Goal: Task Accomplishment & Management: Manage account settings

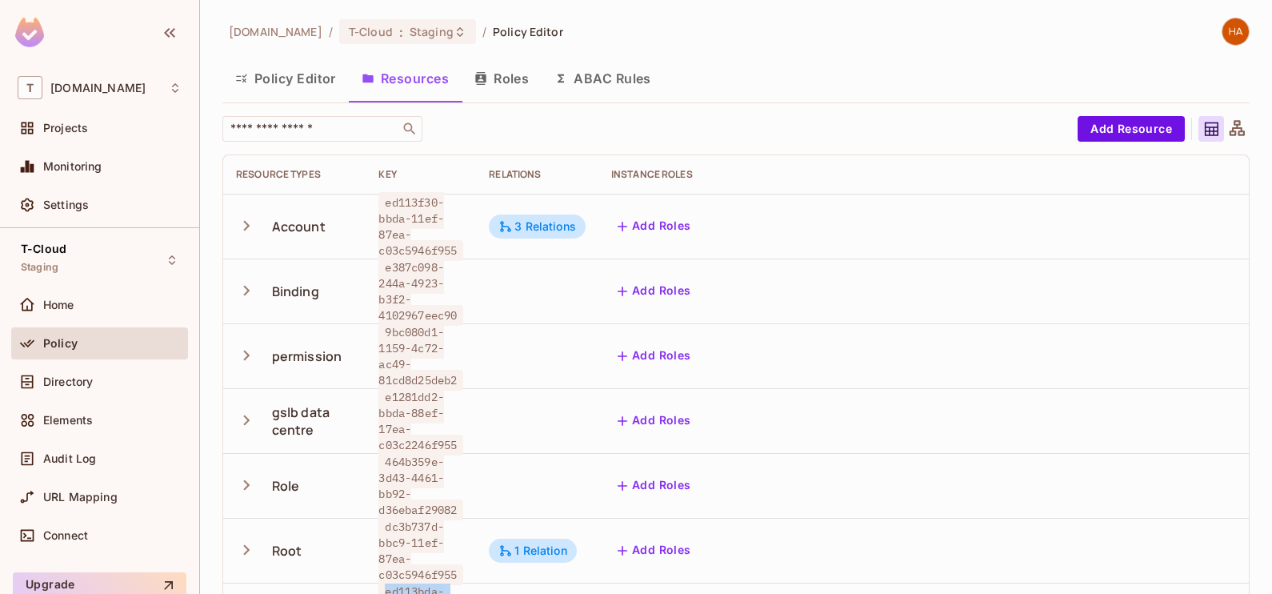
scroll to position [2, 0]
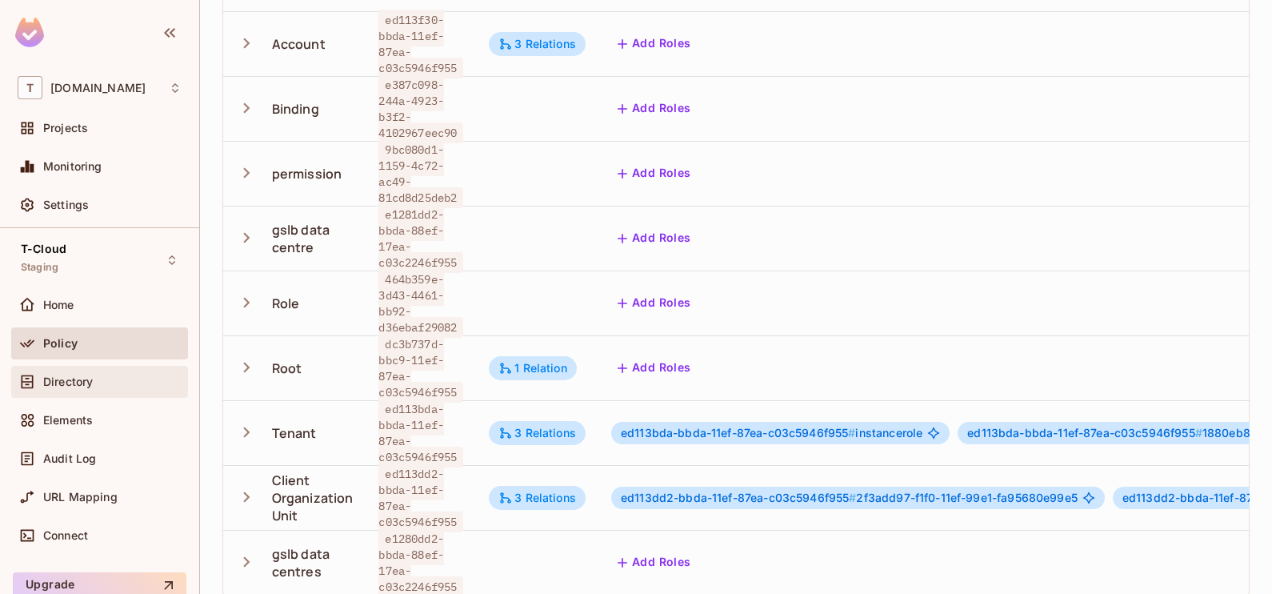
click at [75, 392] on div "Directory" at bounding box center [99, 382] width 177 height 32
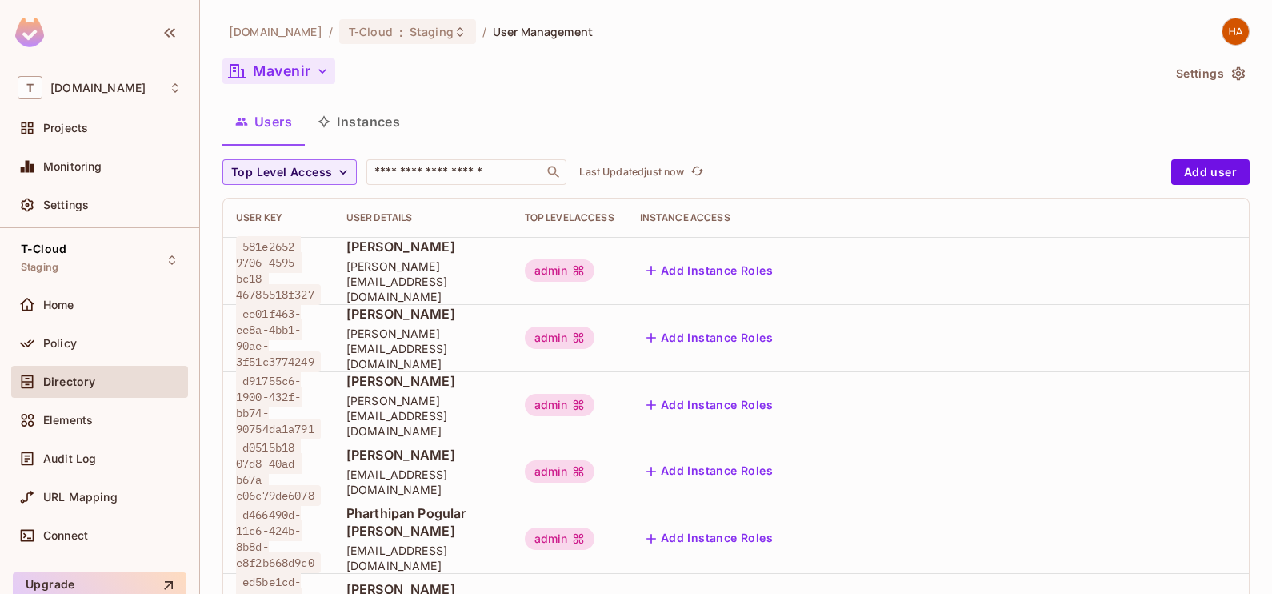
click at [289, 66] on button "Mavenir" at bounding box center [278, 71] width 113 height 26
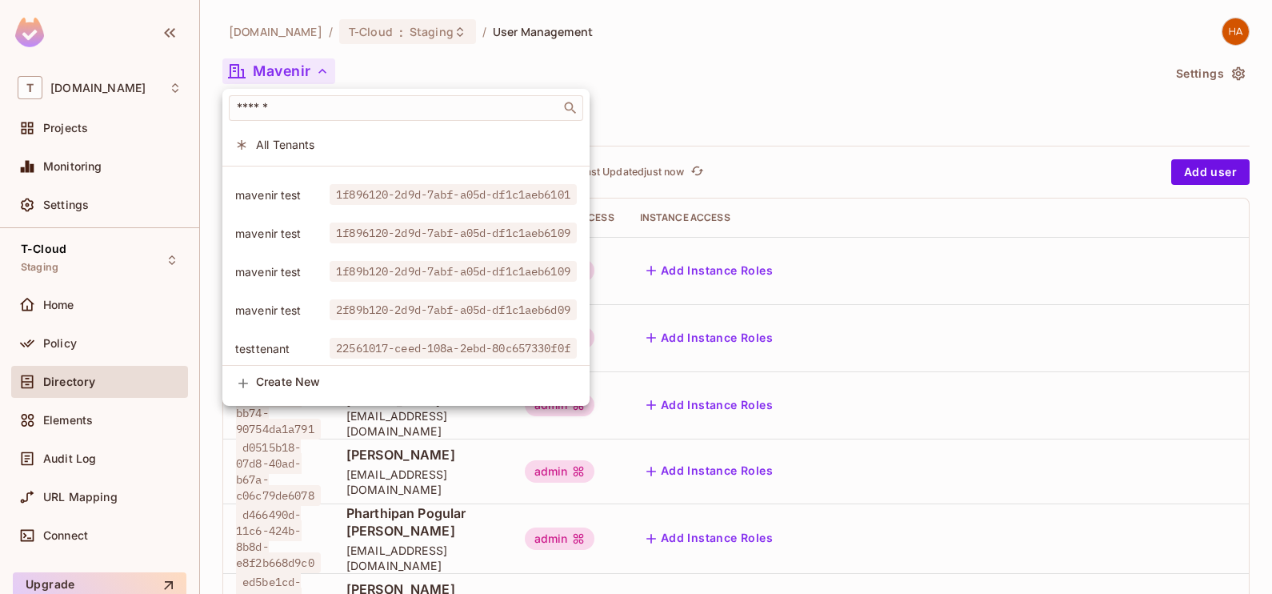
scroll to position [314, 0]
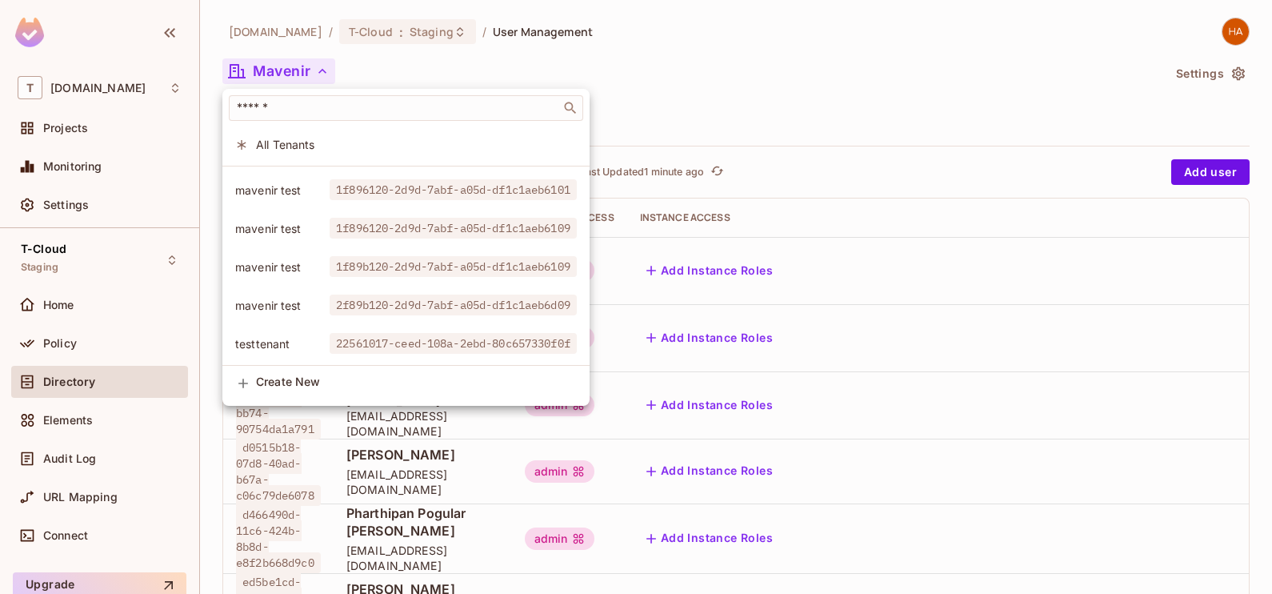
click at [710, 105] on div at bounding box center [636, 297] width 1272 height 594
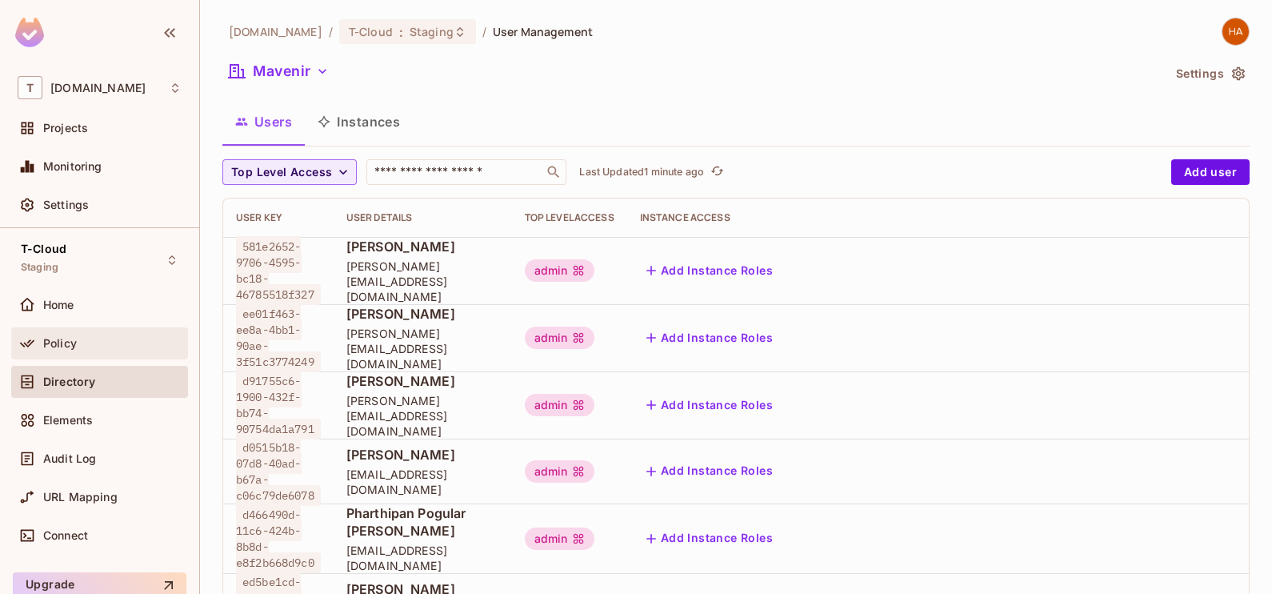
click at [110, 350] on div "Policy" at bounding box center [100, 343] width 164 height 19
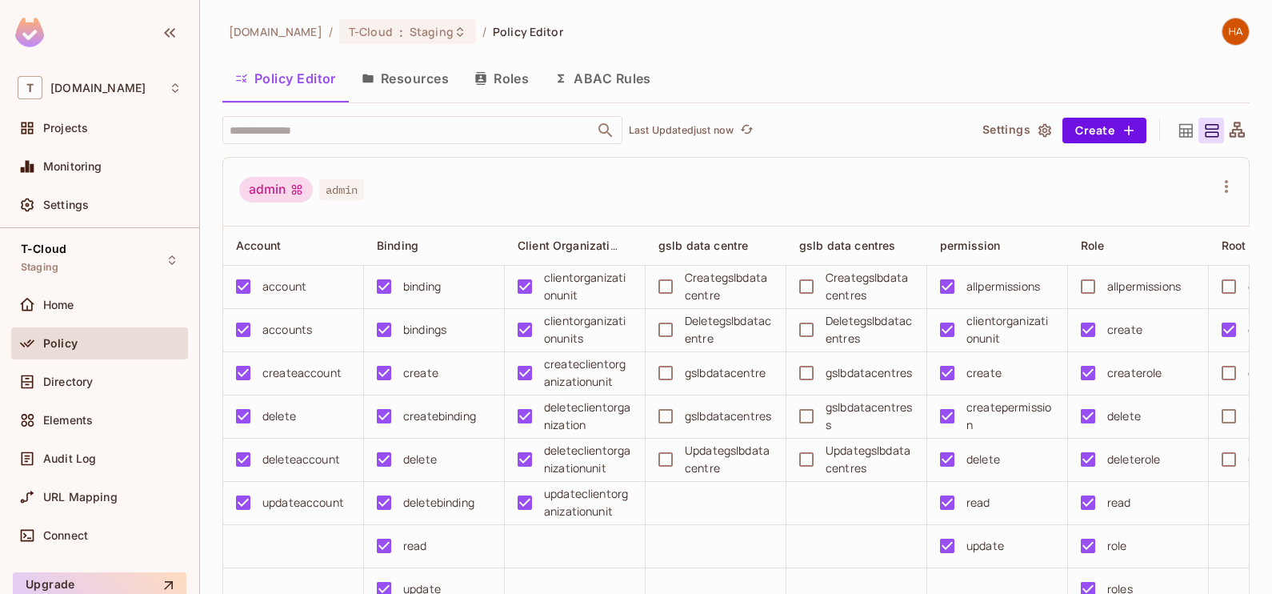
click at [432, 74] on button "Resources" at bounding box center [405, 78] width 113 height 40
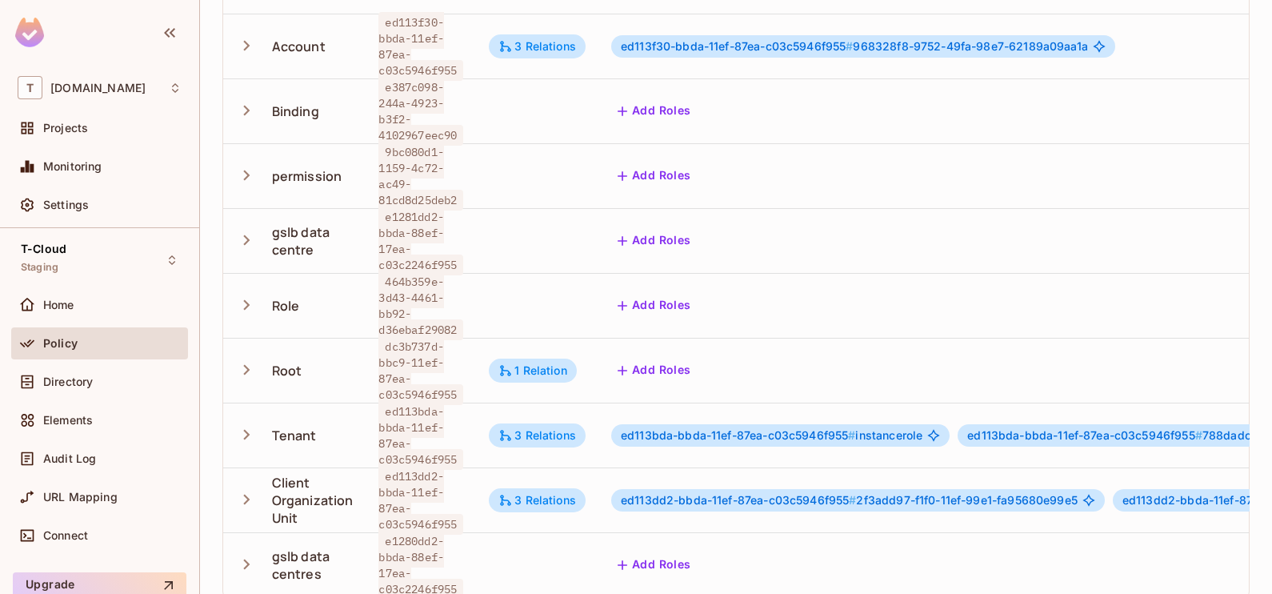
scroll to position [2, 0]
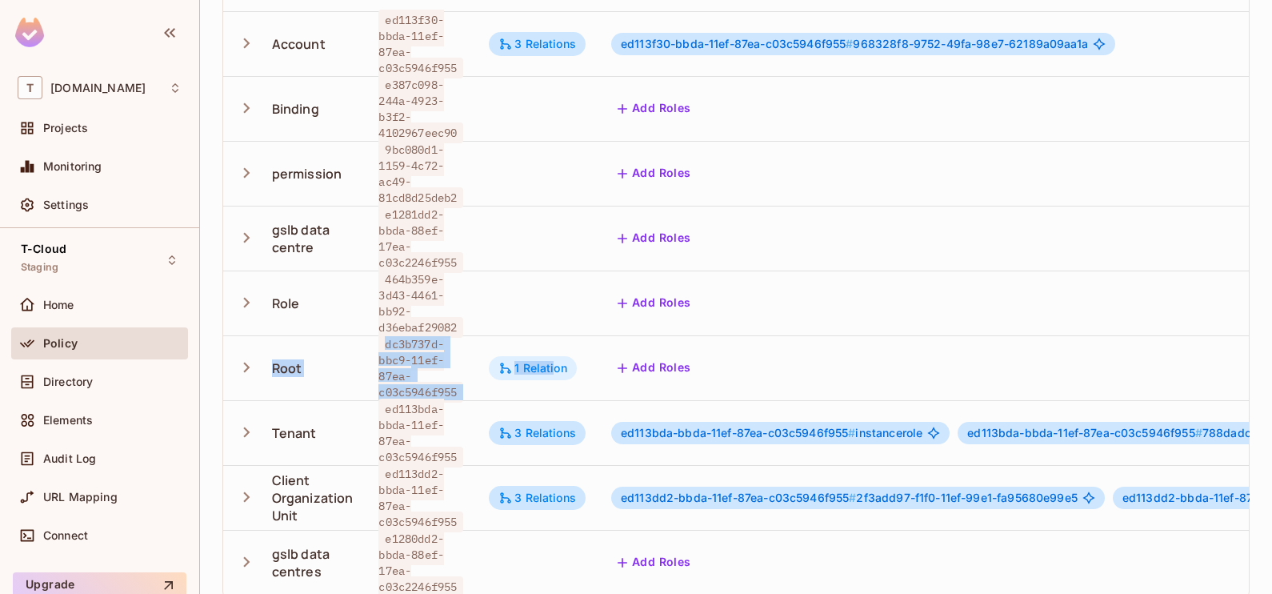
drag, startPoint x: 268, startPoint y: 348, endPoint x: 557, endPoint y: 349, distance: 288.8
click at [557, 349] on tr "Root dc3b737d-bbc9-11ef-87ea-c03c5946f955 1 Relation Add Roles Add Attributes" at bounding box center [1057, 367] width 1668 height 65
click at [313, 424] on div "Tenant" at bounding box center [294, 433] width 45 height 18
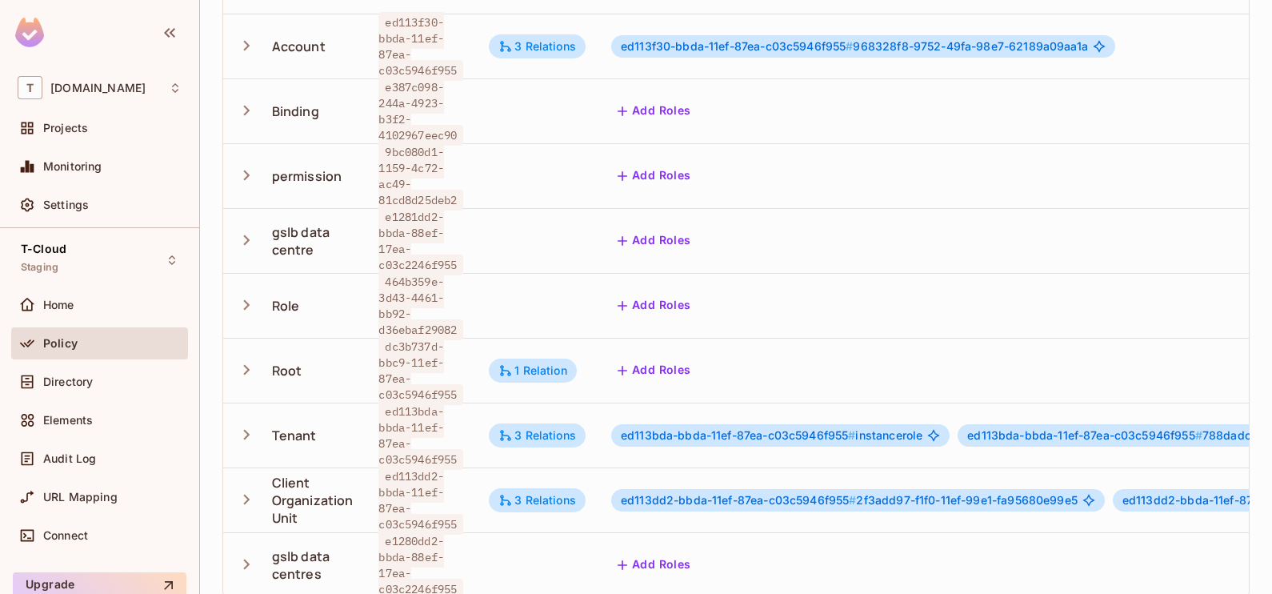
drag, startPoint x: 259, startPoint y: 218, endPoint x: 317, endPoint y: 235, distance: 60.0
click at [317, 235] on div "gslb data centre" at bounding box center [294, 240] width 117 height 35
drag, startPoint x: 317, startPoint y: 235, endPoint x: 260, endPoint y: 204, distance: 64.8
click at [260, 208] on td "gslb data centre" at bounding box center [294, 240] width 142 height 65
click at [560, 226] on td at bounding box center [537, 240] width 122 height 65
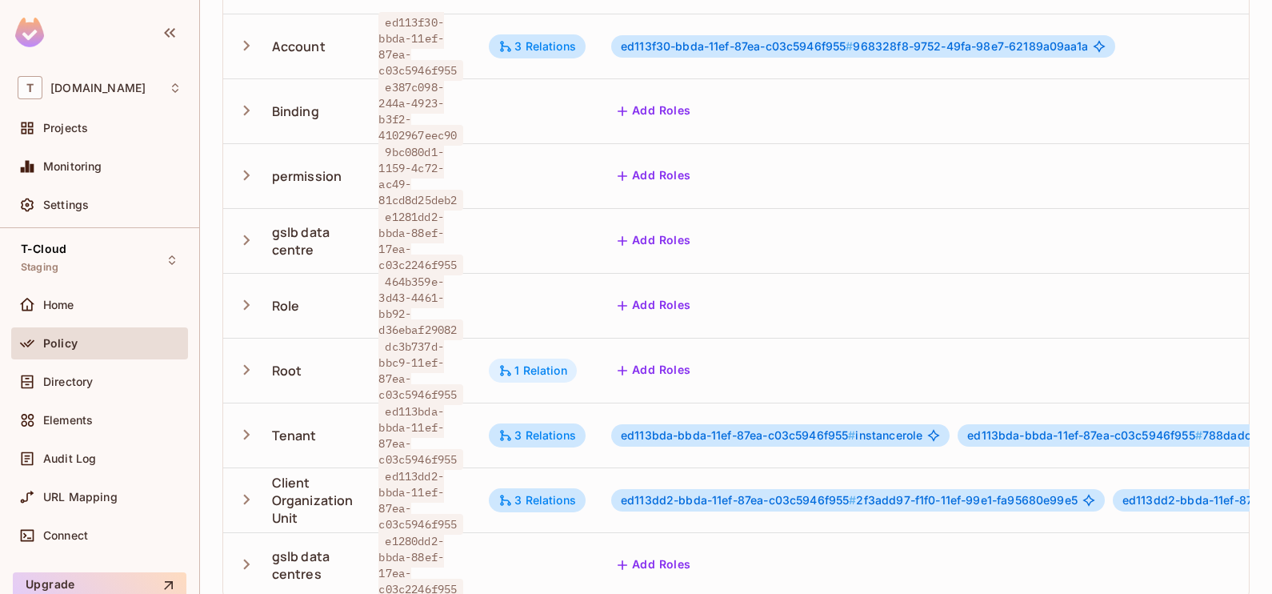
click at [536, 363] on div "1 Relation" at bounding box center [532, 370] width 69 height 14
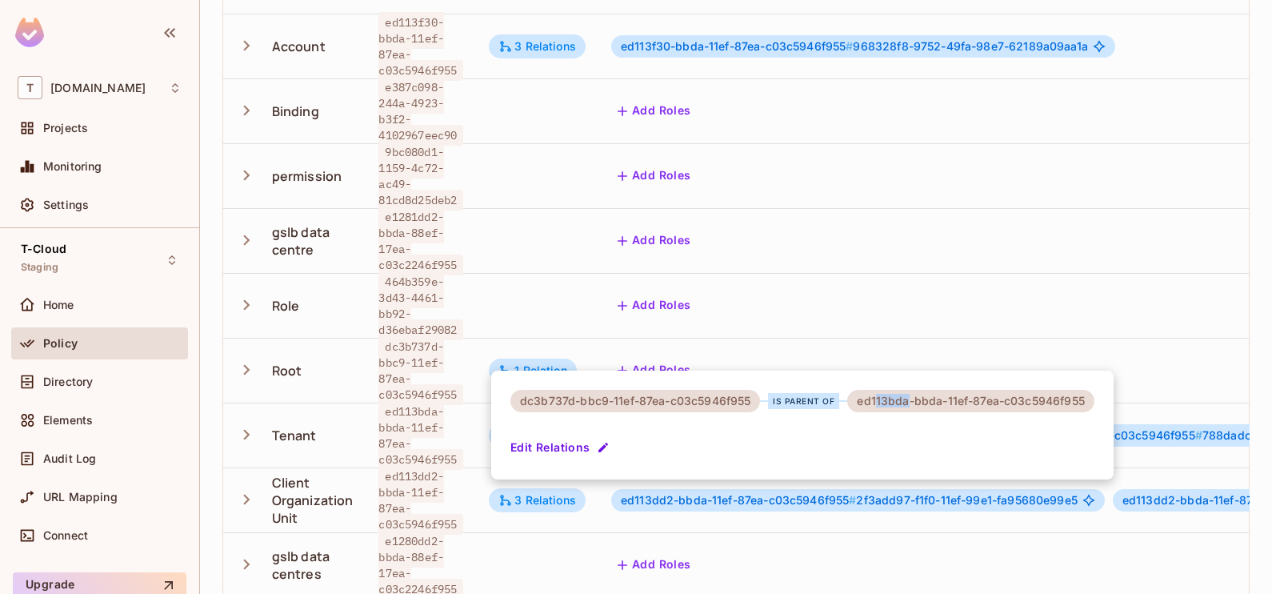
drag, startPoint x: 875, startPoint y: 403, endPoint x: 906, endPoint y: 404, distance: 31.2
click at [906, 404] on div "ed113bda-bbda-11ef-87ea-c03c5946f955" at bounding box center [970, 401] width 246 height 22
click at [420, 392] on div at bounding box center [636, 297] width 1272 height 594
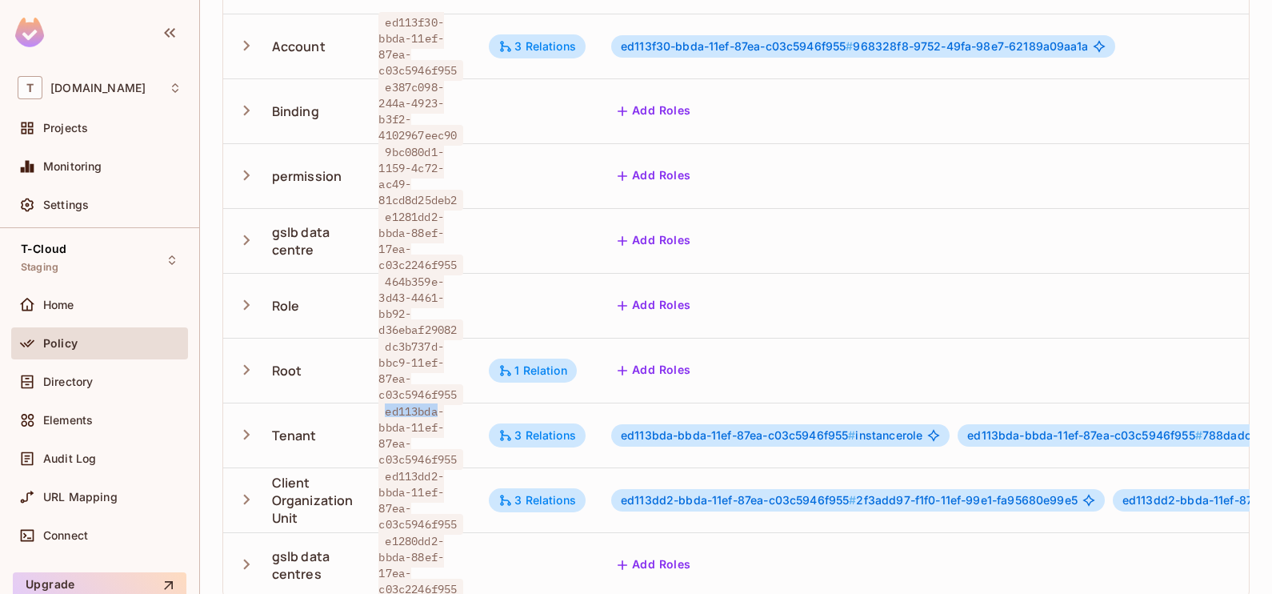
click at [420, 401] on span "ed113bda-bbda-11ef-87ea-c03c5946f955" at bounding box center [420, 435] width 85 height 69
drag, startPoint x: 420, startPoint y: 392, endPoint x: 561, endPoint y: 418, distance: 143.1
click at [561, 428] on div "3 Relations" at bounding box center [537, 435] width 78 height 14
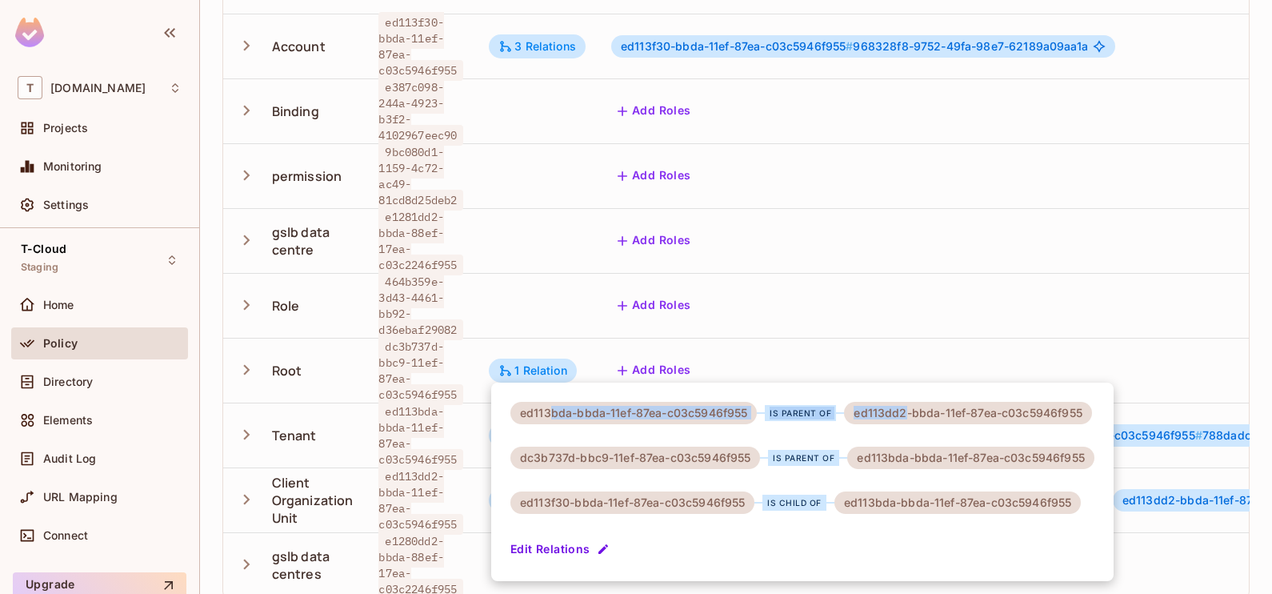
drag, startPoint x: 561, startPoint y: 418, endPoint x: 906, endPoint y: 414, distance: 345.6
click at [906, 414] on div "ed113bda-bbda-11ef-87ea-c03c5946f955 is parent of ed113dd2-bbda-11ef-87ea-c03c5…" at bounding box center [801, 413] width 582 height 22
click at [783, 262] on div at bounding box center [636, 297] width 1272 height 594
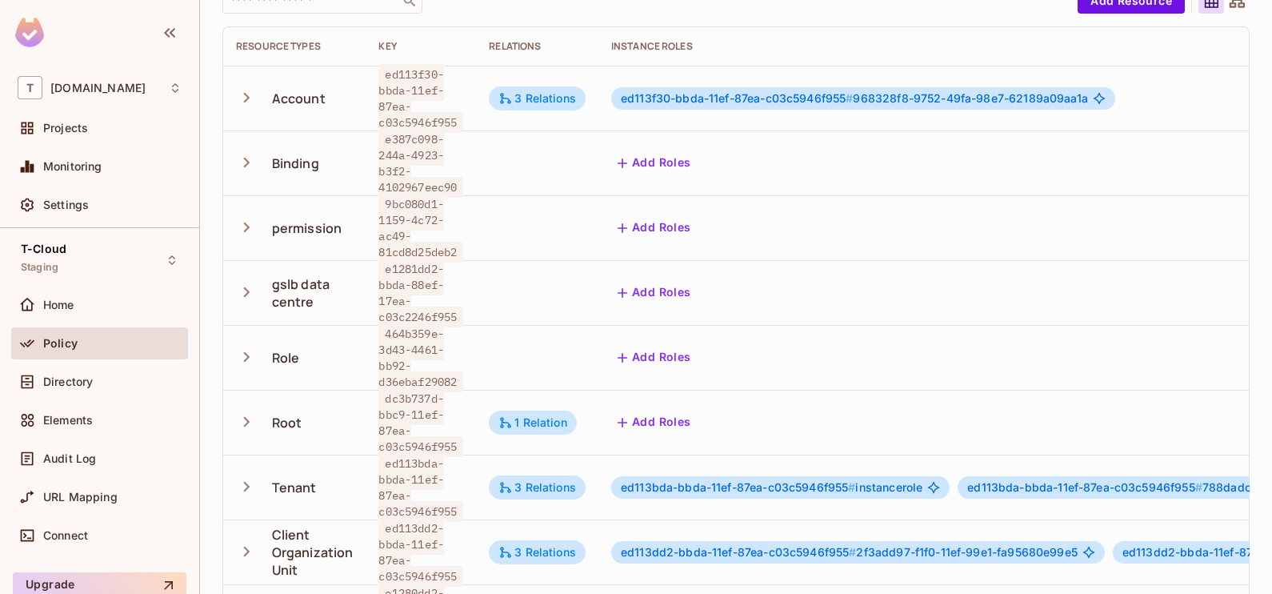
scroll to position [126, 0]
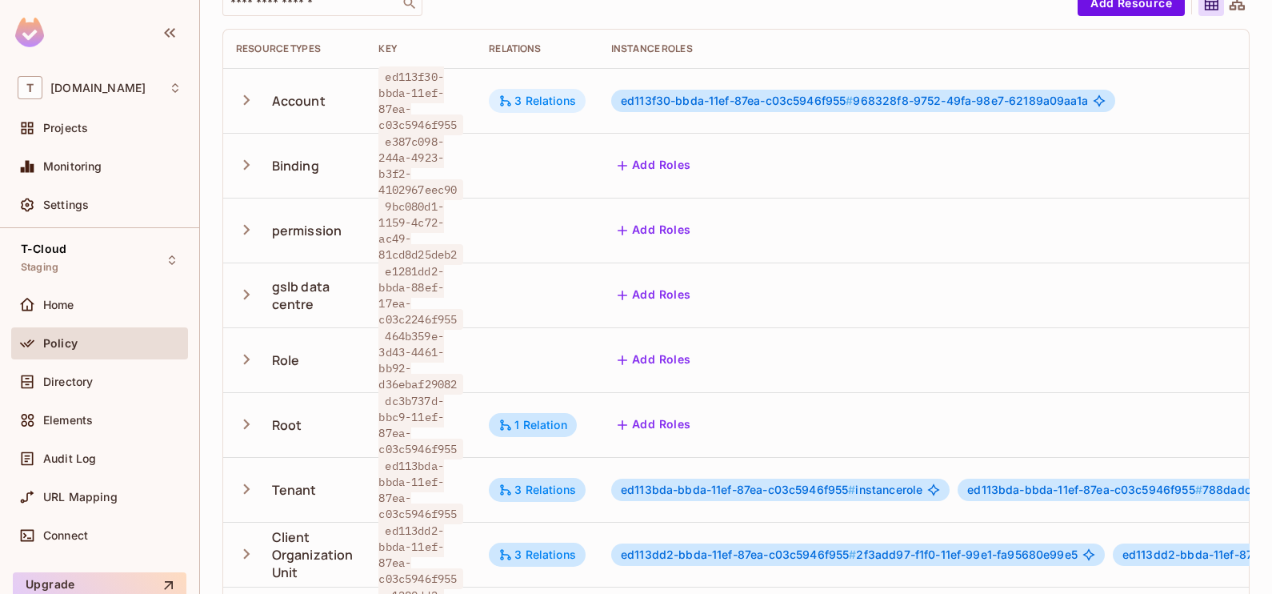
click at [546, 94] on div "3 Relations" at bounding box center [537, 101] width 78 height 14
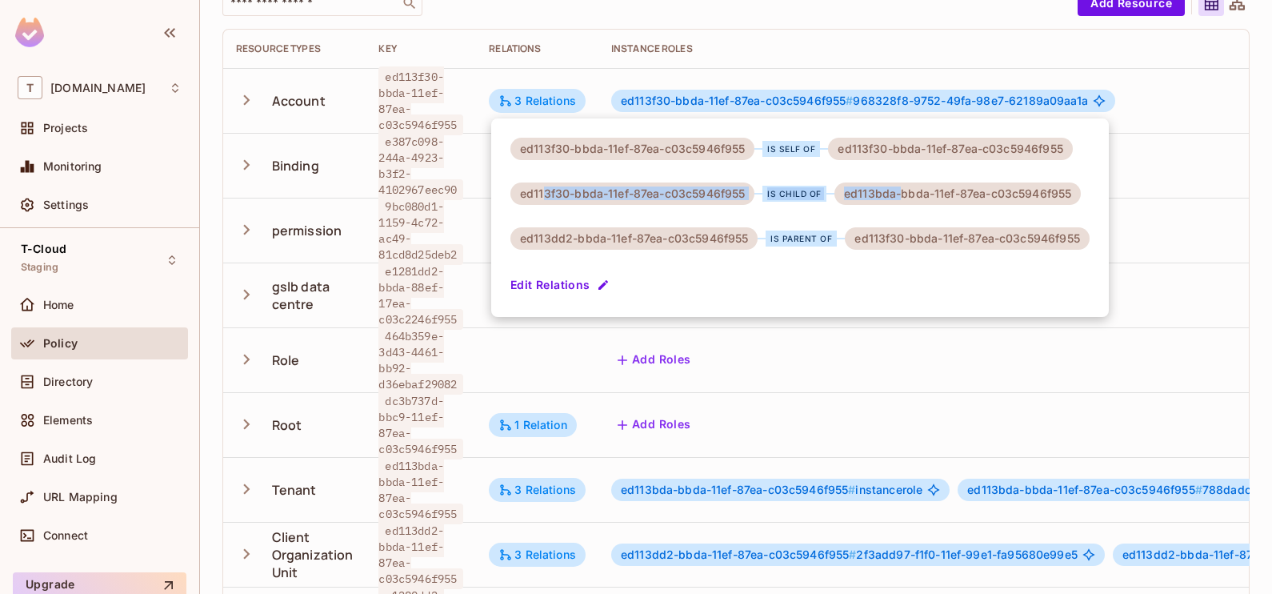
drag, startPoint x: 543, startPoint y: 197, endPoint x: 897, endPoint y: 194, distance: 353.6
click at [897, 194] on div "ed113f30-bbda-11ef-87ea-c03c5946f955 is child of ed113bda-bbda-11ef-87ea-c03c59…" at bounding box center [795, 193] width 570 height 22
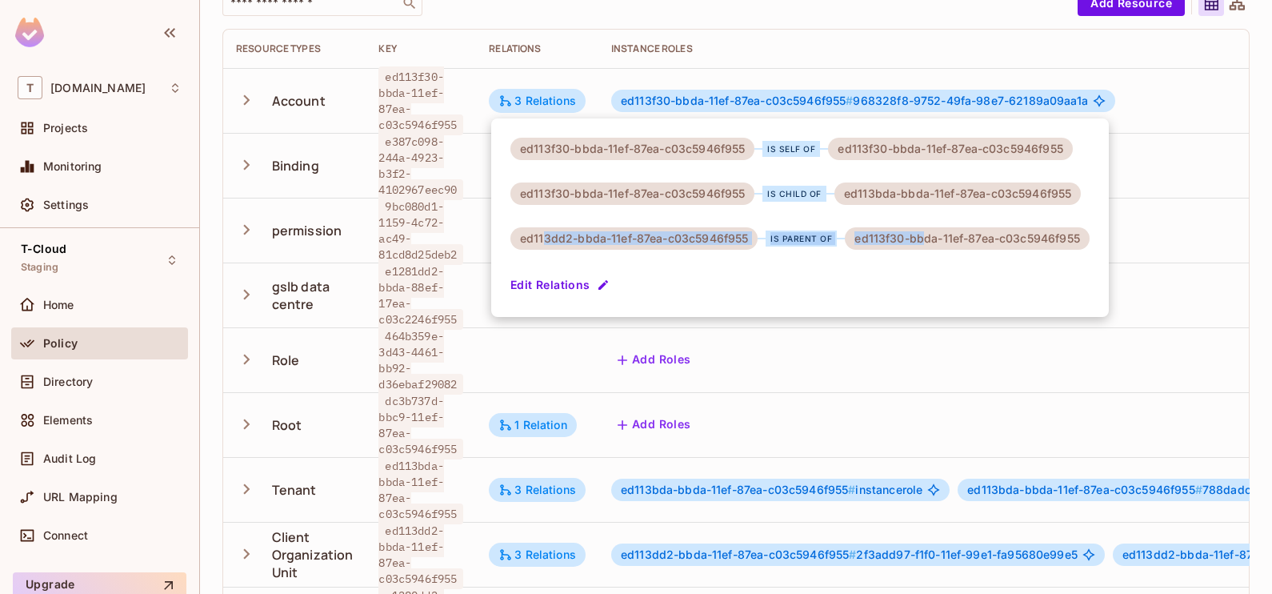
drag, startPoint x: 543, startPoint y: 240, endPoint x: 924, endPoint y: 238, distance: 380.8
click at [924, 238] on div "ed113dd2-bbda-11ef-87ea-c03c5946f955 is parent of ed113f30-bbda-11ef-87ea-c03c5…" at bounding box center [799, 238] width 579 height 22
drag, startPoint x: 924, startPoint y: 238, endPoint x: 1153, endPoint y: 230, distance: 228.9
click at [1153, 230] on div at bounding box center [636, 297] width 1272 height 594
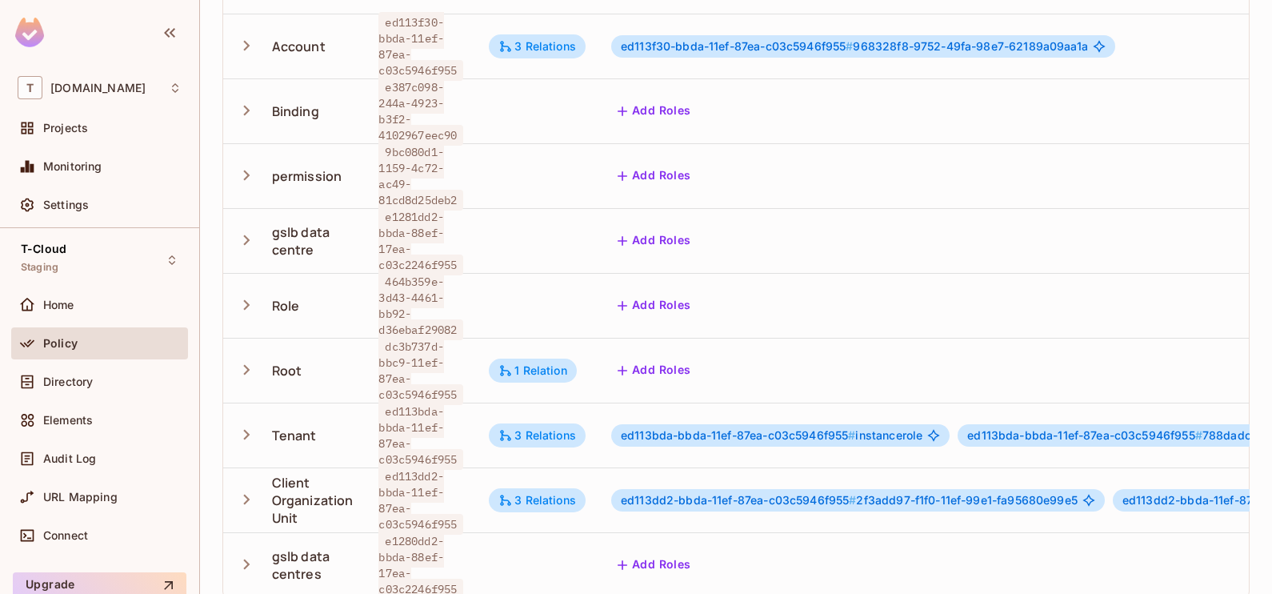
scroll to position [0, 0]
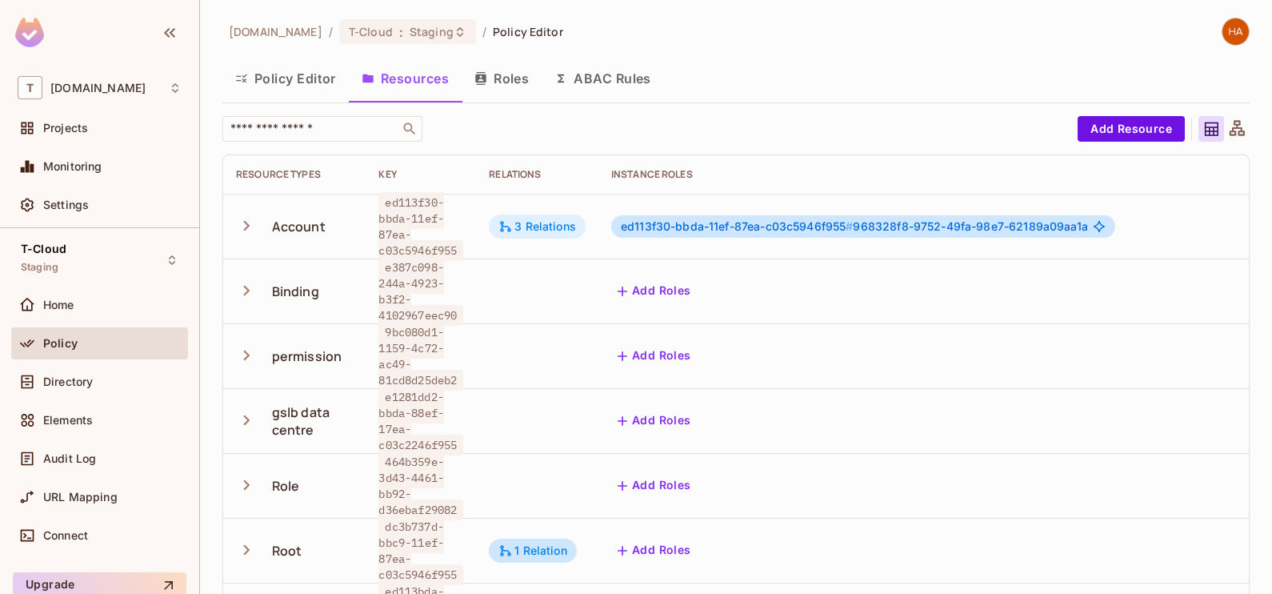
click at [544, 219] on div "3 Relations" at bounding box center [537, 226] width 78 height 14
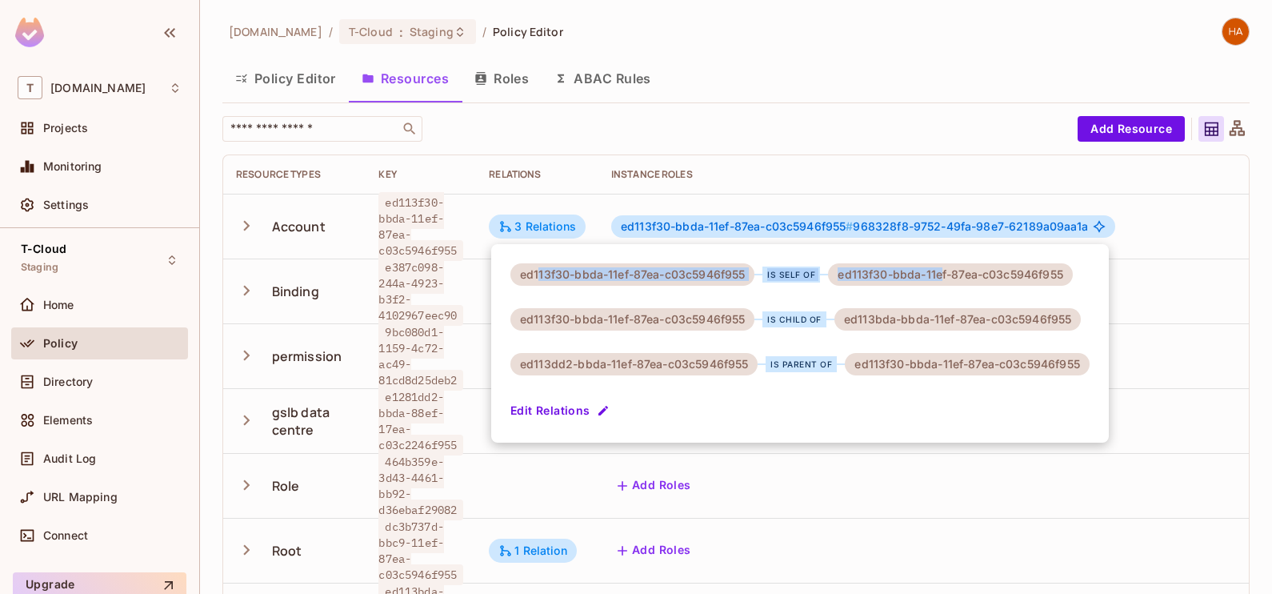
drag, startPoint x: 940, startPoint y: 278, endPoint x: 539, endPoint y: 276, distance: 400.8
click at [539, 276] on div "ed113f30-bbda-11ef-87ea-c03c5946f955 is self of ed113f30-bbda-11ef-87ea-c03c594…" at bounding box center [791, 274] width 562 height 22
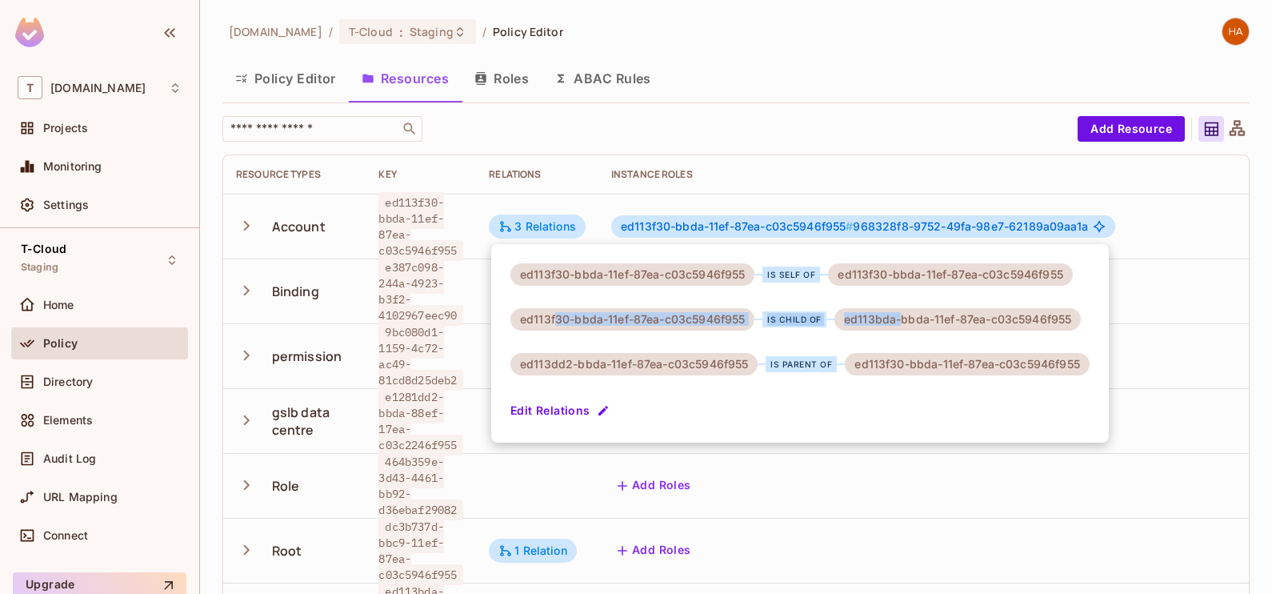
drag, startPoint x: 539, startPoint y: 276, endPoint x: 901, endPoint y: 324, distance: 364.7
click at [901, 324] on div "ed113f30-bbda-11ef-87ea-c03c5946f955 is child of ed113bda-bbda-11ef-87ea-c03c59…" at bounding box center [795, 319] width 570 height 22
click at [783, 478] on div at bounding box center [636, 297] width 1272 height 594
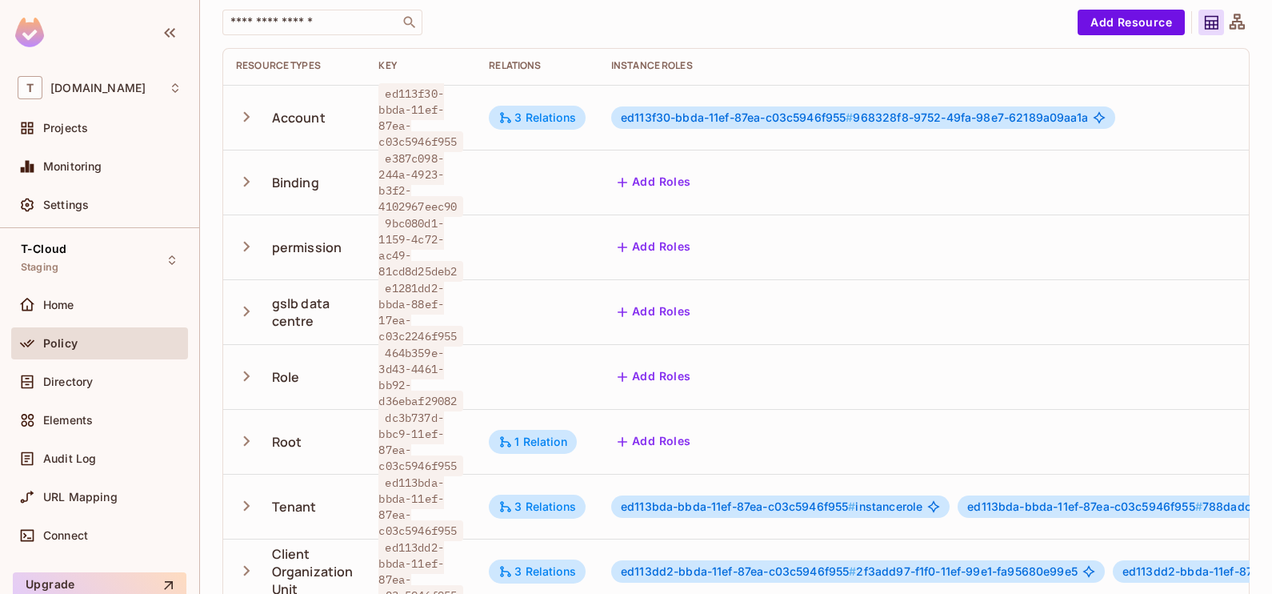
scroll to position [99, 0]
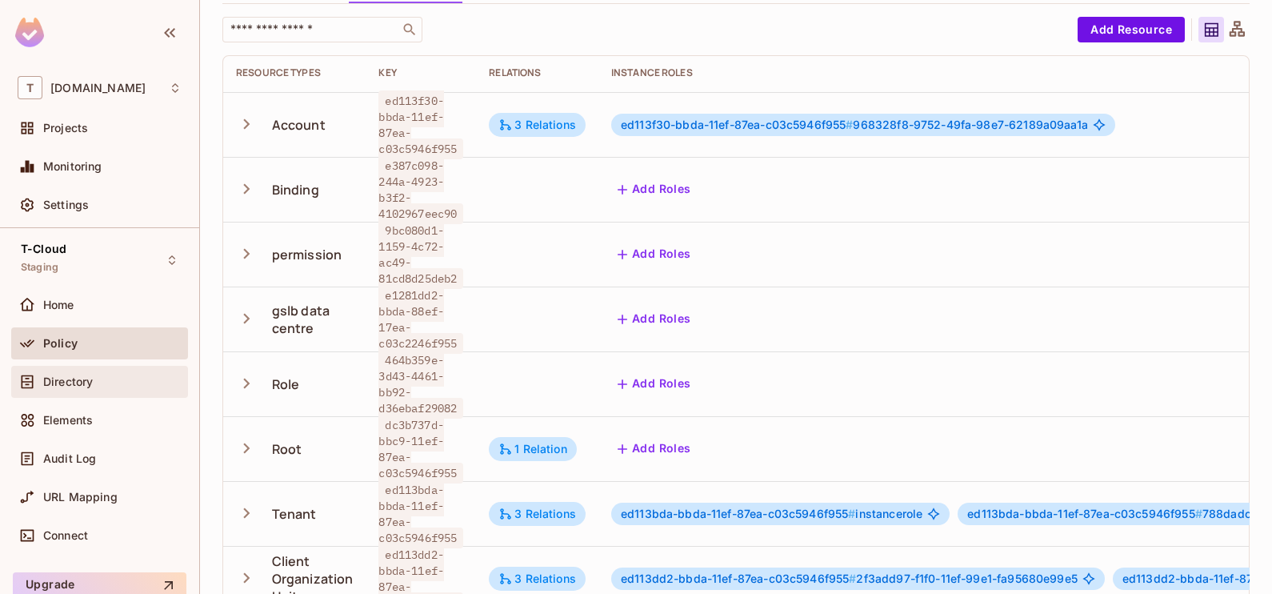
click at [111, 386] on div "Directory" at bounding box center [112, 381] width 138 height 13
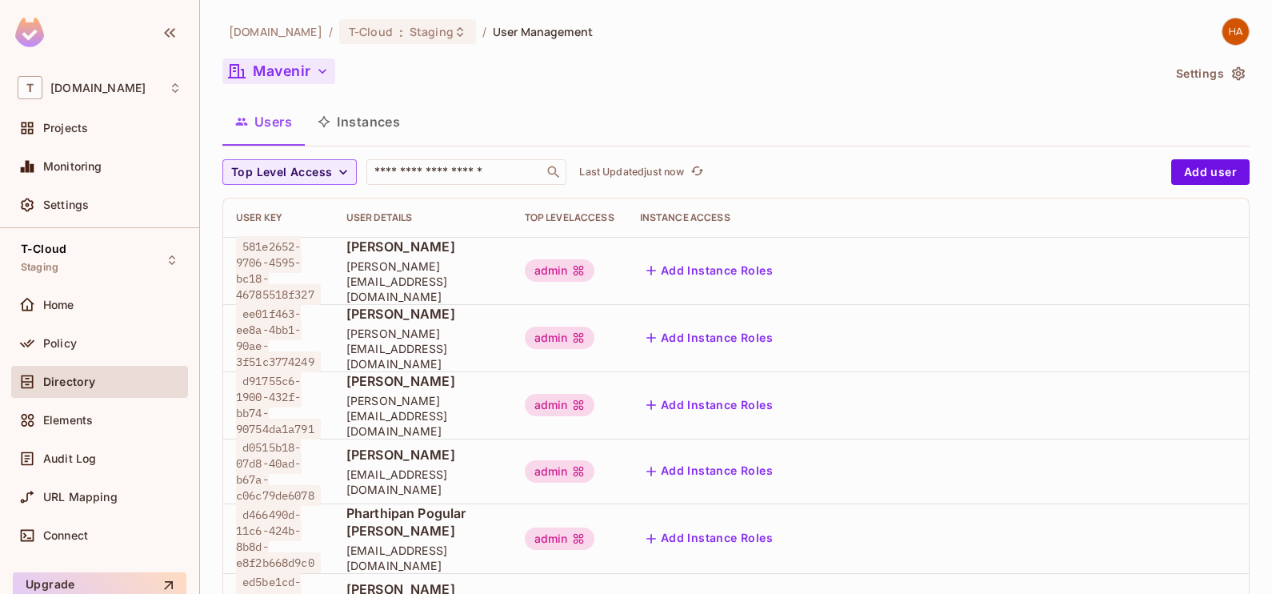
click at [296, 75] on button "Mavenir" at bounding box center [278, 71] width 113 height 26
click at [307, 70] on button "Mavenir" at bounding box center [278, 71] width 113 height 26
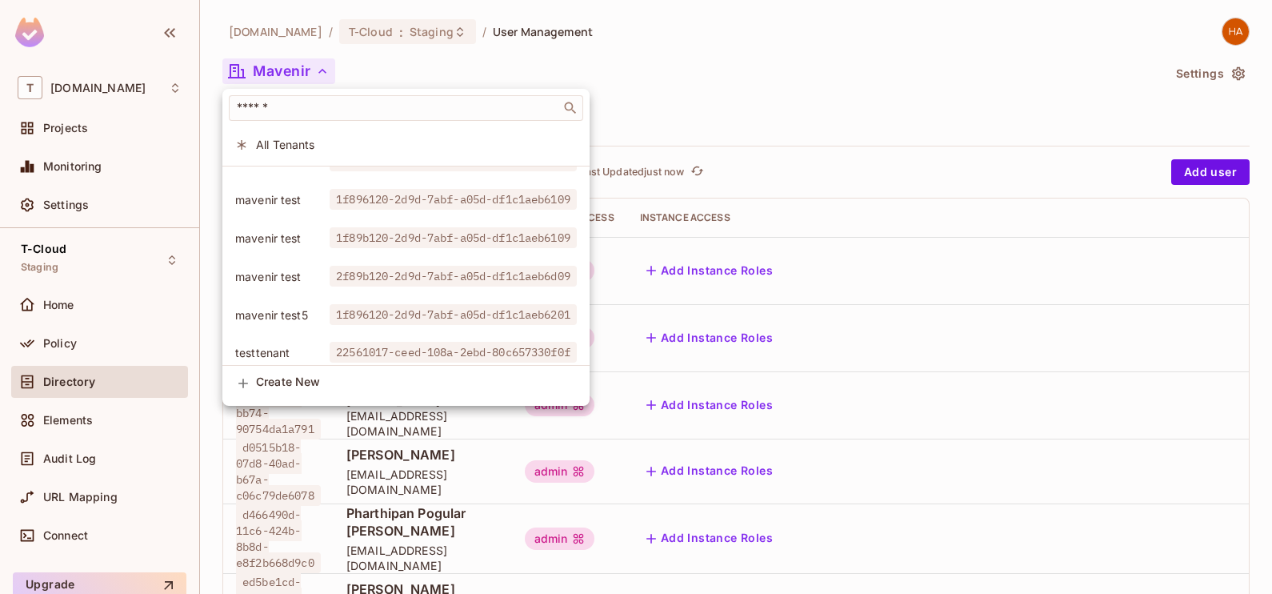
scroll to position [352, 0]
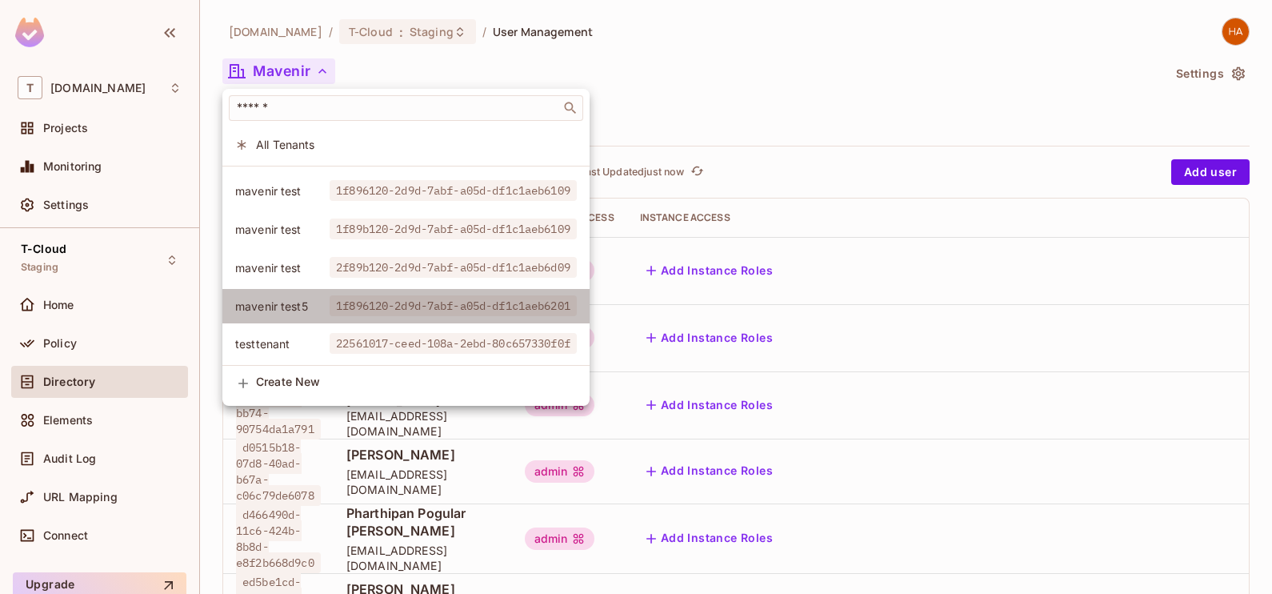
click at [304, 298] on span "mavenir test5" at bounding box center [282, 305] width 94 height 15
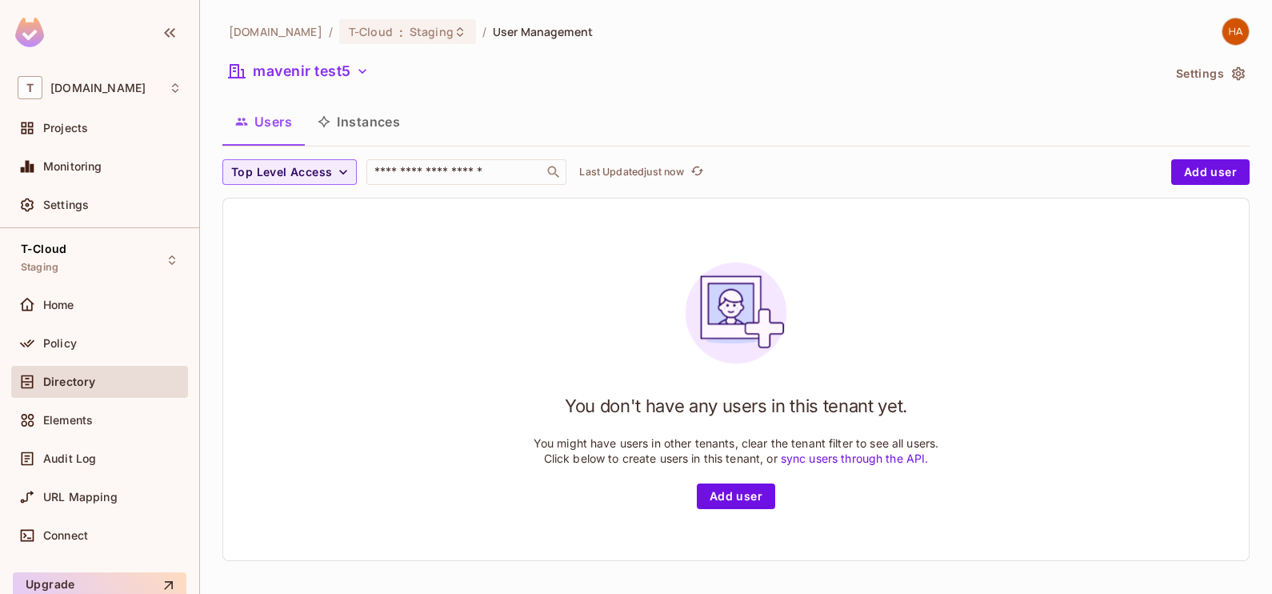
click at [370, 130] on button "Instances" at bounding box center [359, 122] width 108 height 40
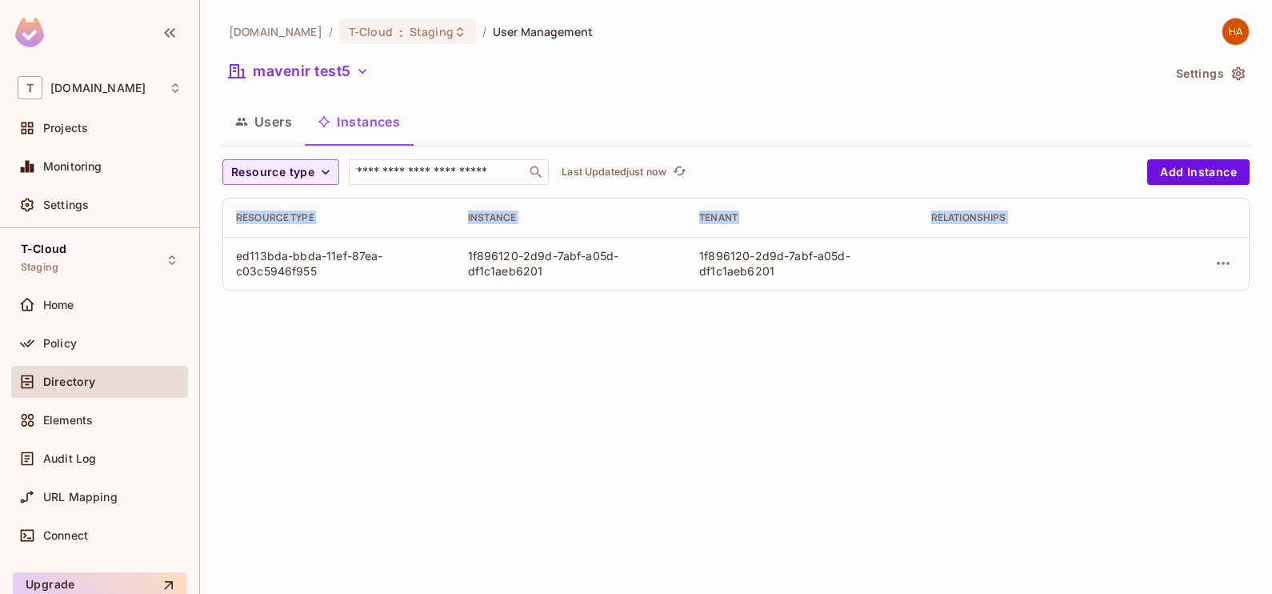
drag, startPoint x: 226, startPoint y: 260, endPoint x: 925, endPoint y: 307, distance: 701.5
click at [925, 307] on div "t-mobile.com / T-Cloud : Staging / User Management mavenir test5 Settings Users…" at bounding box center [736, 297] width 1072 height 594
click at [279, 111] on button "Users" at bounding box center [263, 122] width 82 height 40
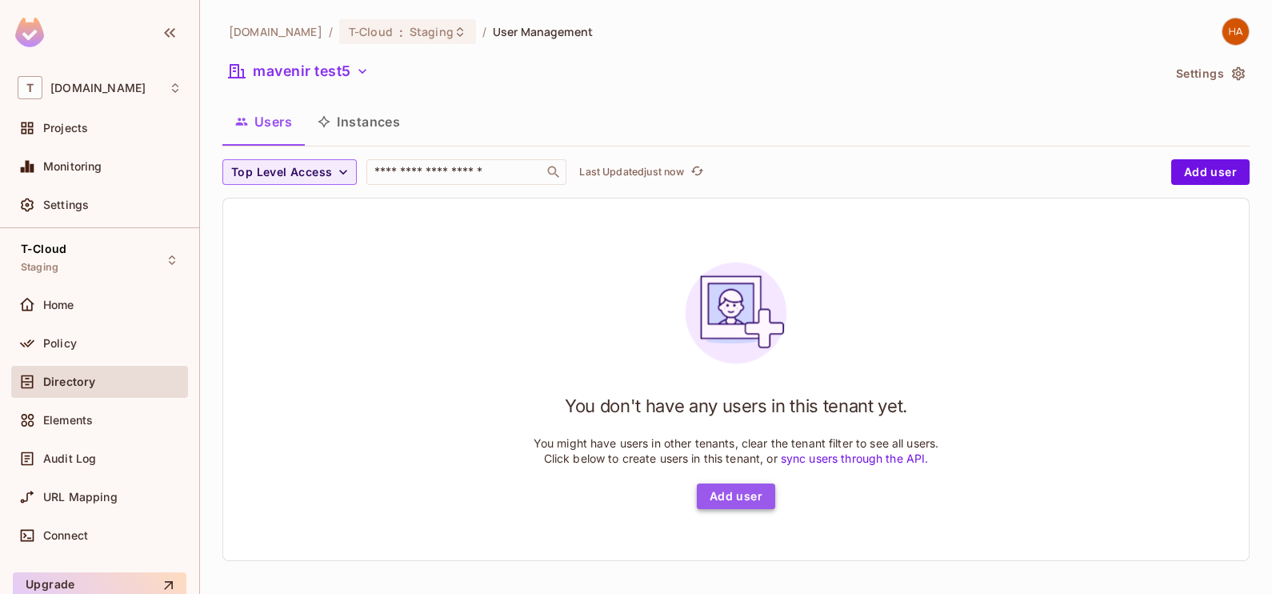
click at [723, 497] on button "Add user" at bounding box center [736, 496] width 78 height 26
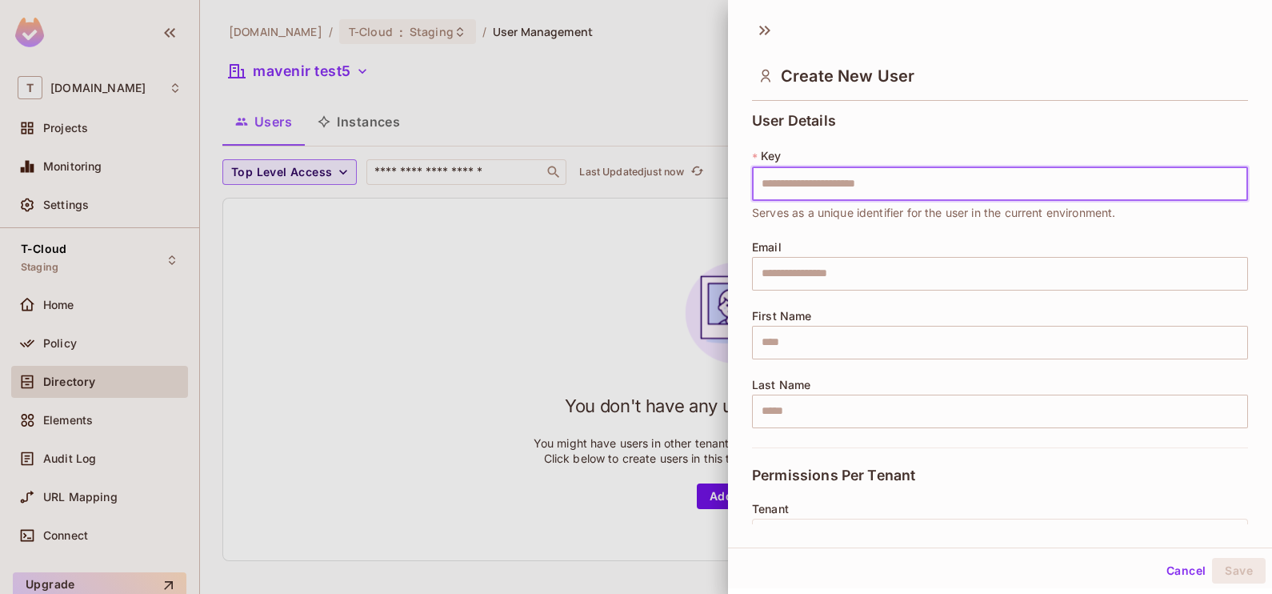
click at [842, 183] on input "text" at bounding box center [1000, 184] width 496 height 34
type input "**********"
type input "********"
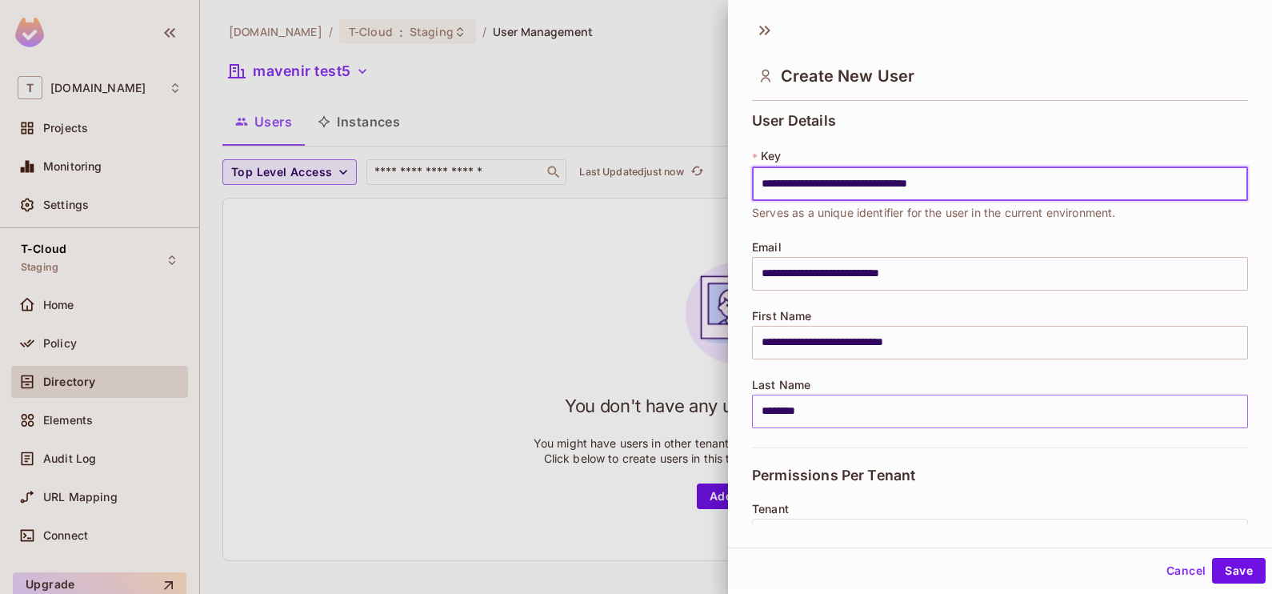
scroll to position [256, 0]
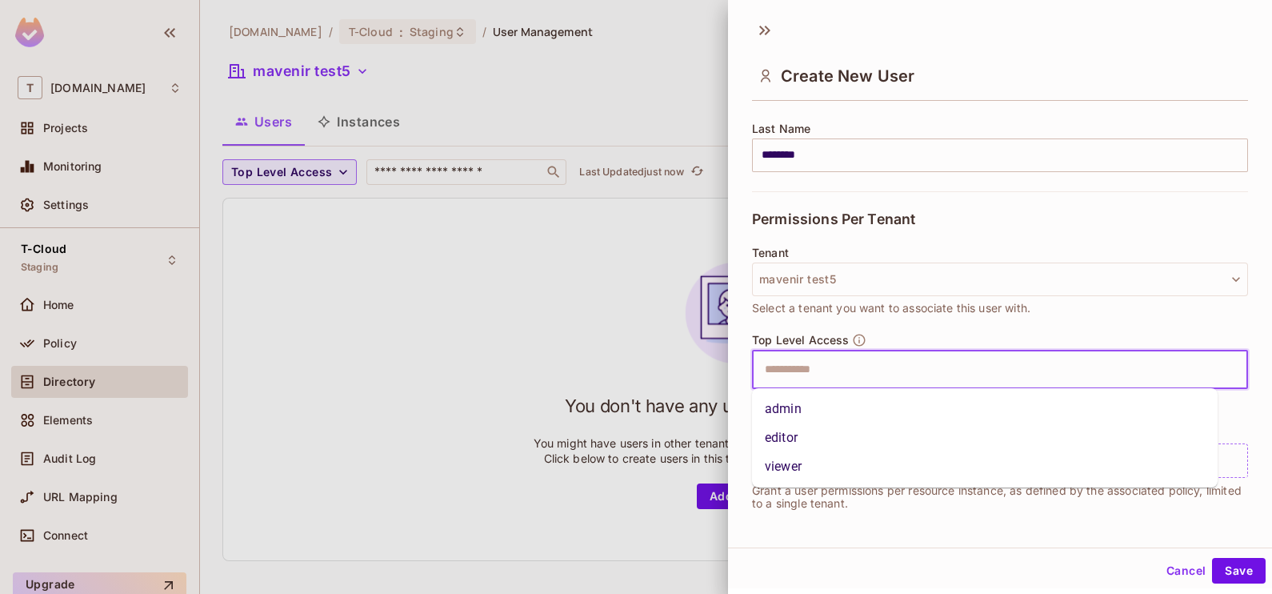
click at [822, 372] on input "text" at bounding box center [986, 370] width 462 height 32
click at [814, 406] on li "admin" at bounding box center [985, 408] width 466 height 29
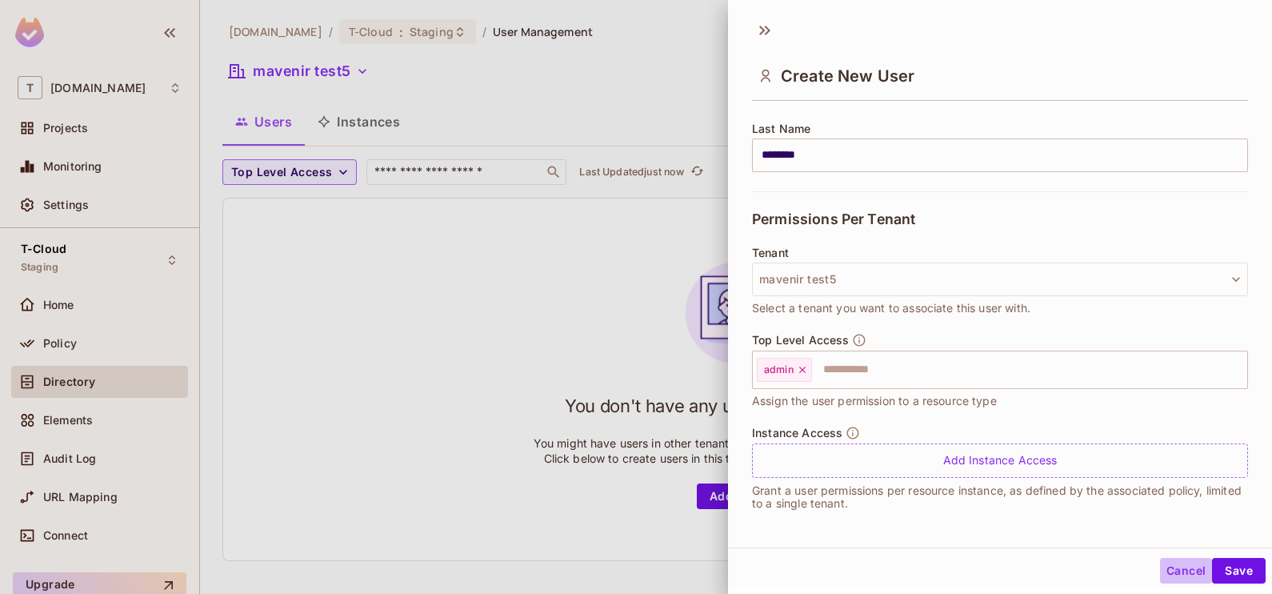
click at [1161, 568] on button "Cancel" at bounding box center [1186, 571] width 52 height 26
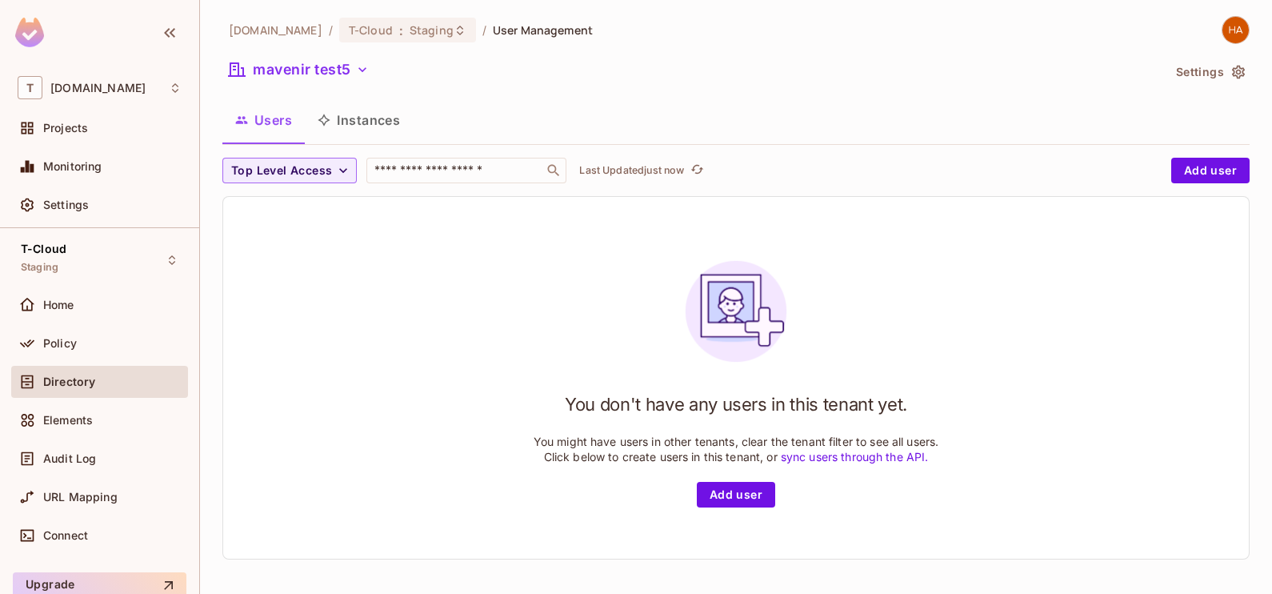
scroll to position [0, 0]
click at [732, 498] on button "Add user" at bounding box center [736, 496] width 78 height 26
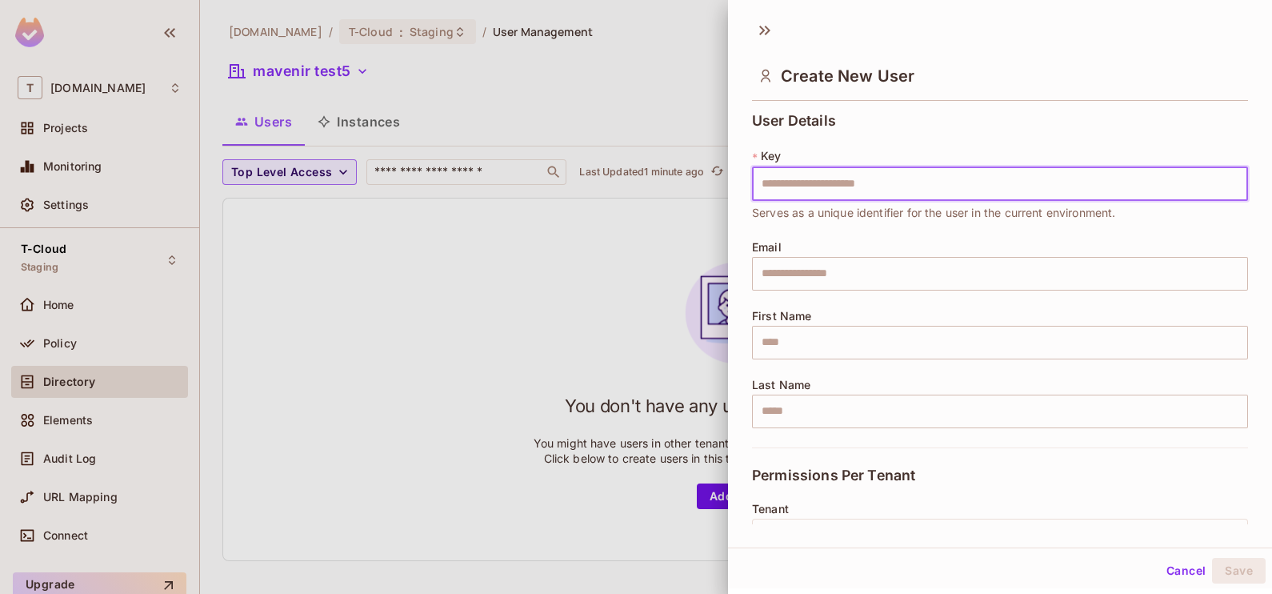
click at [834, 183] on input "text" at bounding box center [1000, 184] width 496 height 34
type input "**********"
type input "********"
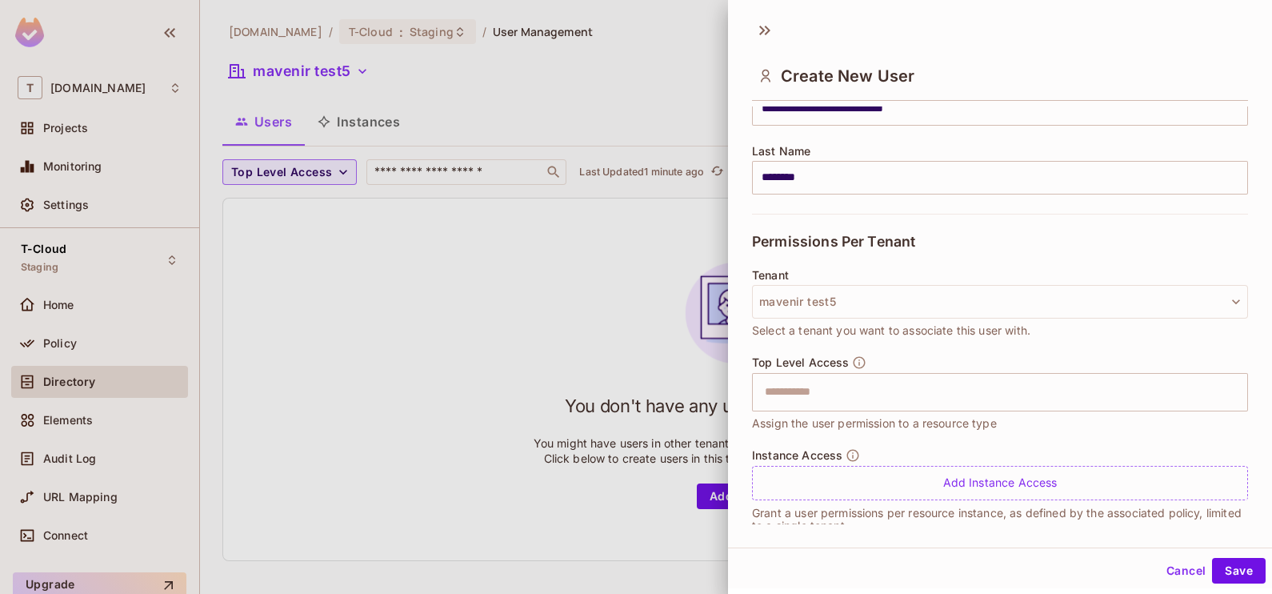
scroll to position [248, 0]
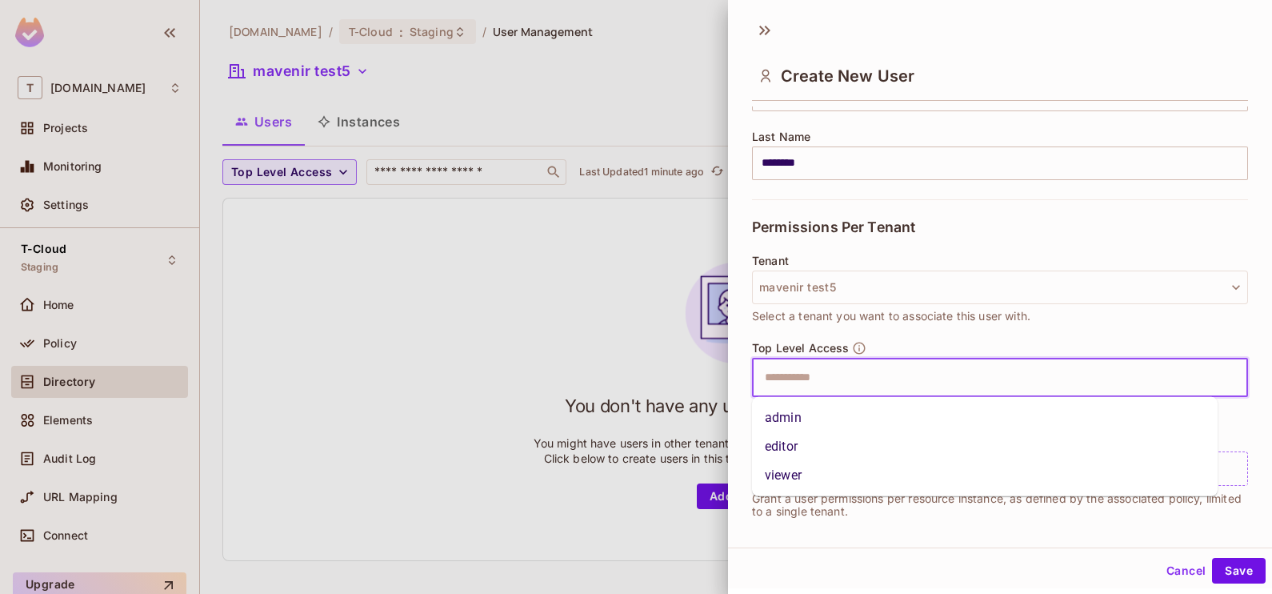
click at [842, 380] on input "text" at bounding box center [986, 378] width 462 height 32
click at [820, 418] on li "admin" at bounding box center [985, 417] width 466 height 29
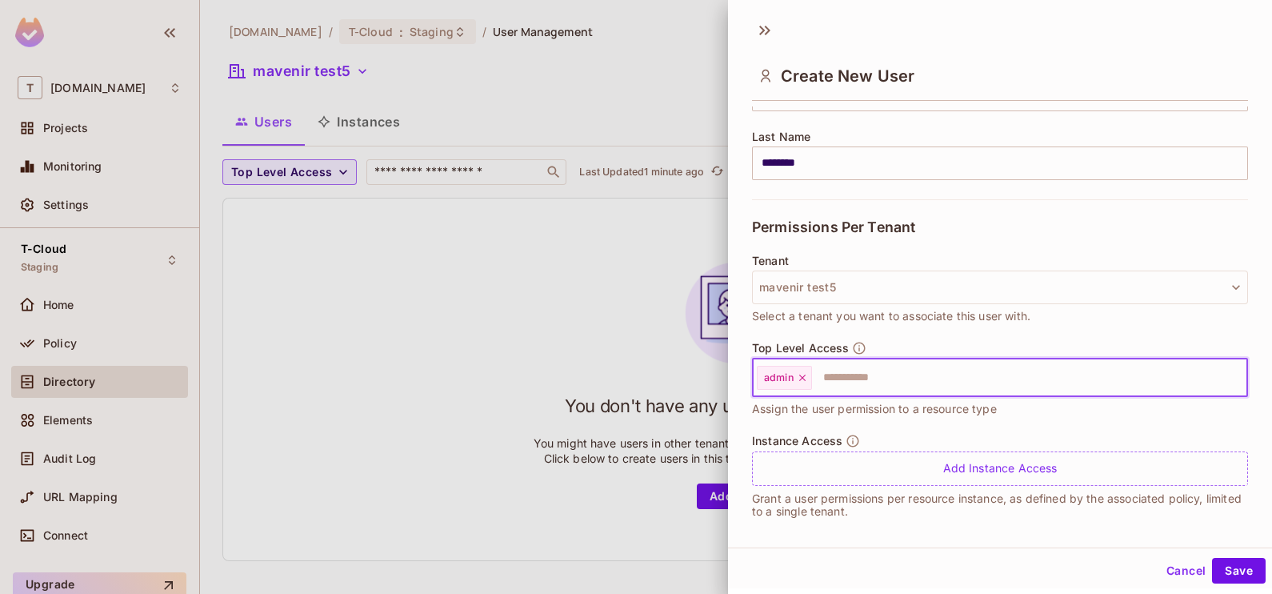
scroll to position [256, 0]
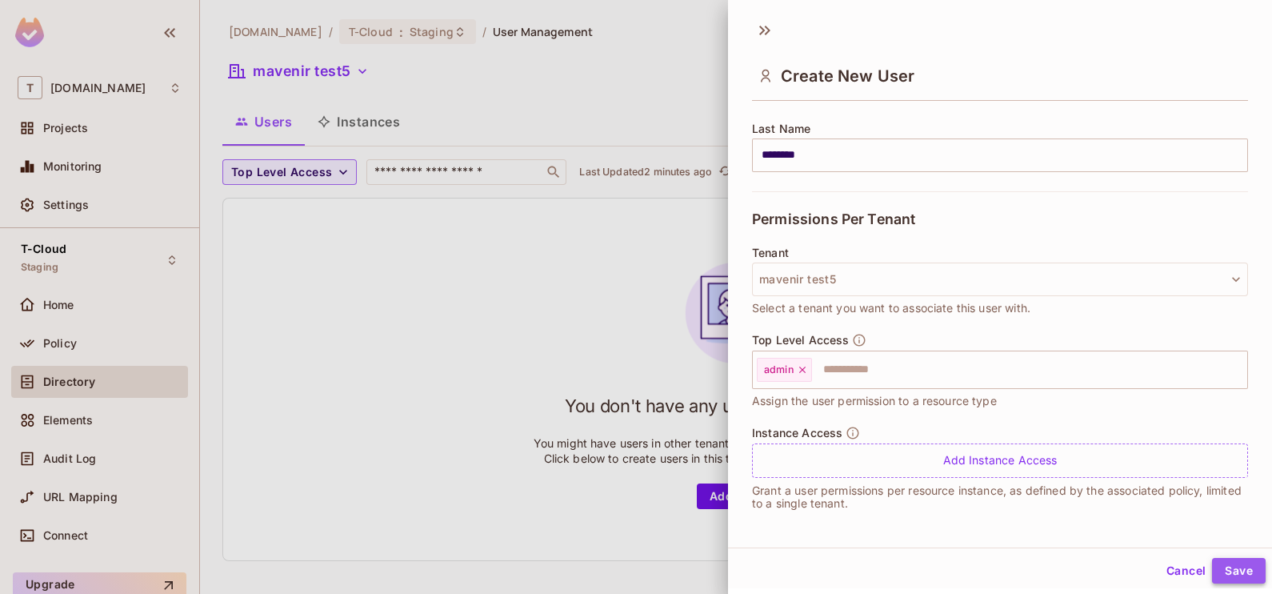
click at [1213, 561] on button "Save" at bounding box center [1239, 571] width 54 height 26
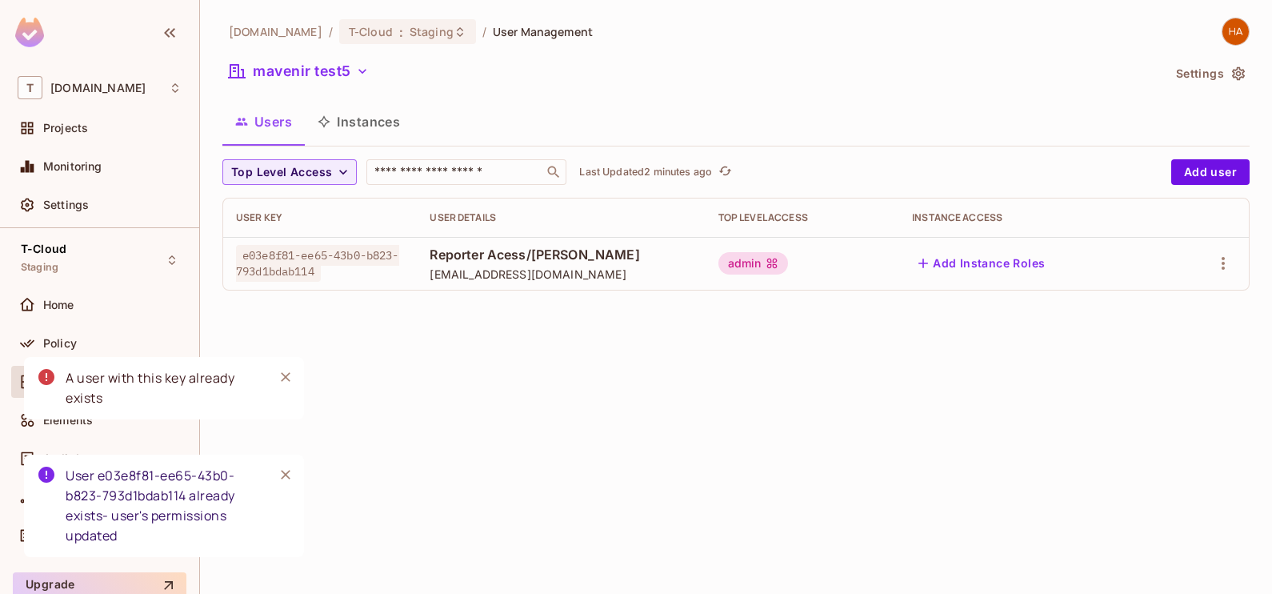
click at [481, 385] on div "t-mobile.com / T-Cloud : Staging / User Management mavenir test5 Settings Users…" at bounding box center [736, 297] width 1072 height 594
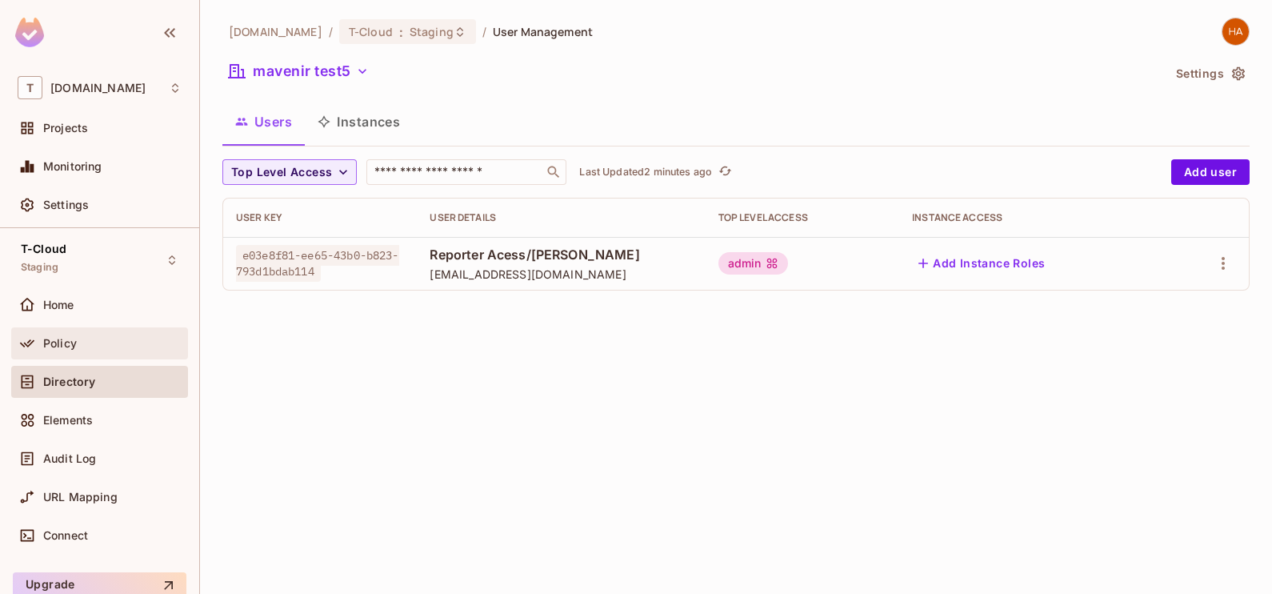
click at [88, 350] on div "Policy" at bounding box center [100, 343] width 164 height 19
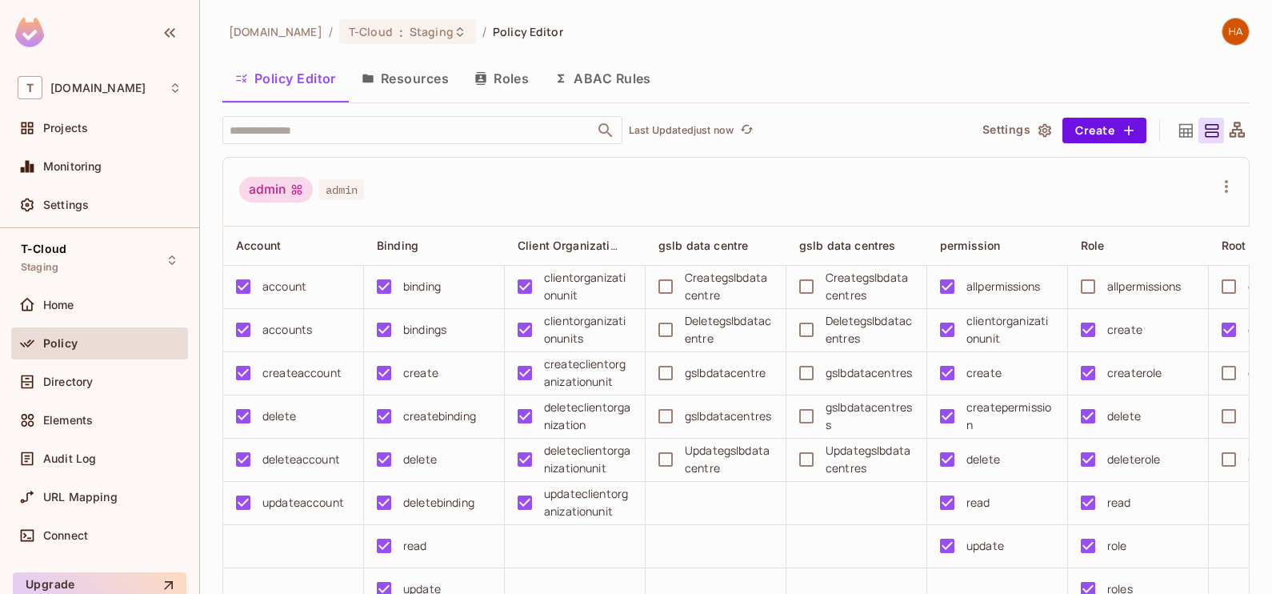
scroll to position [78, 0]
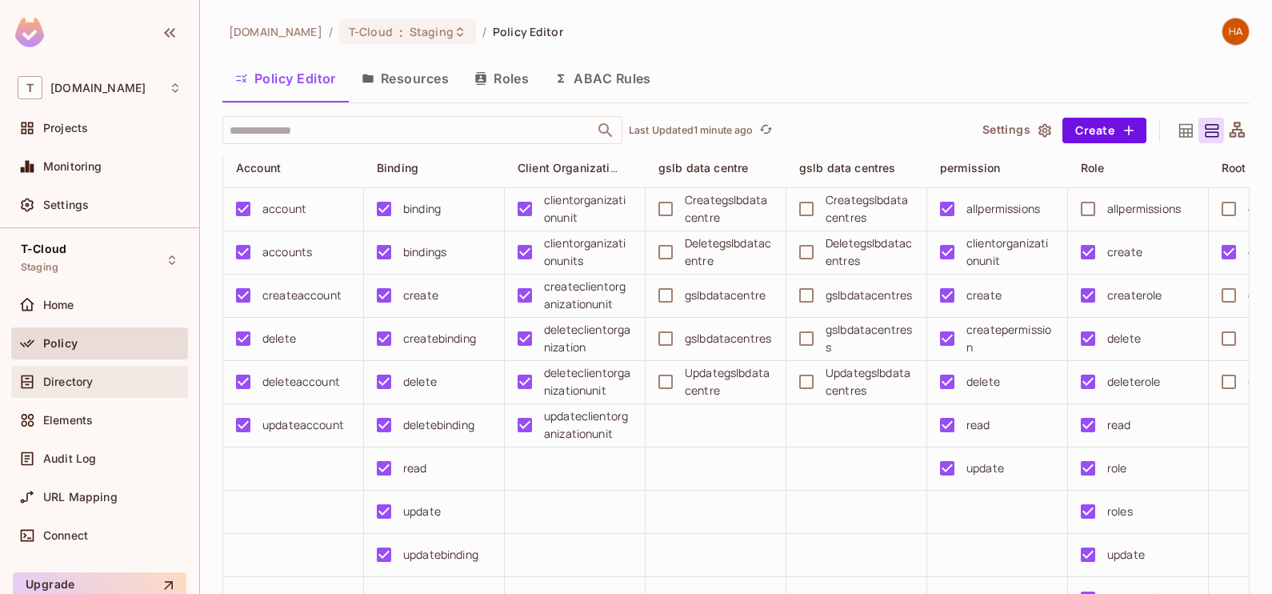
click at [141, 375] on div "Directory" at bounding box center [112, 381] width 138 height 13
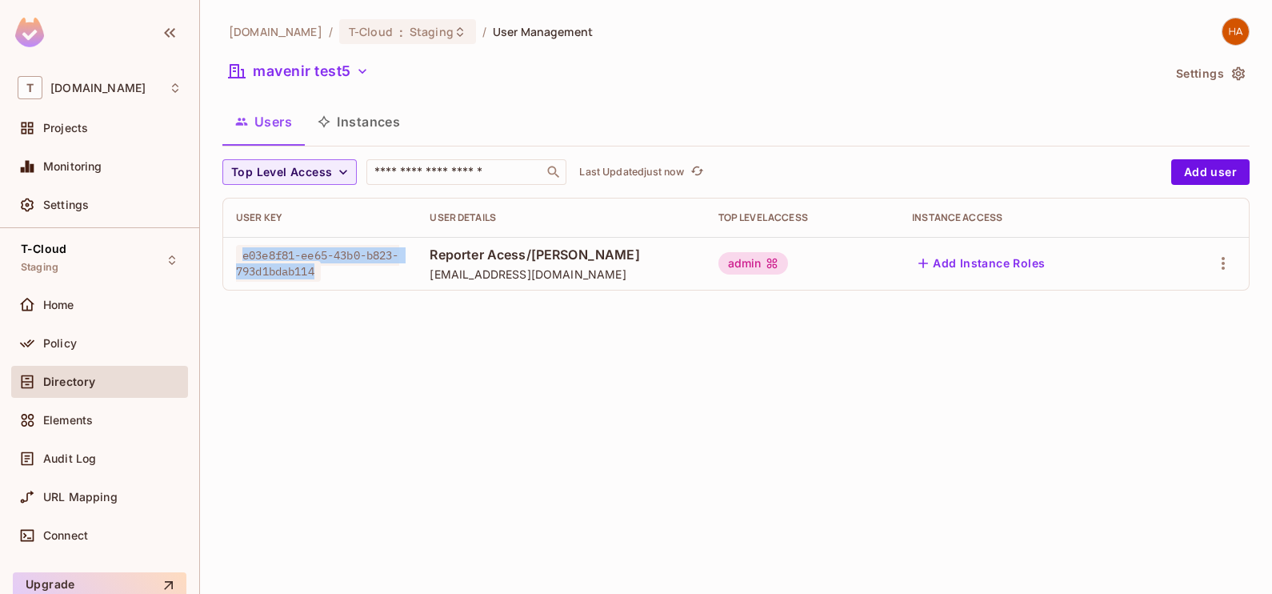
drag, startPoint x: 318, startPoint y: 268, endPoint x: 240, endPoint y: 262, distance: 78.7
click at [240, 262] on span "e03e8f81-ee65-43b0-b823-793d1bdab114" at bounding box center [317, 263] width 163 height 37
copy span "e03e8f81-ee65-43b0-b823-793d1bdab114"
click at [375, 130] on button "Instances" at bounding box center [359, 122] width 108 height 40
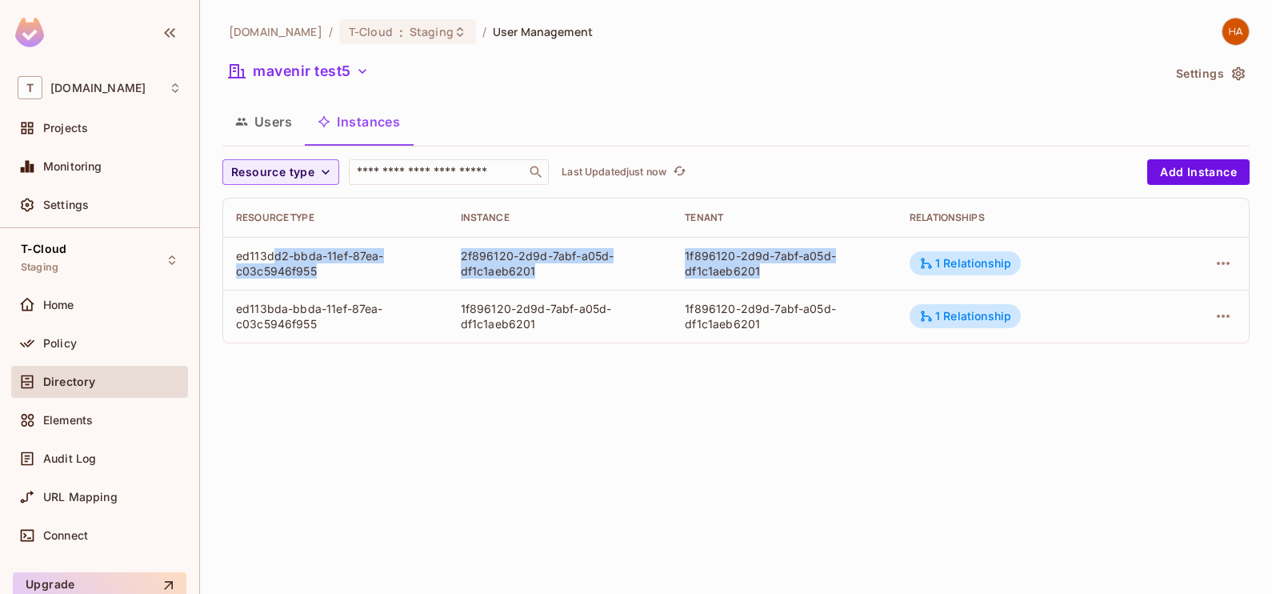
drag, startPoint x: 272, startPoint y: 254, endPoint x: 766, endPoint y: 272, distance: 494.7
click at [766, 272] on tr "ed113dd2-bbda-11ef-87ea-c03c5946f955 2f896120-2d9d-7abf-a05d-df1c1aeb6201 1f896…" at bounding box center [735, 263] width 1025 height 53
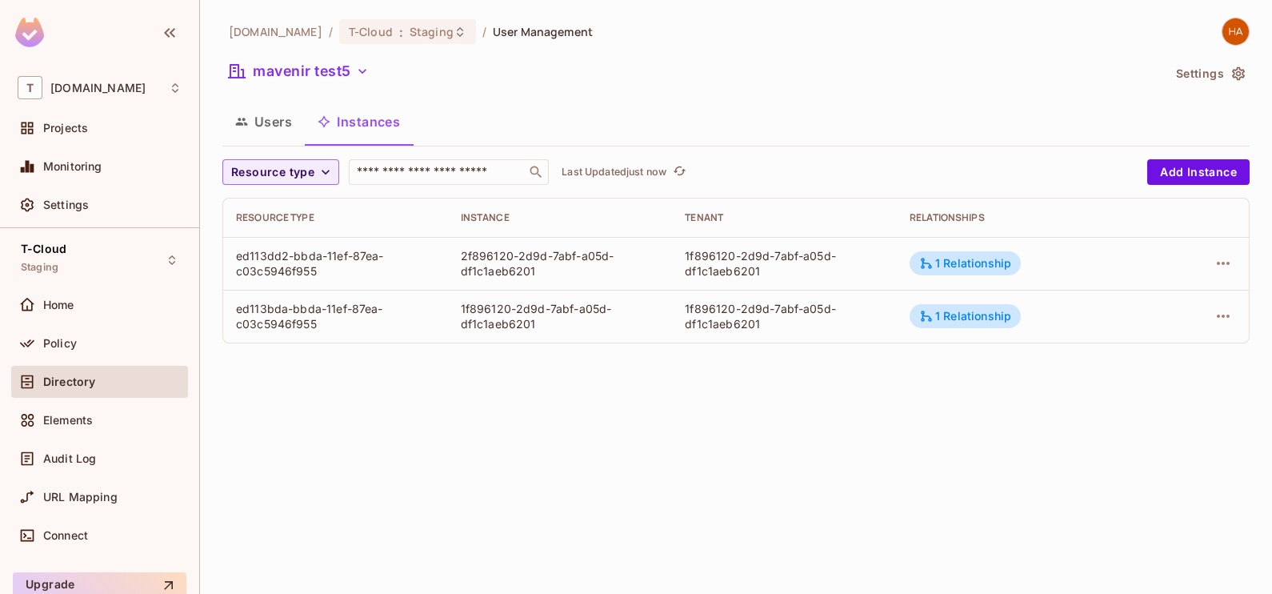
drag, startPoint x: 766, startPoint y: 272, endPoint x: 786, endPoint y: 380, distance: 109.7
click at [786, 380] on div "t-mobile.com / T-Cloud : Staging / User Management mavenir test5 Settings Users…" at bounding box center [736, 297] width 1072 height 594
click at [988, 256] on div "1 Relationship" at bounding box center [965, 263] width 92 height 14
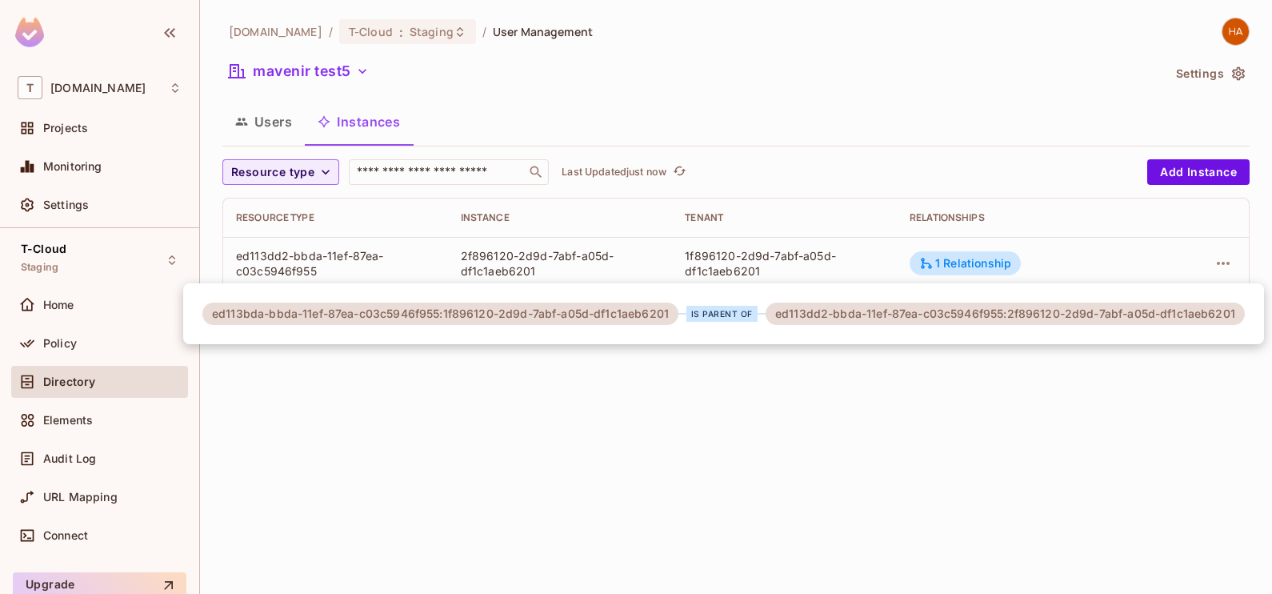
click at [793, 391] on div at bounding box center [636, 297] width 1272 height 594
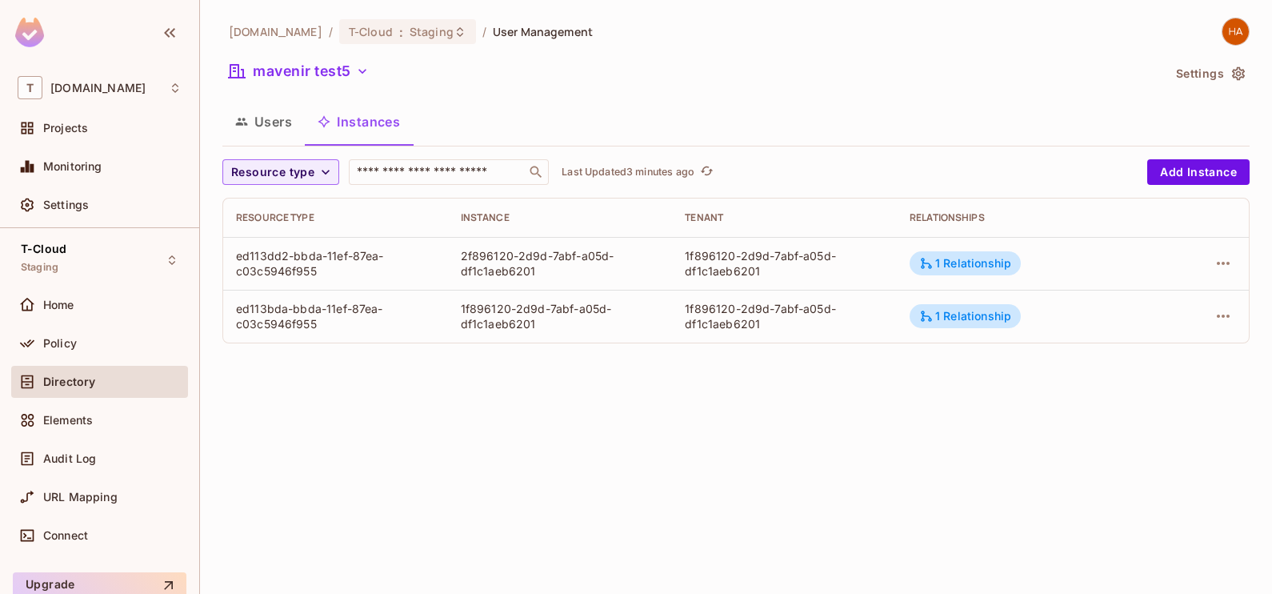
click at [271, 121] on button "Users" at bounding box center [263, 122] width 82 height 40
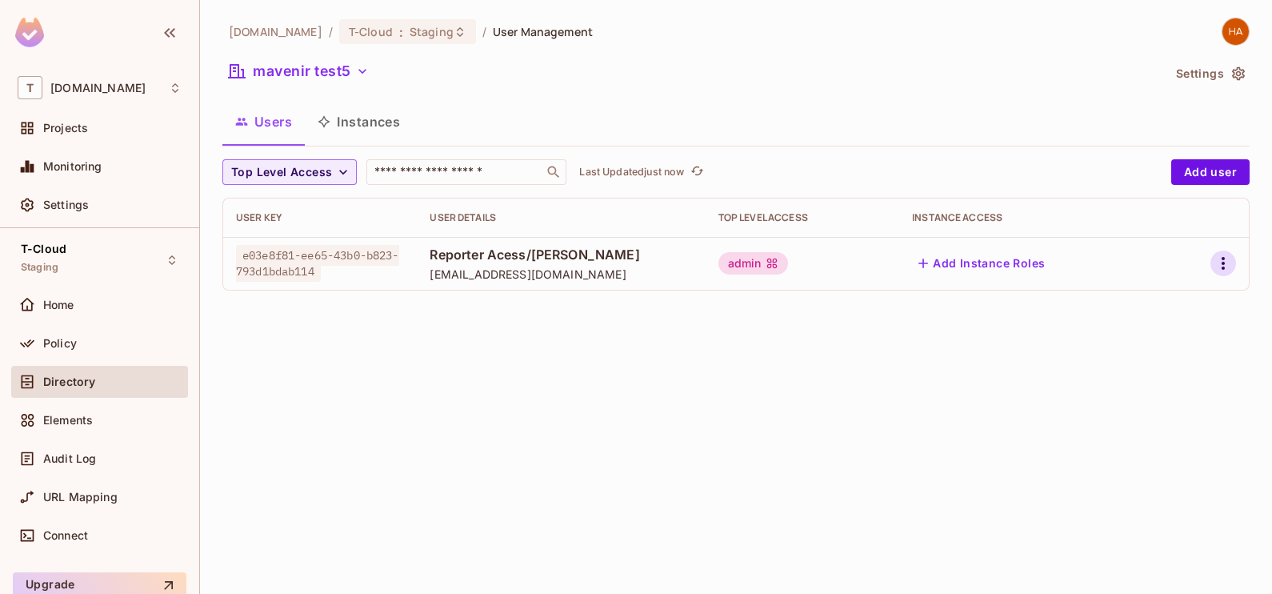
click at [1220, 274] on button "button" at bounding box center [1223, 263] width 26 height 26
click at [1148, 296] on div "Edit" at bounding box center [1139, 301] width 22 height 16
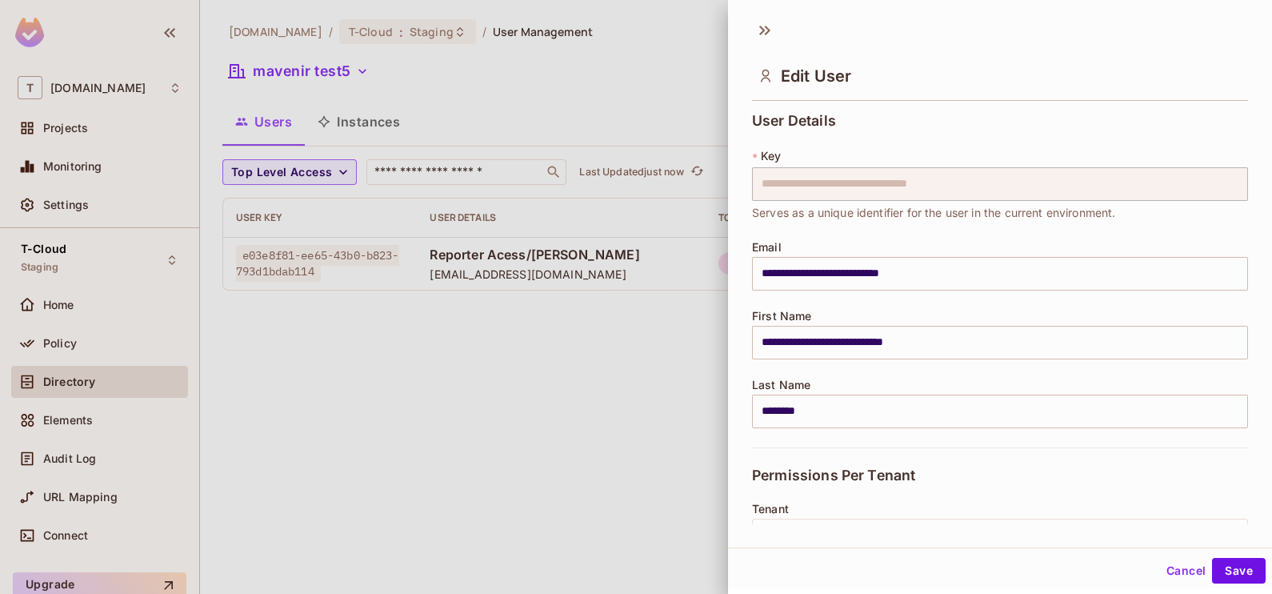
scroll to position [256, 0]
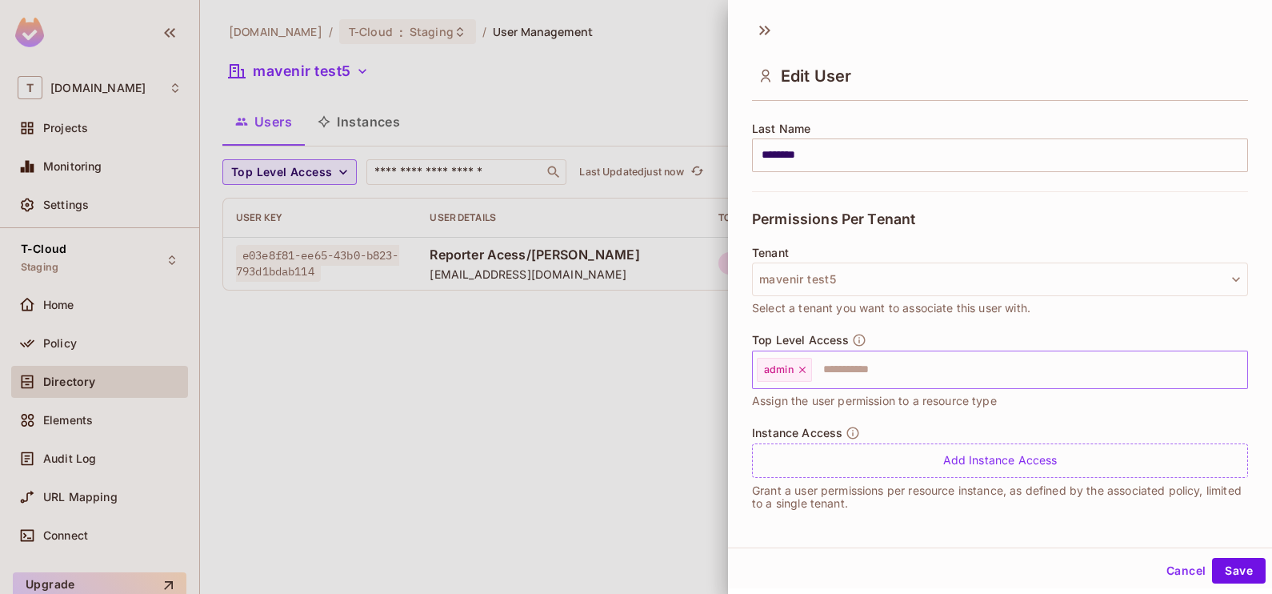
click at [802, 375] on div "admin" at bounding box center [784, 370] width 55 height 24
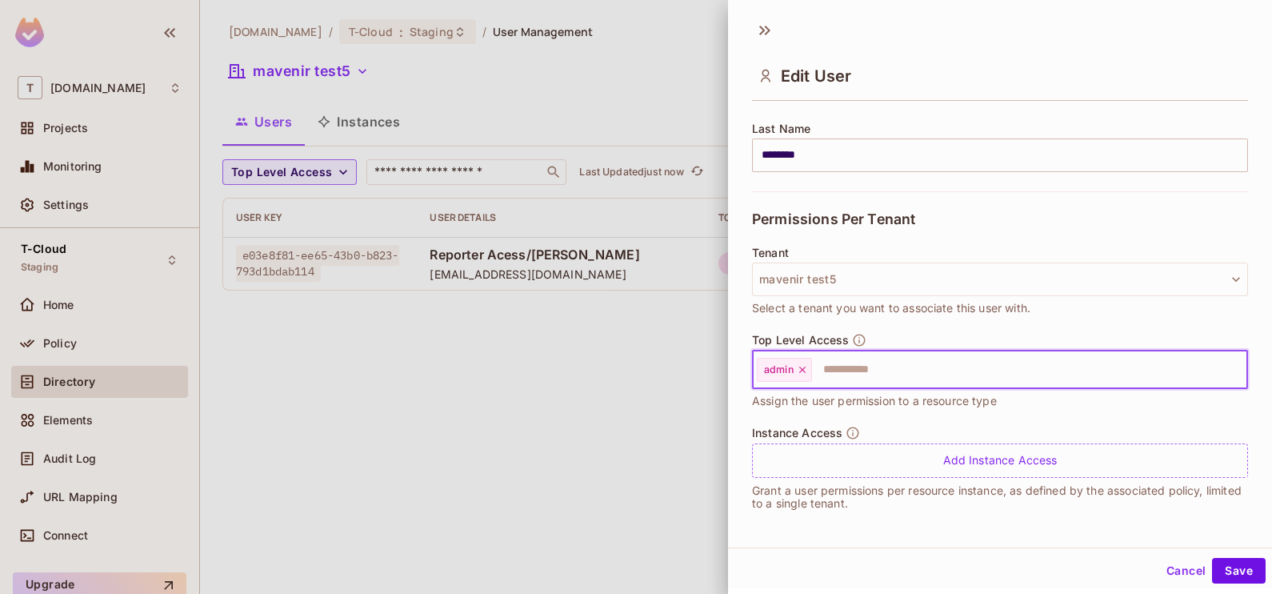
click at [803, 370] on icon at bounding box center [802, 369] width 11 height 11
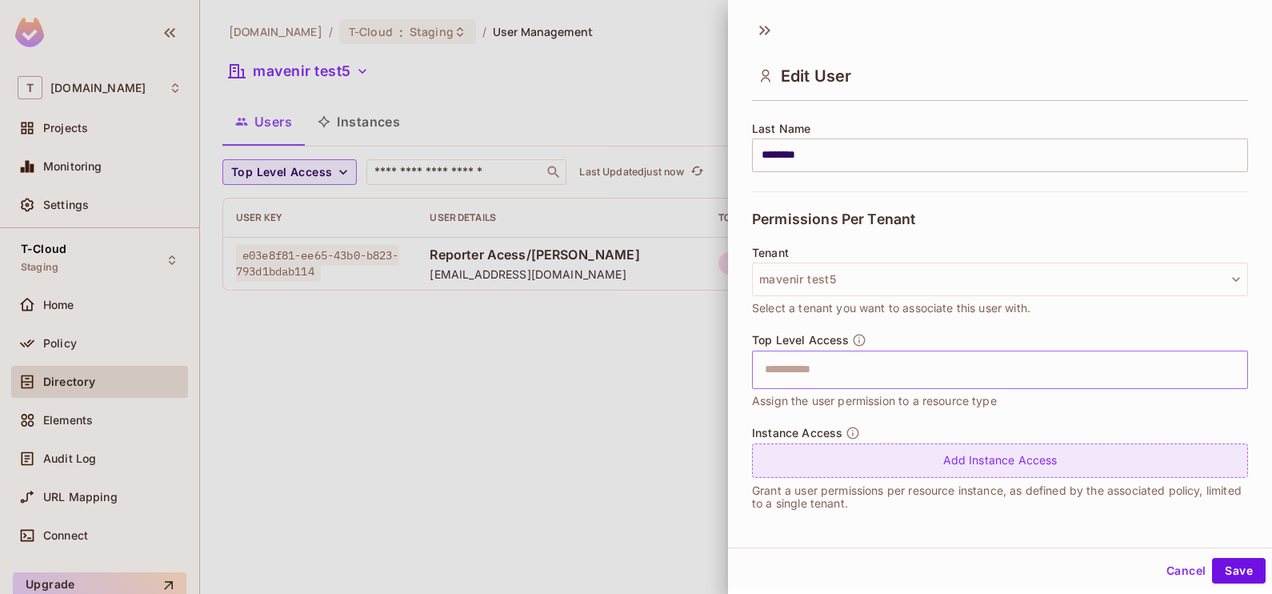
click at [869, 458] on div "Add Instance Access" at bounding box center [1000, 460] width 496 height 34
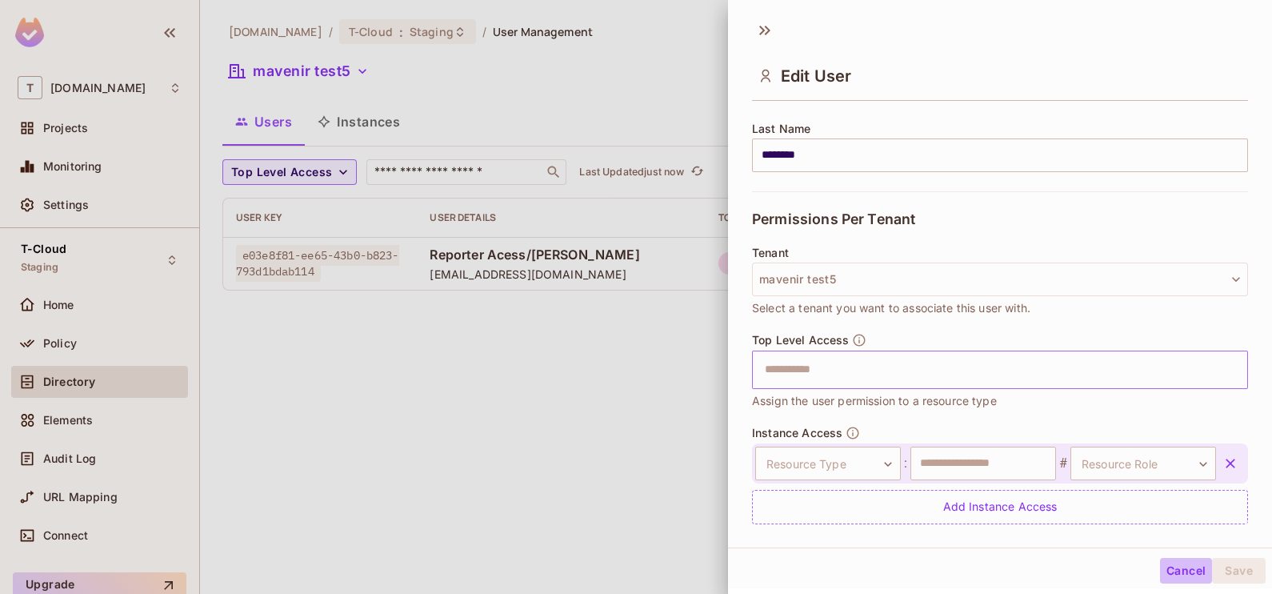
click at [1169, 570] on button "Cancel" at bounding box center [1186, 571] width 52 height 26
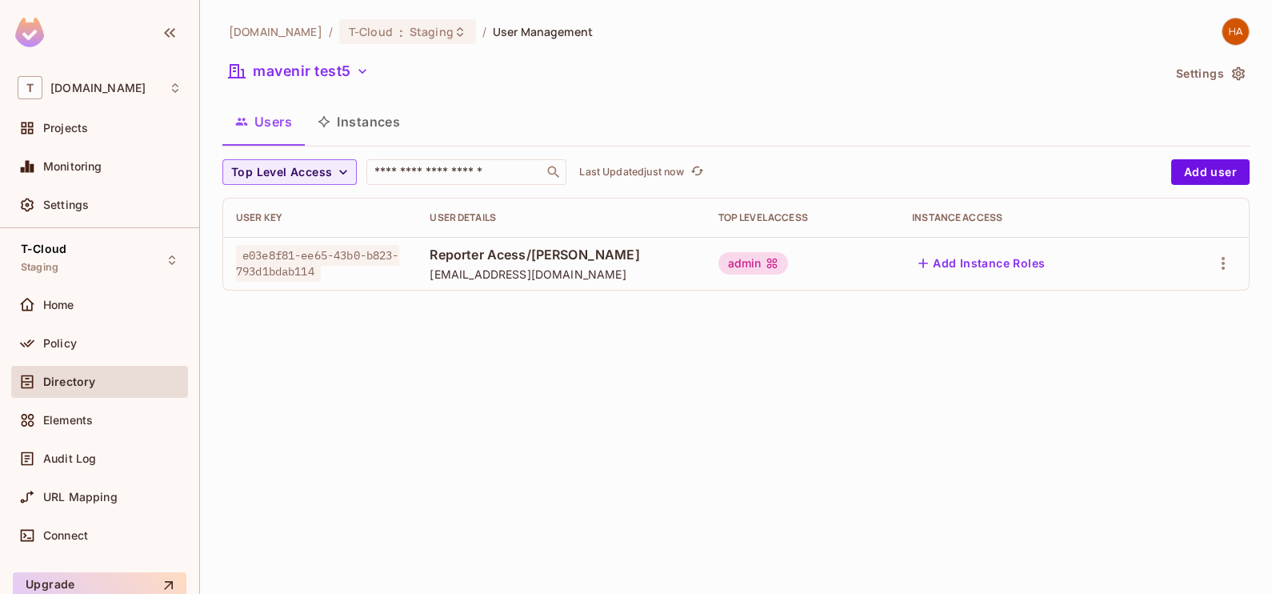
click at [362, 125] on button "Instances" at bounding box center [359, 122] width 108 height 40
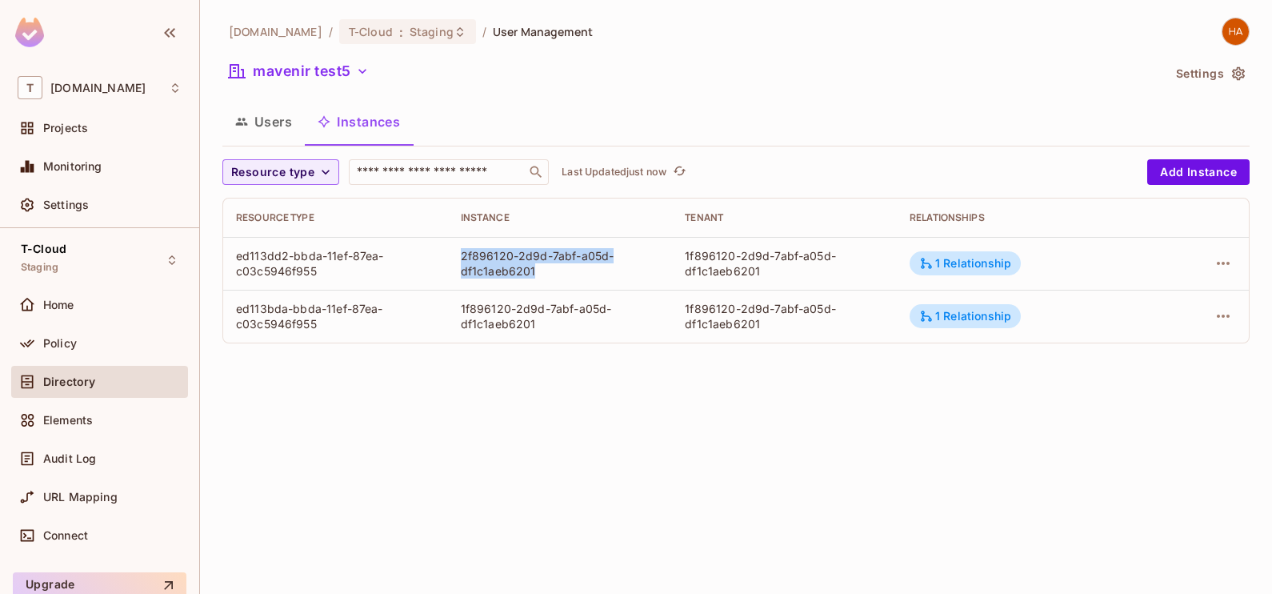
drag, startPoint x: 458, startPoint y: 254, endPoint x: 542, endPoint y: 280, distance: 87.8
click at [542, 280] on td "2f896120-2d9d-7abf-a05d-df1c1aeb6201" at bounding box center [560, 263] width 225 height 53
copy div "2f896120-2d9d-7abf-a05d-df1c1aeb6201"
click at [258, 124] on button "Users" at bounding box center [263, 122] width 82 height 40
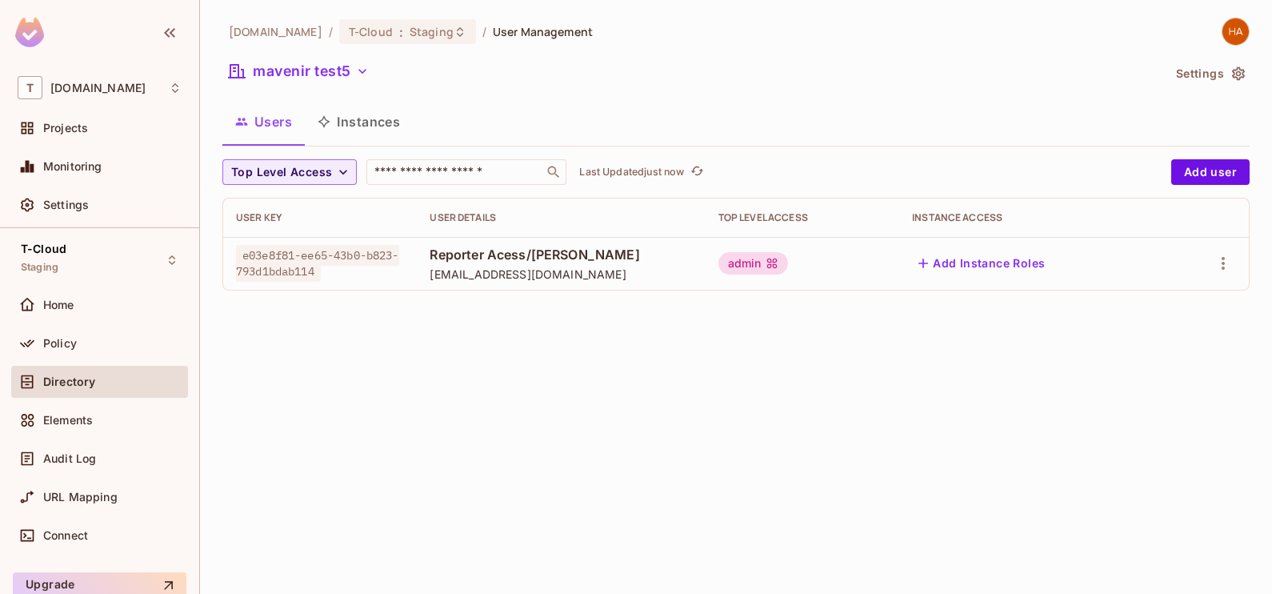
click at [378, 131] on button "Instances" at bounding box center [359, 122] width 108 height 40
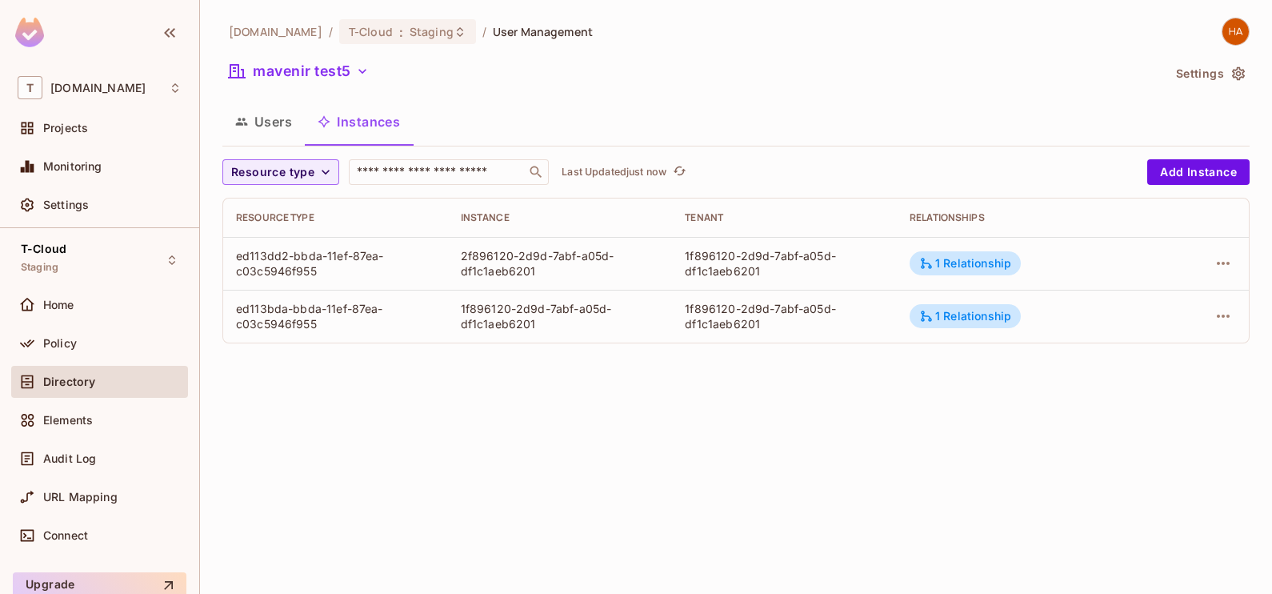
click at [241, 129] on button "Users" at bounding box center [263, 122] width 82 height 40
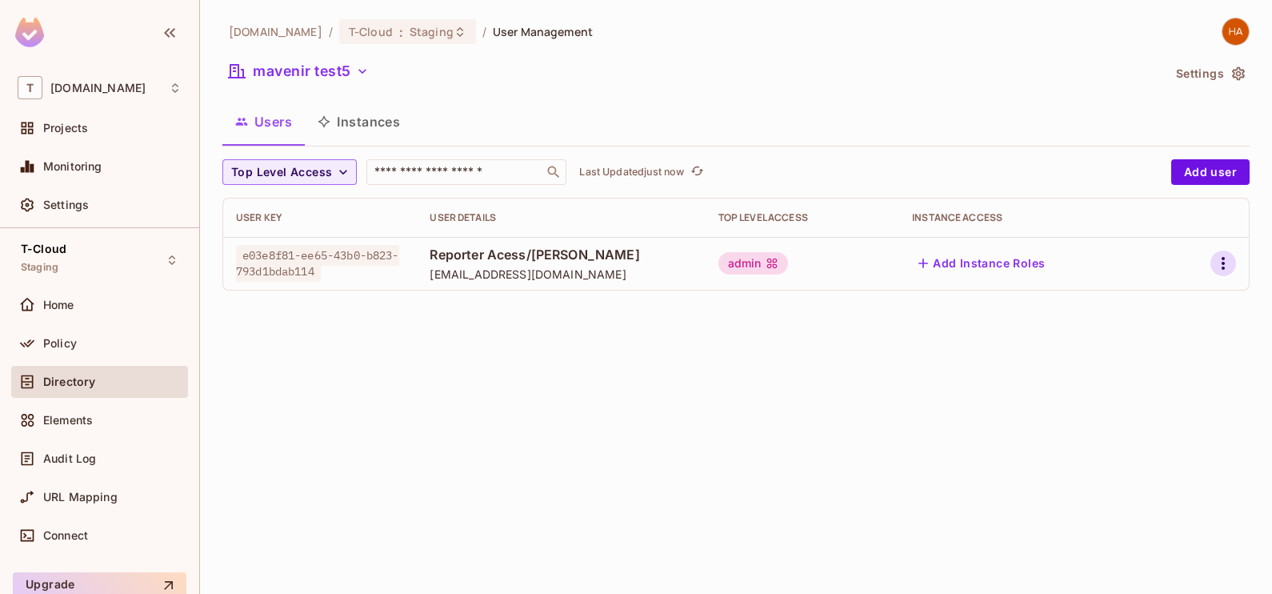
click at [1225, 264] on icon "button" at bounding box center [1222, 263] width 19 height 19
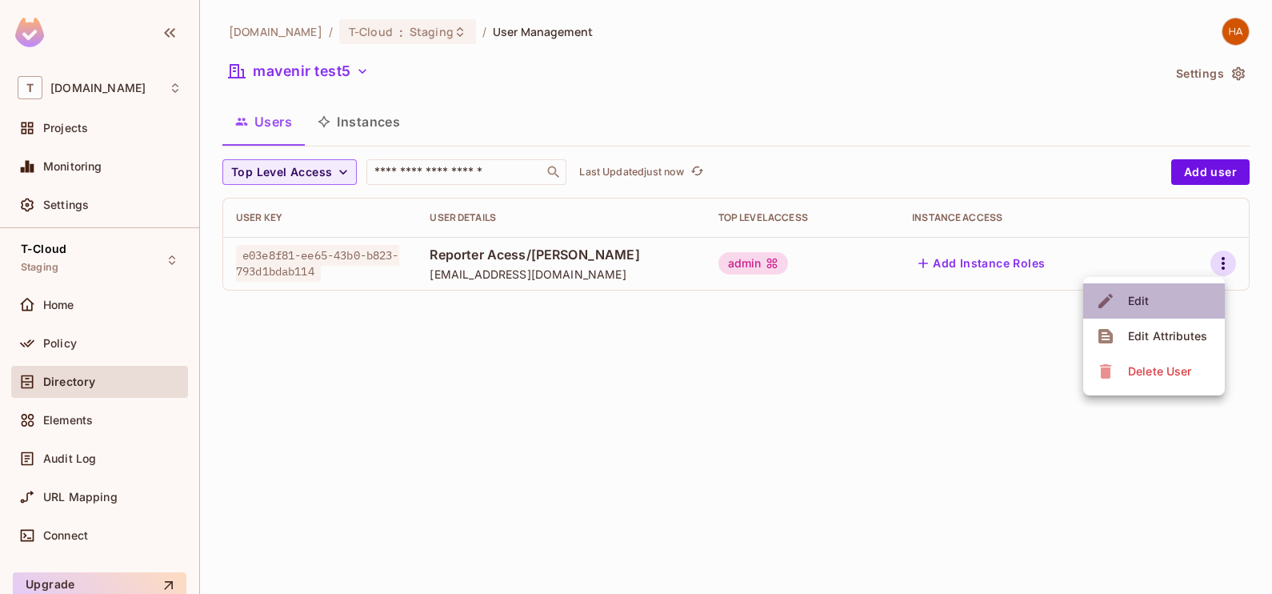
click at [1189, 316] on li "Edit" at bounding box center [1154, 300] width 142 height 35
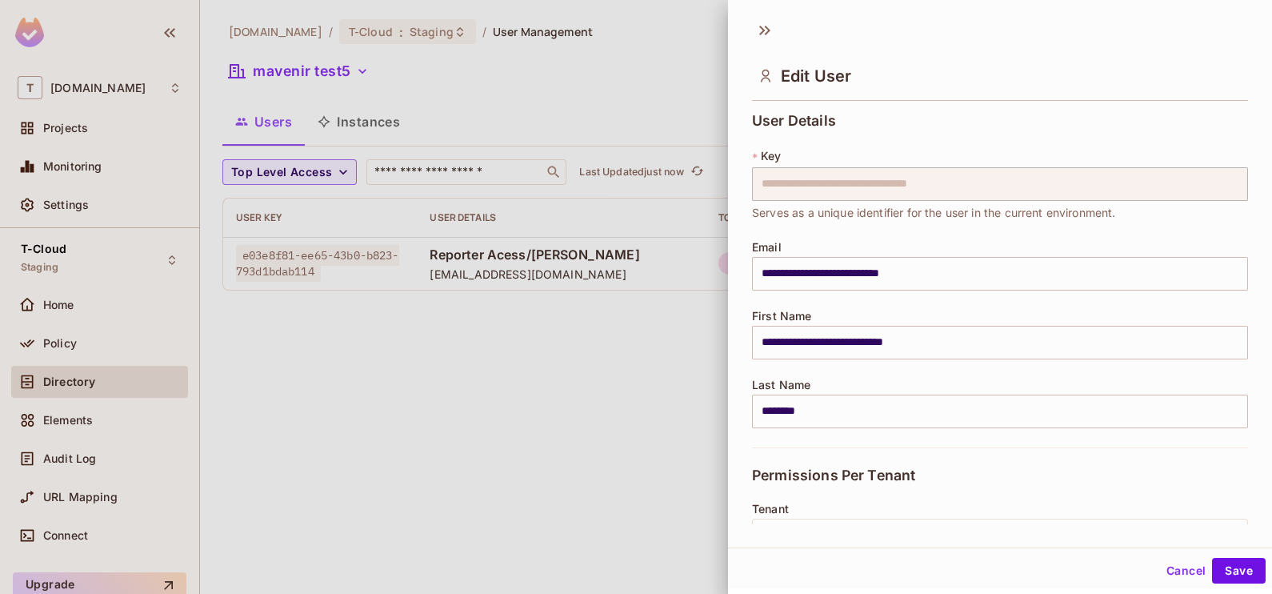
scroll to position [256, 0]
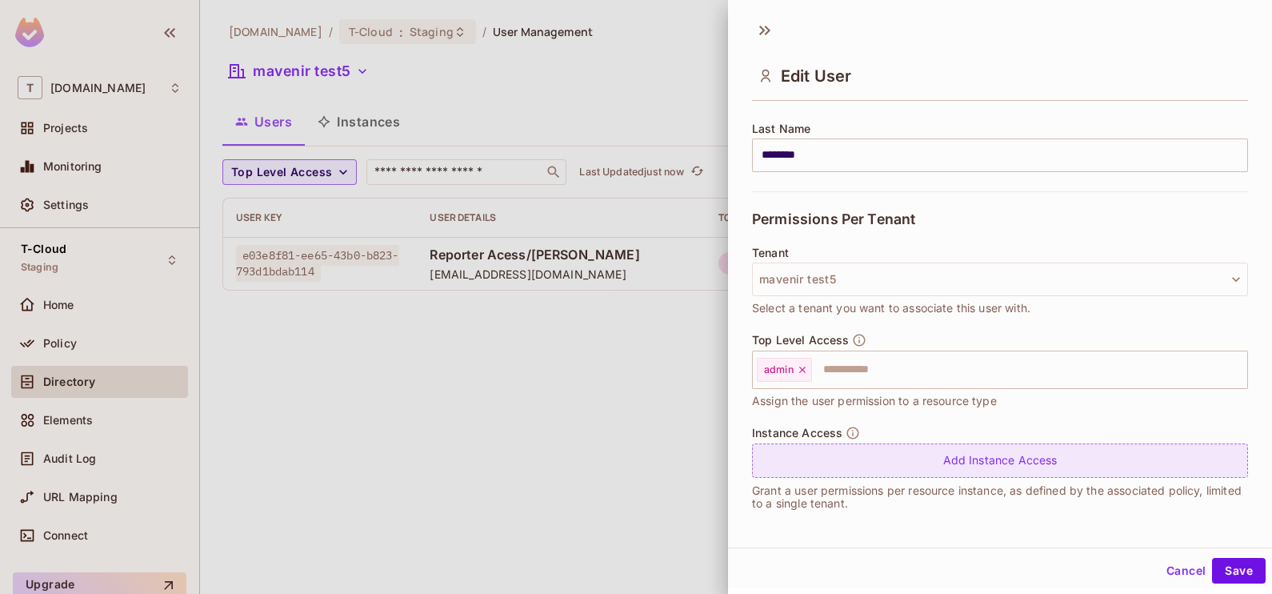
click at [845, 456] on div "Add Instance Access" at bounding box center [1000, 460] width 496 height 34
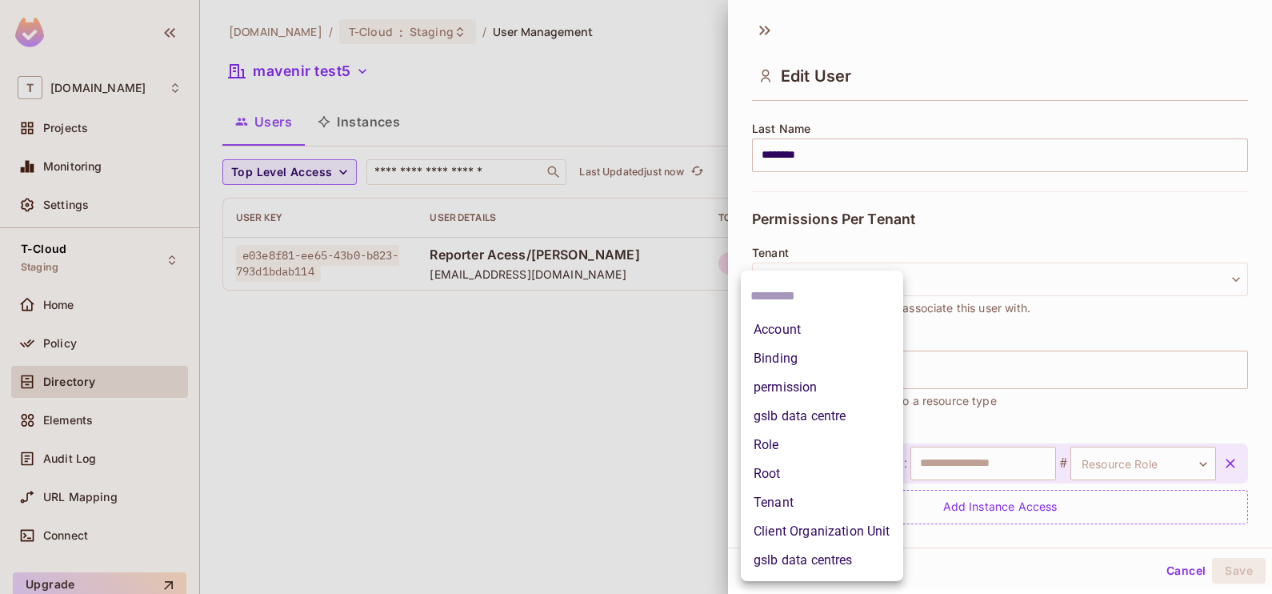
click at [853, 478] on body "**********" at bounding box center [636, 297] width 1272 height 594
click at [823, 536] on li "Client Organization Unit" at bounding box center [822, 531] width 162 height 29
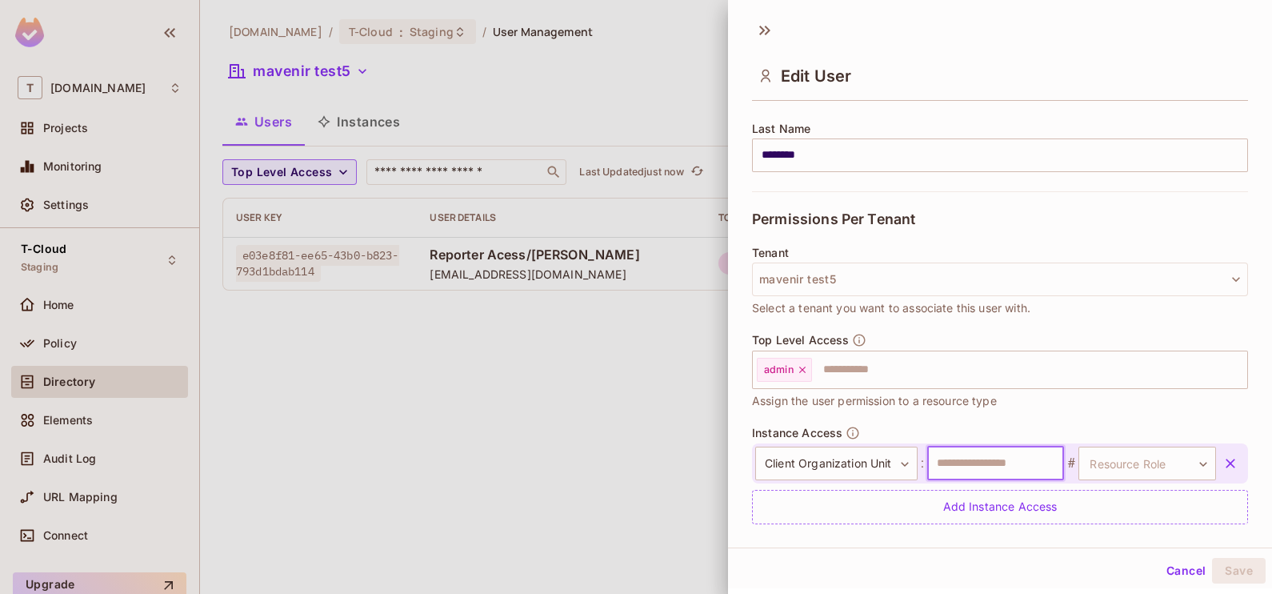
click at [941, 461] on input "text" at bounding box center [996, 463] width 138 height 34
paste input "**********"
type input "**********"
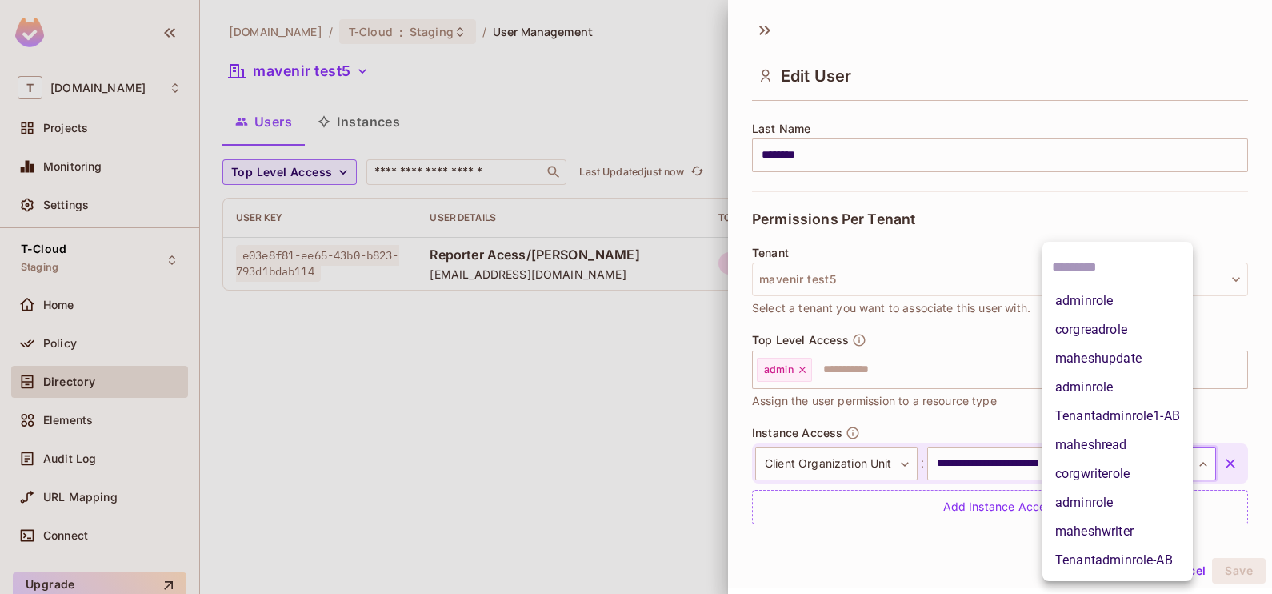
click at [1128, 472] on body "**********" at bounding box center [636, 297] width 1272 height 594
click at [1105, 509] on li "adminrole" at bounding box center [1117, 502] width 150 height 29
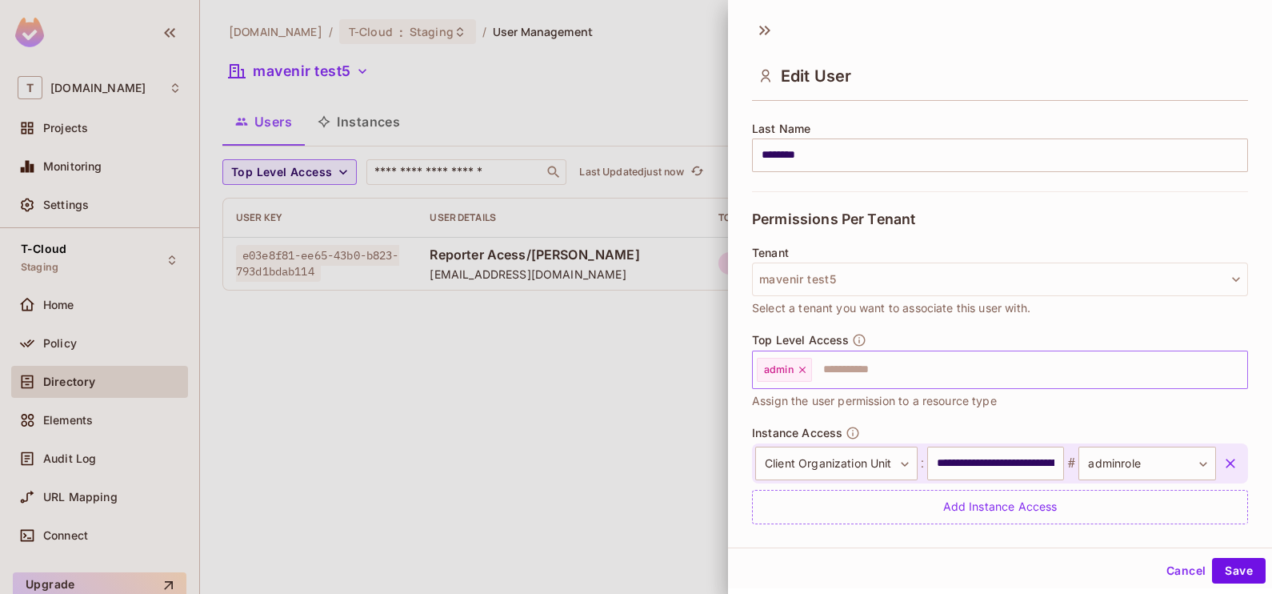
click at [807, 367] on icon at bounding box center [802, 369] width 11 height 11
click at [1222, 560] on button "Save" at bounding box center [1239, 571] width 54 height 26
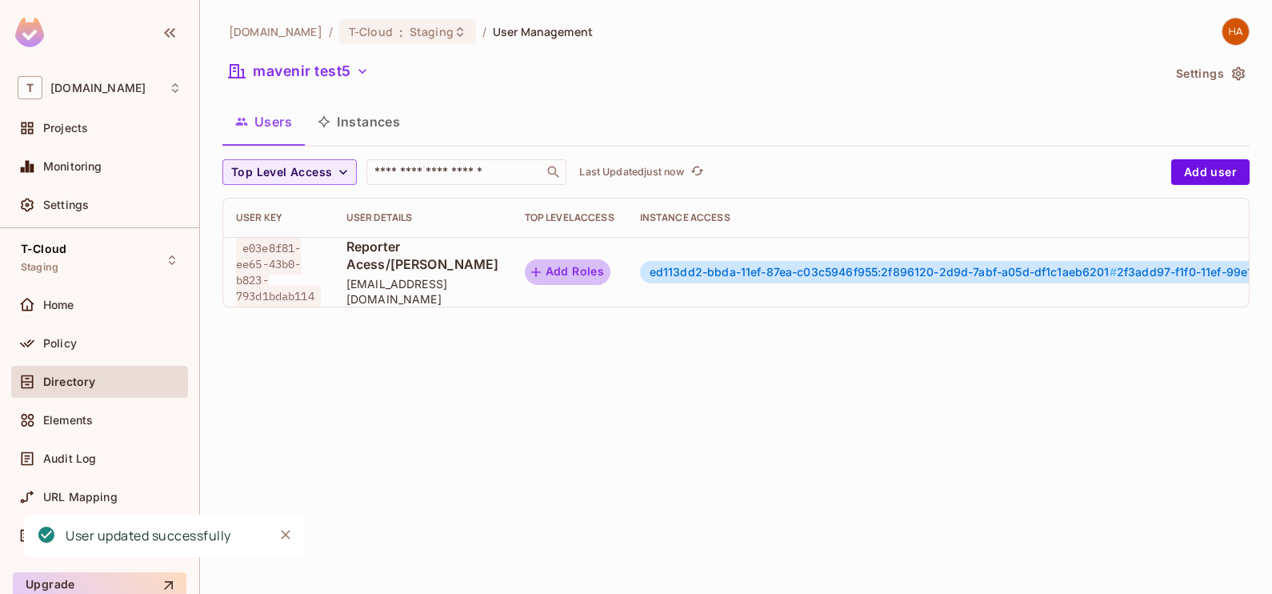
click at [525, 280] on button "Add Roles" at bounding box center [568, 272] width 86 height 26
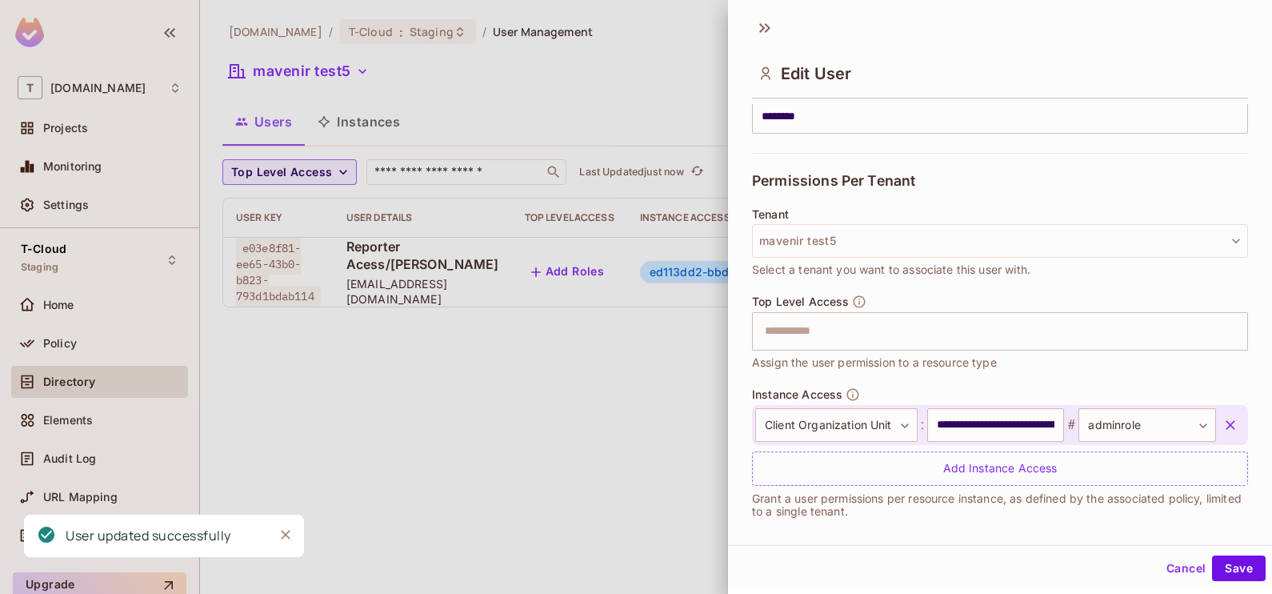
scroll to position [302, 0]
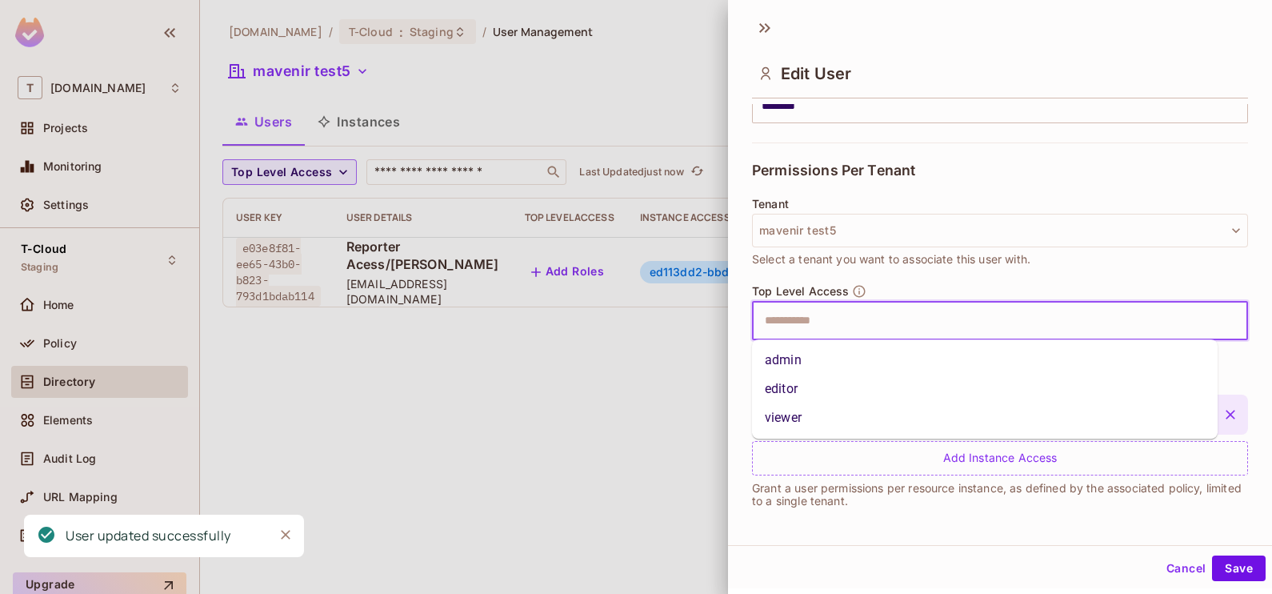
click at [827, 311] on input "text" at bounding box center [986, 321] width 462 height 32
click at [808, 367] on li "admin" at bounding box center [985, 360] width 466 height 29
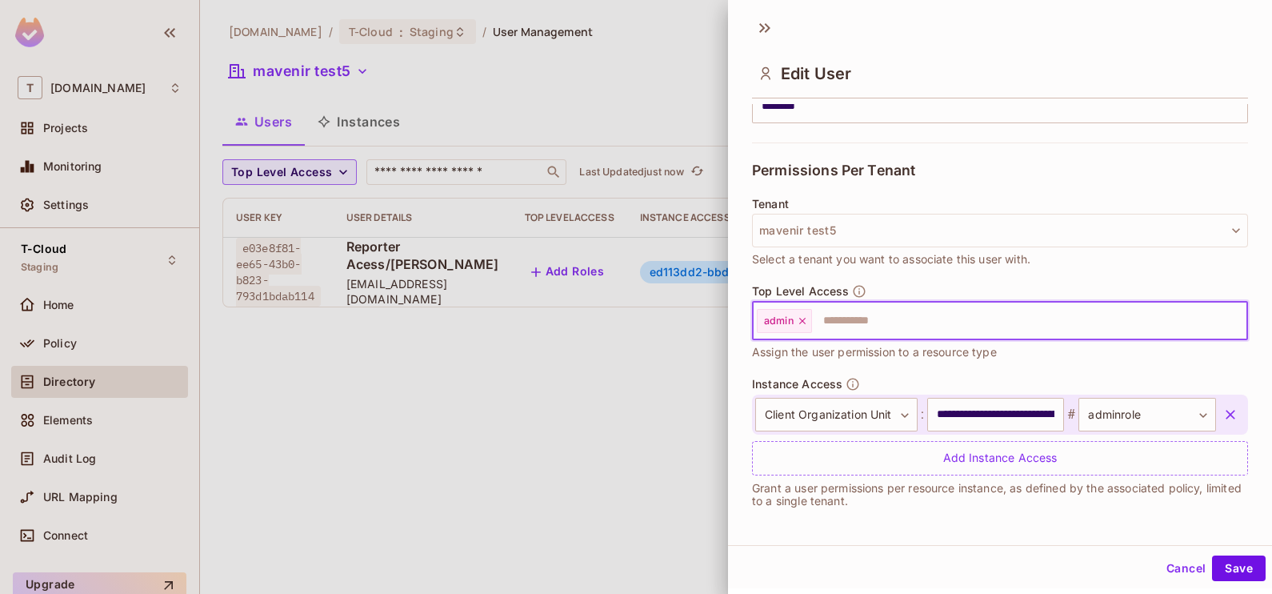
drag, startPoint x: 1214, startPoint y: 557, endPoint x: 947, endPoint y: 192, distance: 452.1
click at [1214, 557] on button "Save" at bounding box center [1239, 568] width 54 height 26
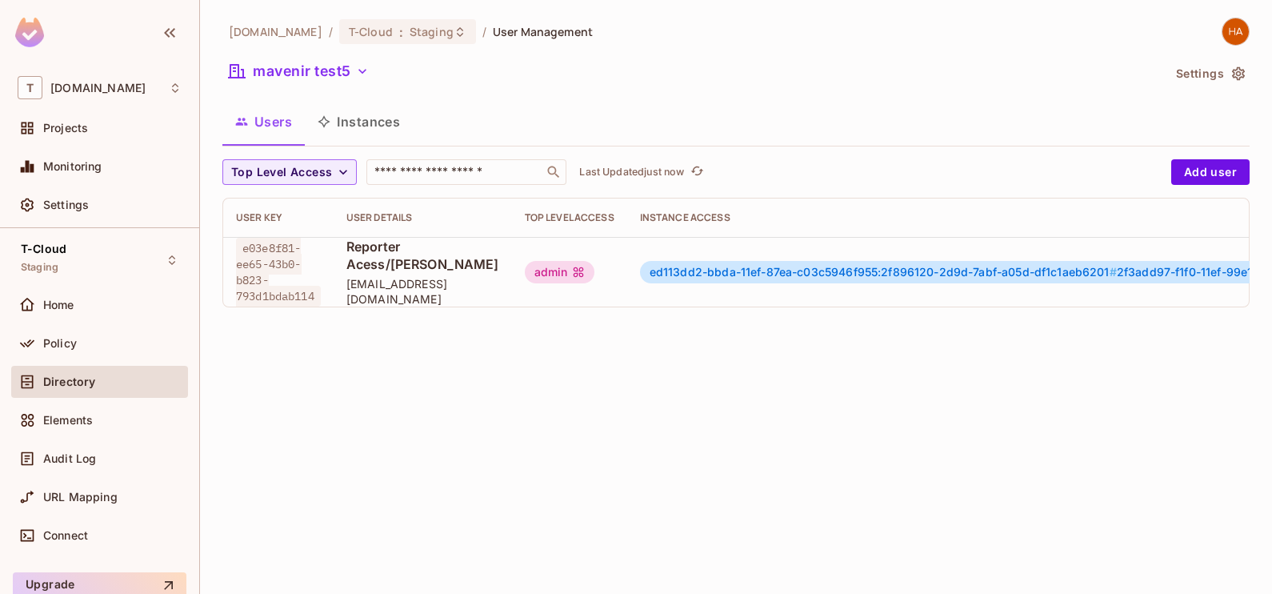
click at [361, 130] on button "Instances" at bounding box center [359, 122] width 108 height 40
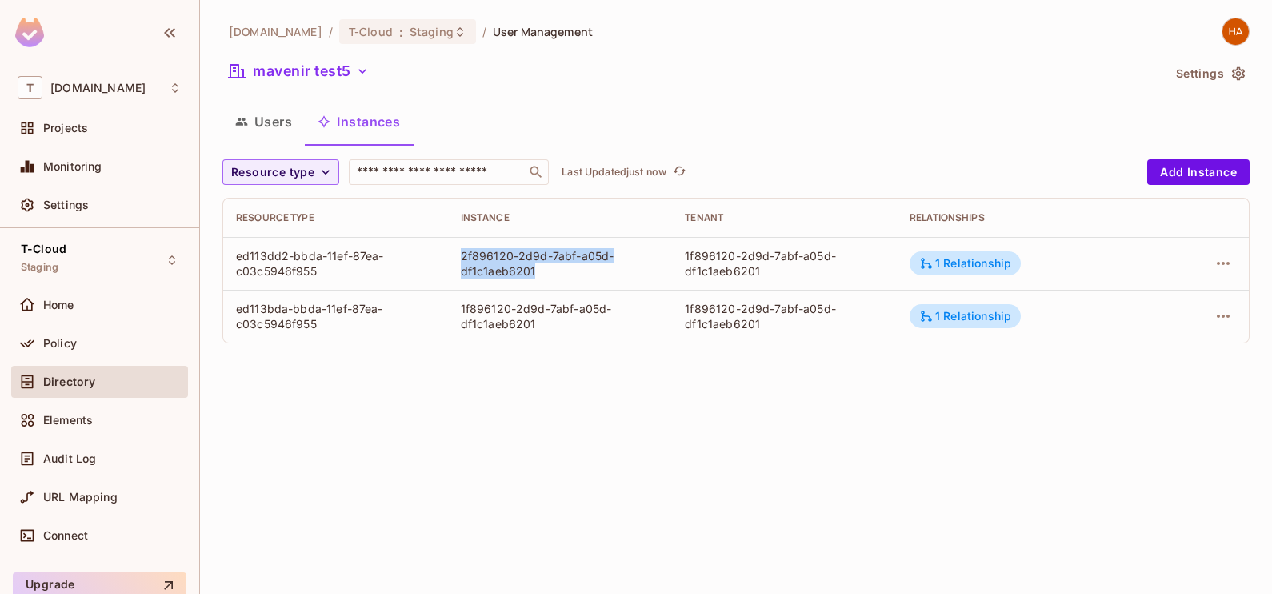
drag, startPoint x: 534, startPoint y: 264, endPoint x: 456, endPoint y: 255, distance: 78.9
click at [456, 255] on td "2f896120-2d9d-7abf-a05d-df1c1aeb6201" at bounding box center [560, 263] width 225 height 53
copy div "2f896120-2d9d-7abf-a05d-df1c1aeb6201"
click at [816, 402] on div "t-mobile.com / T-Cloud : Staging / User Management mavenir test5 Settings Users…" at bounding box center [736, 297] width 1072 height 594
click at [268, 133] on button "Users" at bounding box center [263, 122] width 82 height 40
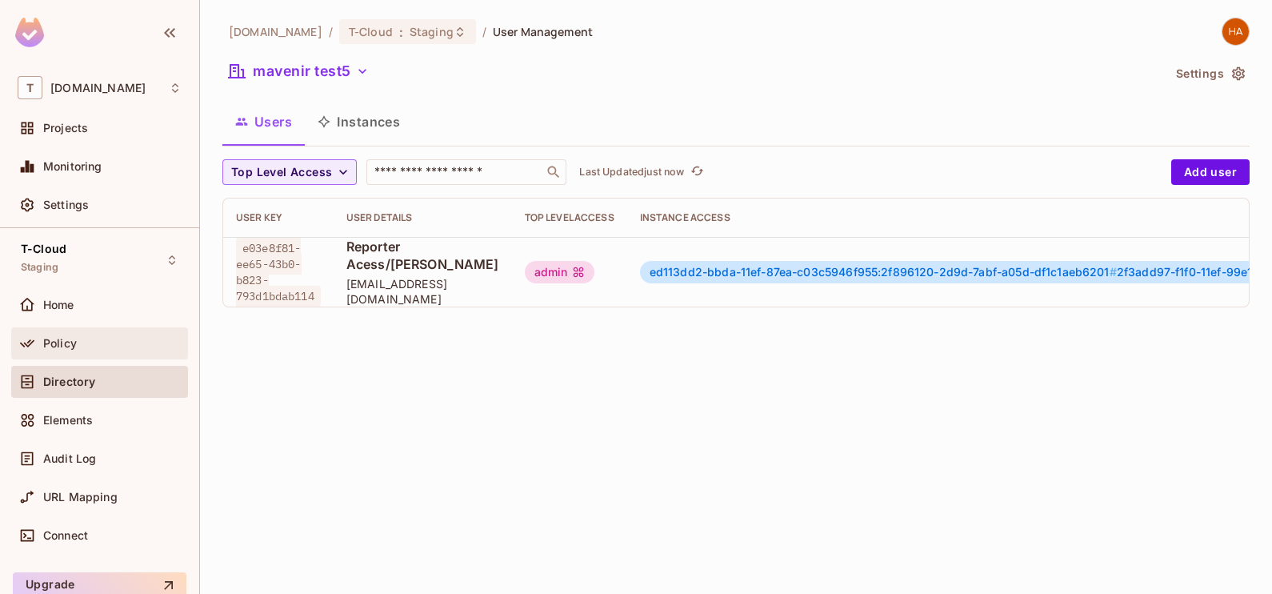
click at [40, 344] on div at bounding box center [31, 343] width 26 height 19
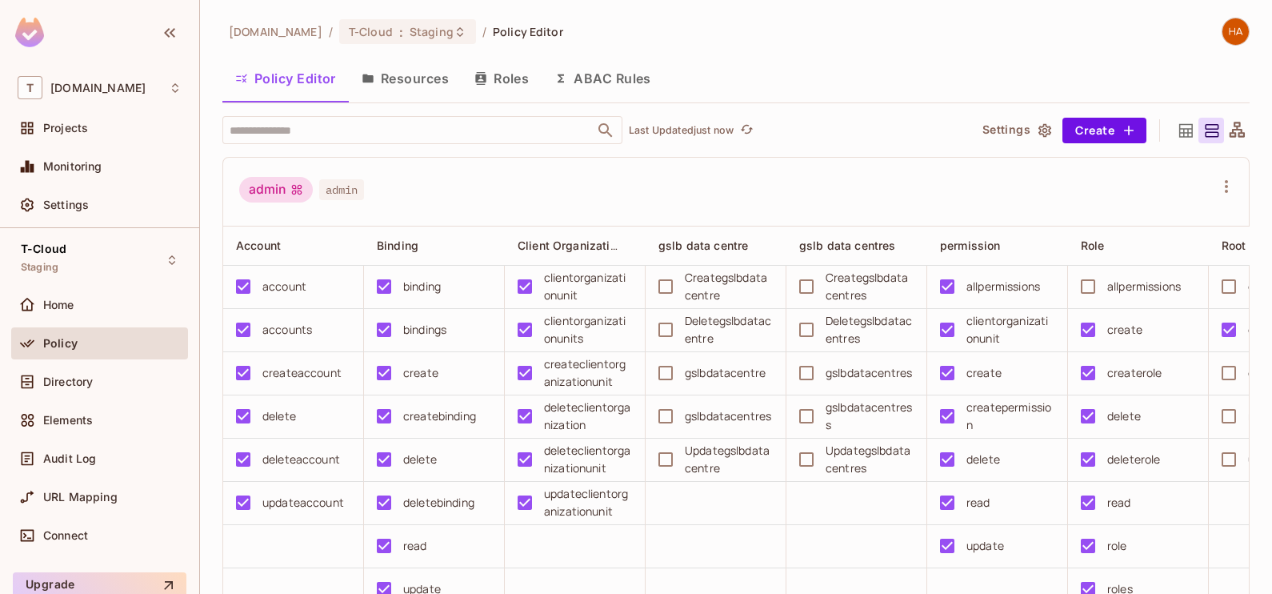
scroll to position [62, 0]
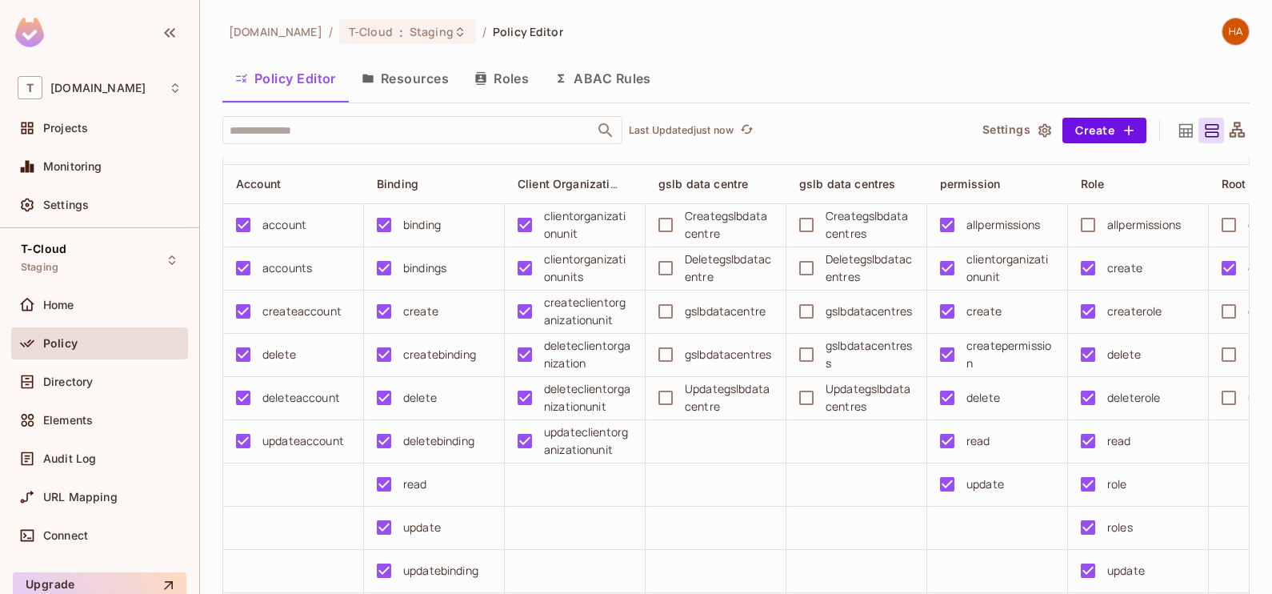
click at [405, 85] on button "Resources" at bounding box center [405, 78] width 113 height 40
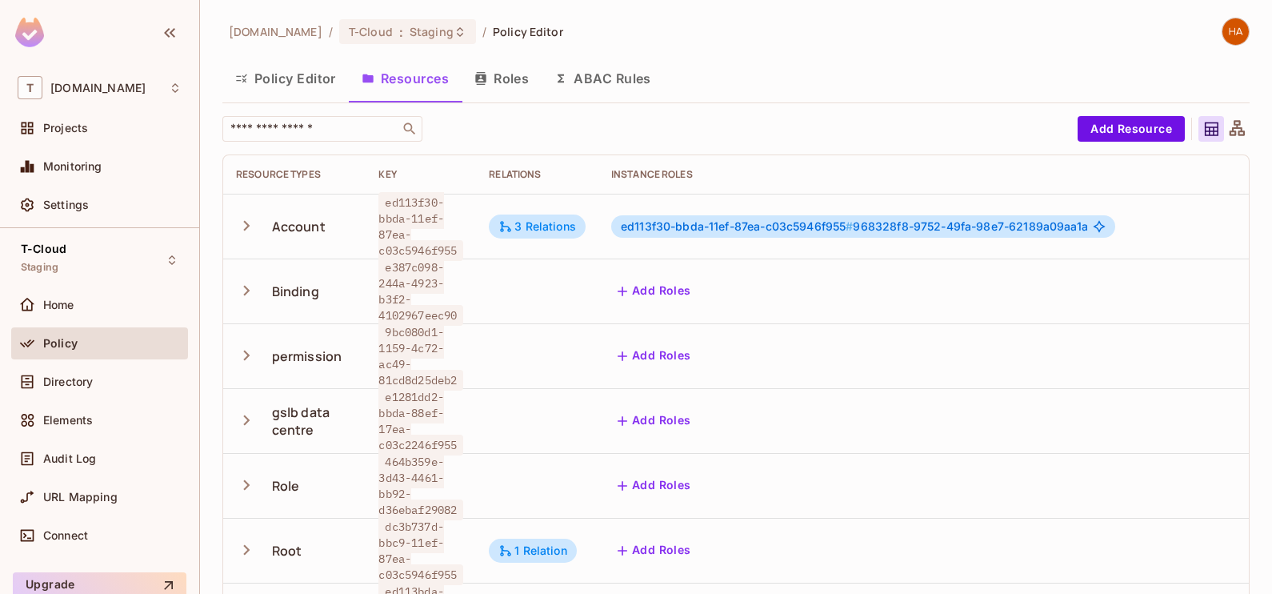
click at [505, 76] on button "Roles" at bounding box center [502, 78] width 80 height 40
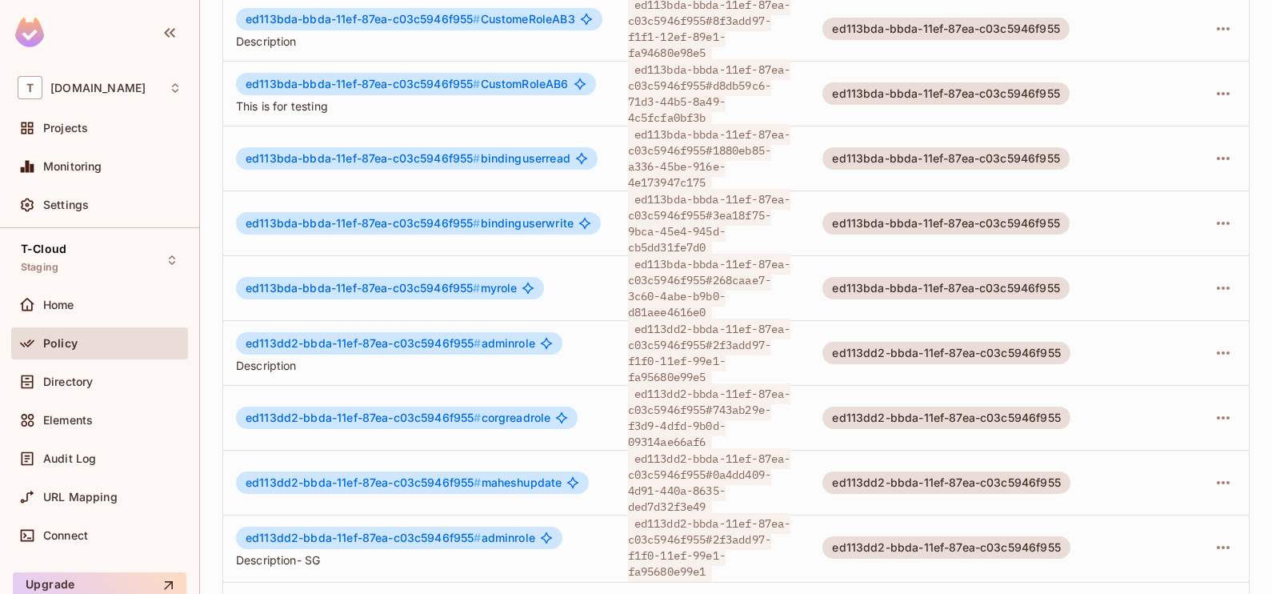
scroll to position [568, 0]
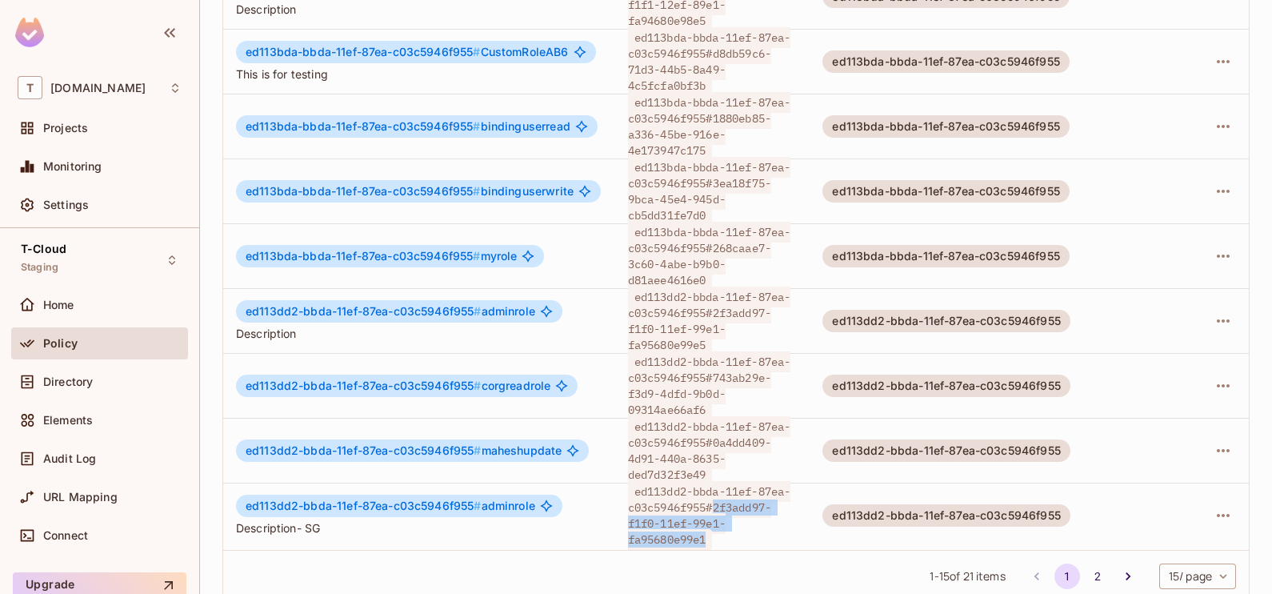
drag, startPoint x: 717, startPoint y: 468, endPoint x: 709, endPoint y: 506, distance: 39.2
click at [709, 506] on span "ed113dd2-bbda-11ef-87ea-c03c5946f955#2f3add97-f1f0-11ef-99e1-fa95680e99e1" at bounding box center [709, 515] width 163 height 69
copy span "2f3add97-f1f0-11ef-99e1-fa95680e99e1"
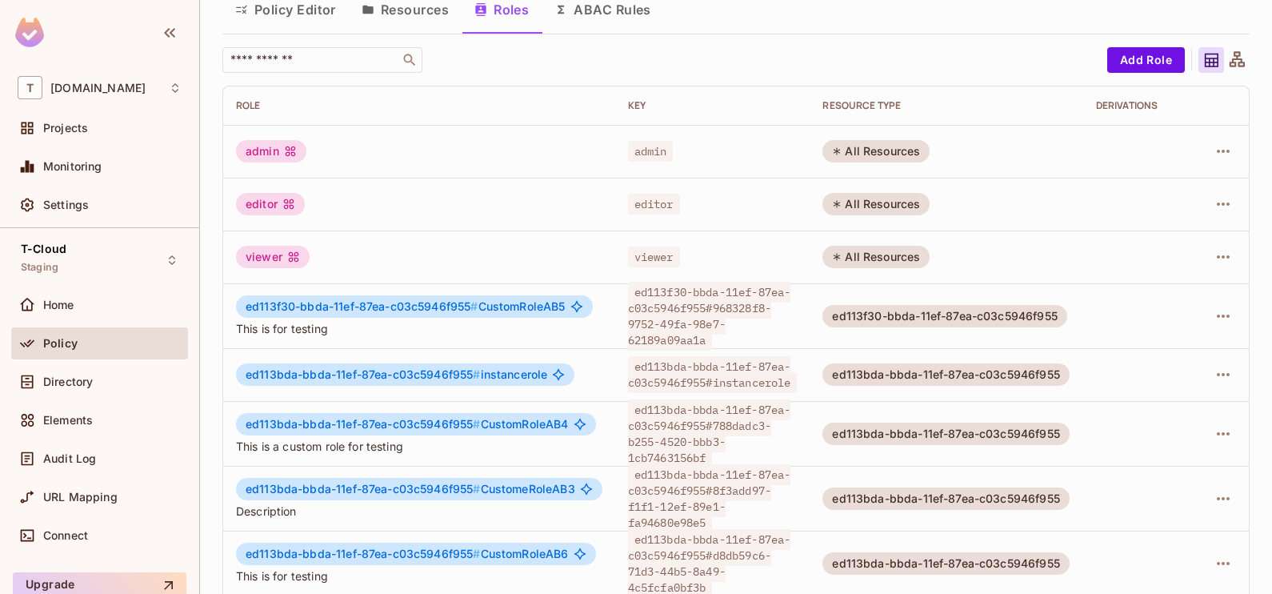
scroll to position [60, 0]
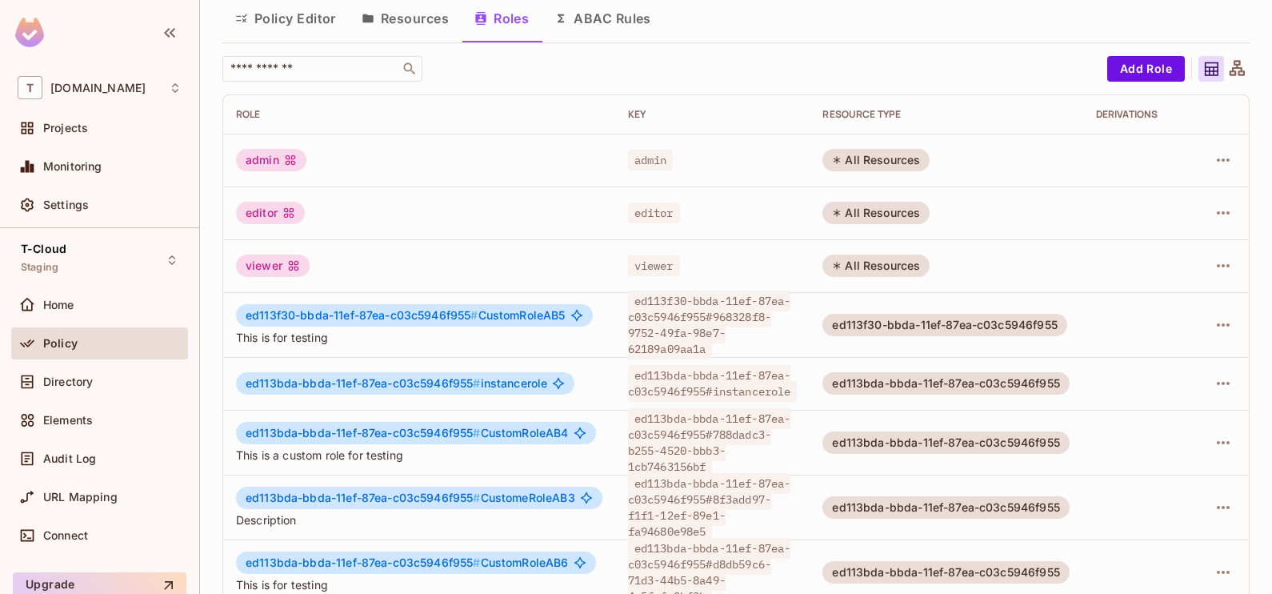
click at [275, 25] on button "Policy Editor" at bounding box center [285, 18] width 126 height 40
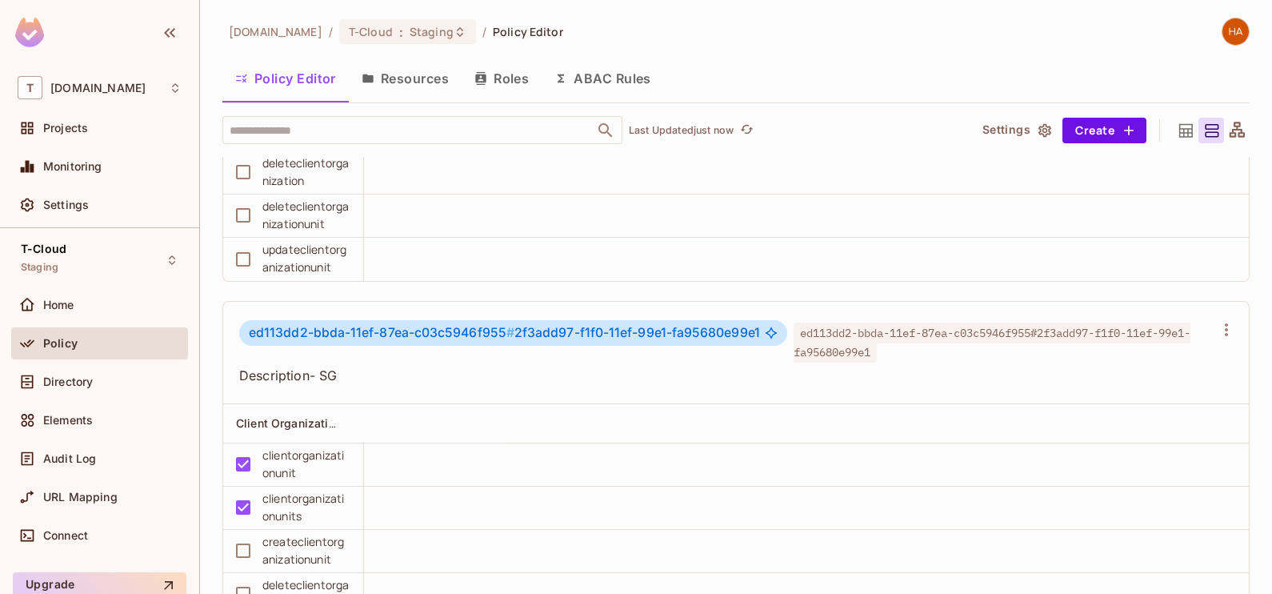
scroll to position [2146, 0]
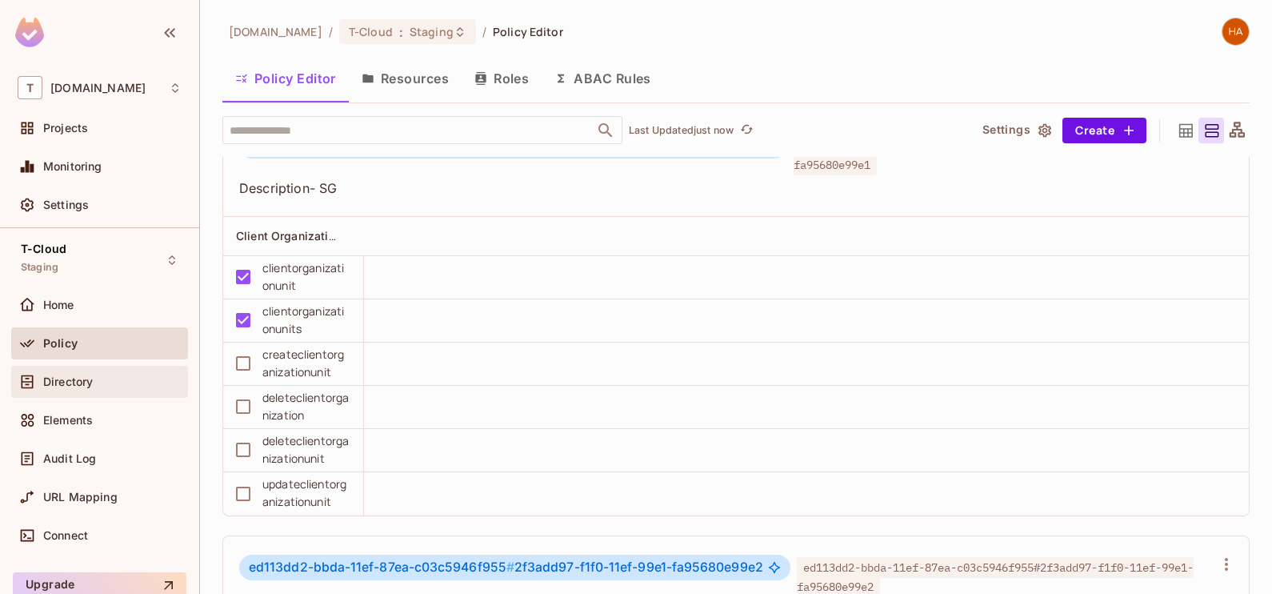
click at [116, 375] on div "Directory" at bounding box center [112, 381] width 138 height 13
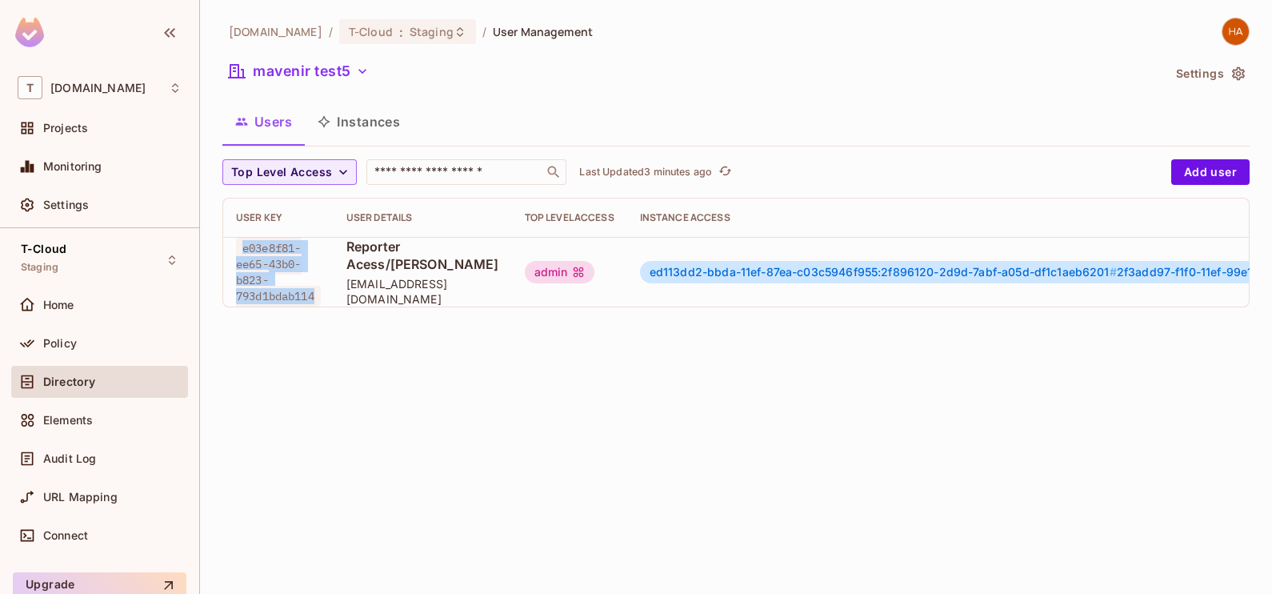
drag, startPoint x: 324, startPoint y: 308, endPoint x: 241, endPoint y: 269, distance: 92.0
click at [241, 269] on td "e03e8f81-ee65-43b0-b823-793d1bdab114" at bounding box center [278, 272] width 110 height 70
copy span "e03e8f81-ee65-43b0-b823-793d1bdab114"
click at [313, 444] on div "t-mobile.com / T-Cloud : Staging / User Management mavenir test5 Settings Users…" at bounding box center [736, 297] width 1072 height 594
click at [64, 334] on div "Policy" at bounding box center [100, 343] width 164 height 19
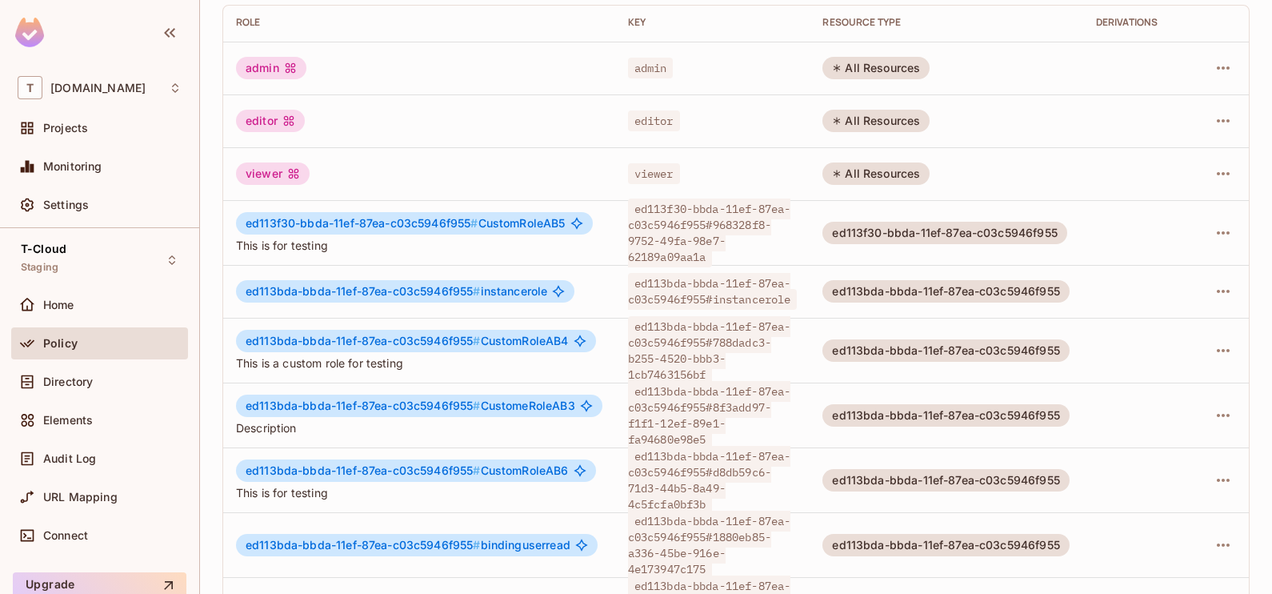
scroll to position [568, 0]
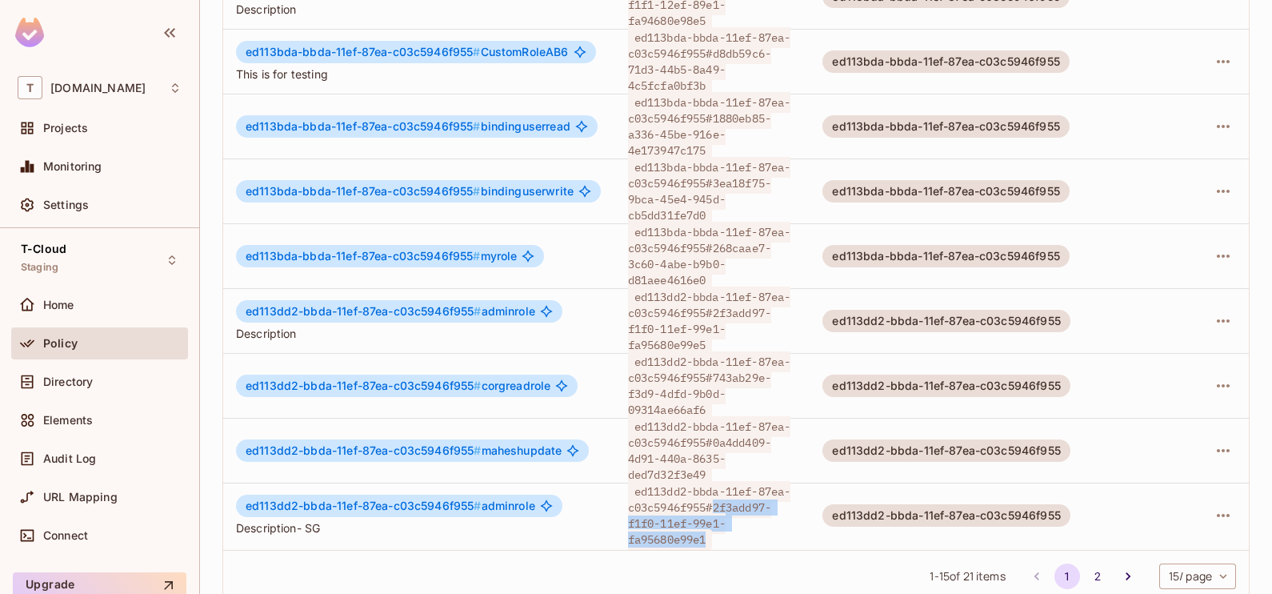
drag, startPoint x: 716, startPoint y: 469, endPoint x: 715, endPoint y: 500, distance: 31.2
click at [715, 500] on span "ed113dd2-bbda-11ef-87ea-c03c5946f955#2f3add97-f1f0-11ef-99e1-fa95680e99e1" at bounding box center [709, 515] width 163 height 69
copy span "2f3add97-f1f0-11ef-99e1-fa95680e99e1"
drag, startPoint x: 268, startPoint y: 472, endPoint x: 404, endPoint y: 474, distance: 136.0
click at [404, 498] on span "ed113dd2-bbda-11ef-87ea-c03c5946f955 #" at bounding box center [364, 505] width 236 height 14
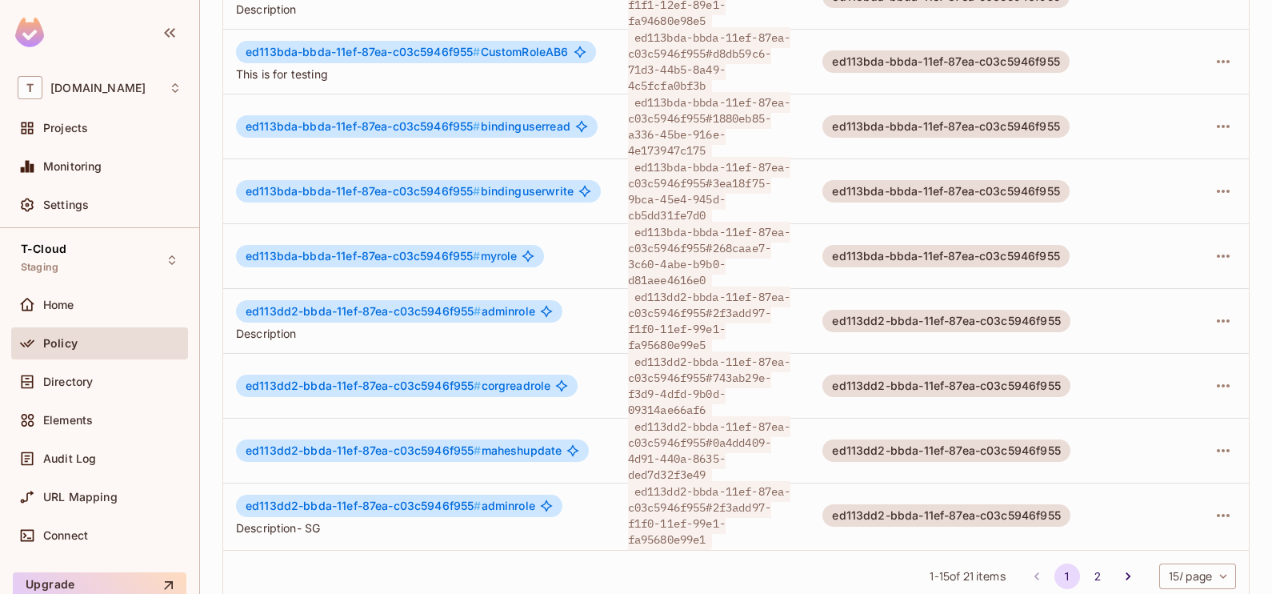
click at [356, 520] on span "Description- SG" at bounding box center [419, 527] width 366 height 15
drag, startPoint x: 473, startPoint y: 472, endPoint x: 226, endPoint y: 462, distance: 246.6
click at [226, 482] on td "ed113dd2-bbda-11ef-87ea-c03c5946f955 # adminrole Description- SG" at bounding box center [419, 514] width 392 height 65
copy span "ed113dd2-bbda-11ef-87ea-c03c5946f955"
click at [114, 376] on div "Directory" at bounding box center [112, 381] width 138 height 13
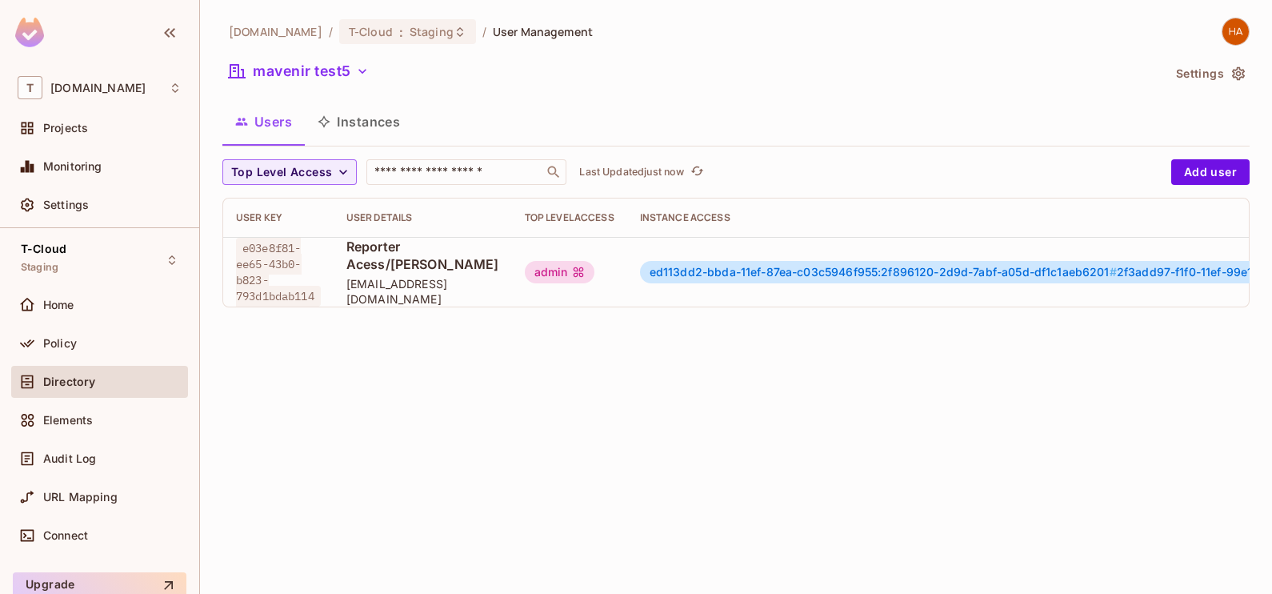
click at [354, 122] on button "Instances" at bounding box center [359, 122] width 108 height 40
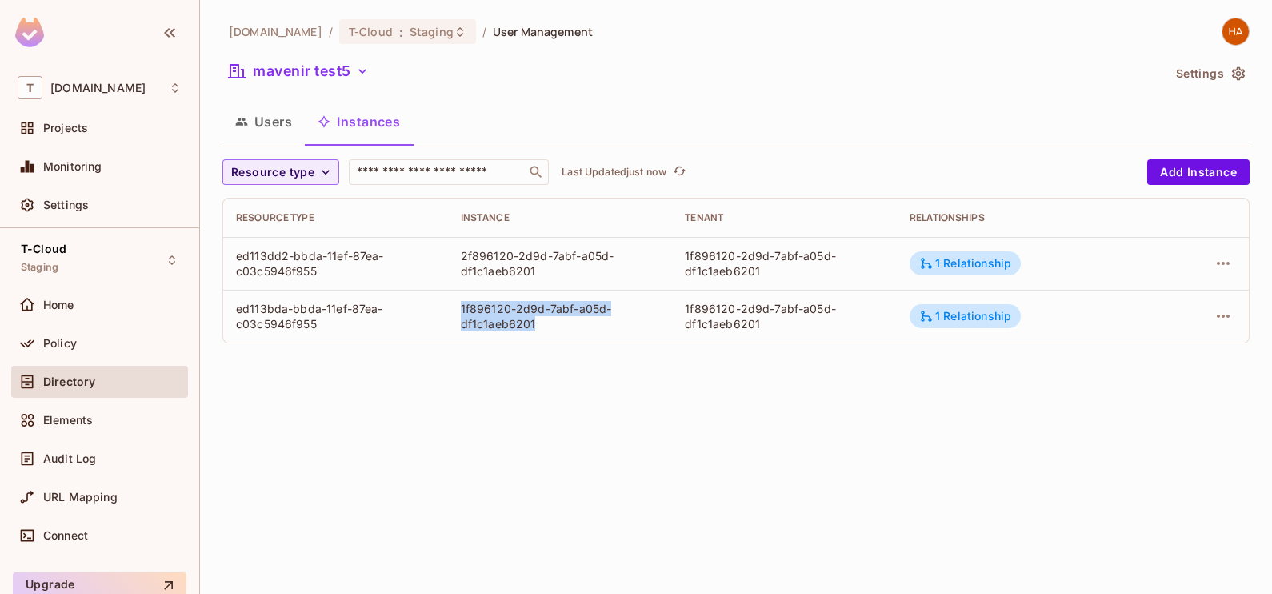
drag, startPoint x: 458, startPoint y: 308, endPoint x: 545, endPoint y: 318, distance: 87.0
click at [545, 318] on td "1f896120-2d9d-7abf-a05d-df1c1aeb6201" at bounding box center [560, 316] width 225 height 53
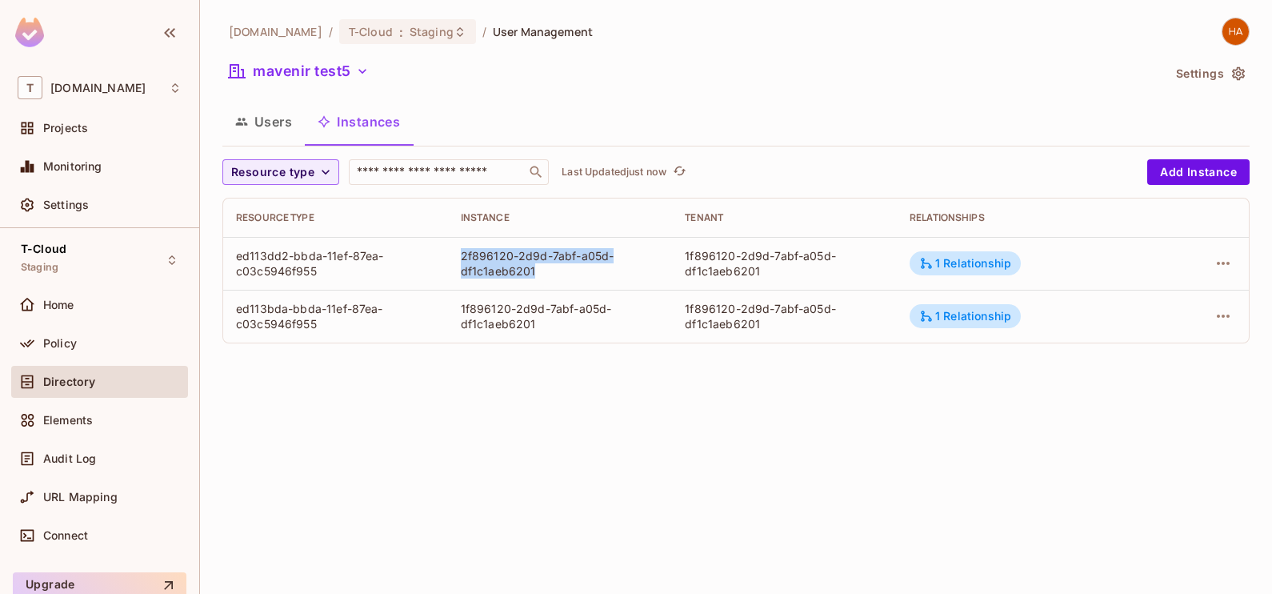
drag, startPoint x: 545, startPoint y: 318, endPoint x: 542, endPoint y: 280, distance: 38.5
click at [542, 280] on td "2f896120-2d9d-7abf-a05d-df1c1aeb6201" at bounding box center [560, 263] width 225 height 53
copy div "2f896120-2d9d-7abf-a05d-df1c1aeb6201"
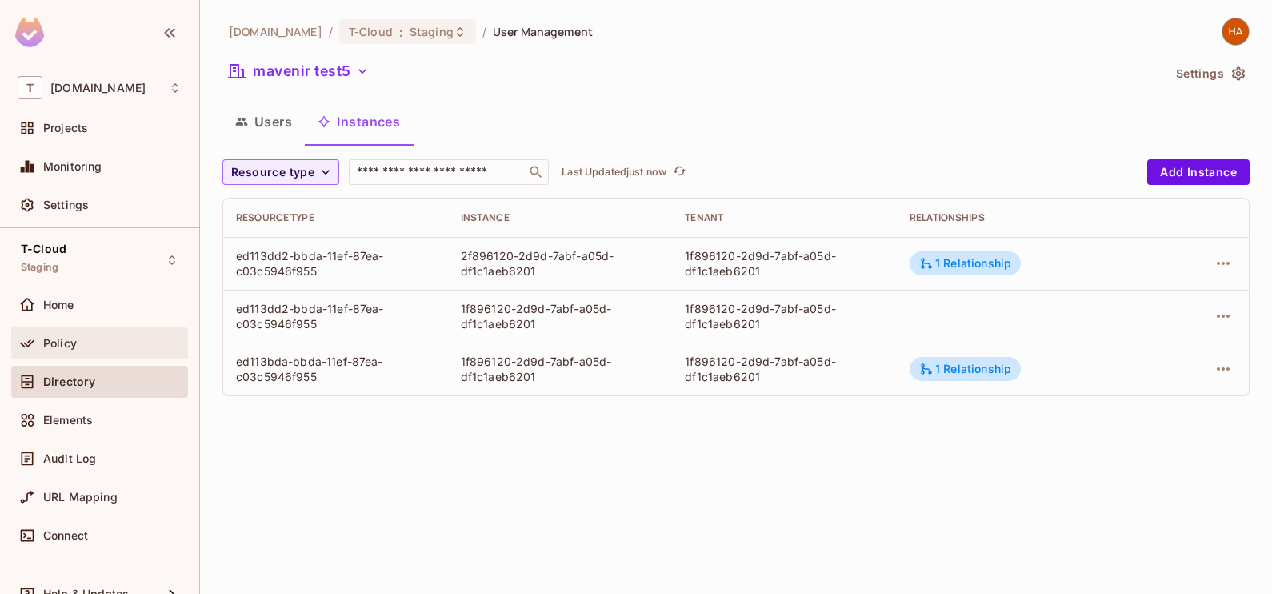
click at [125, 334] on div "Policy" at bounding box center [100, 343] width 164 height 19
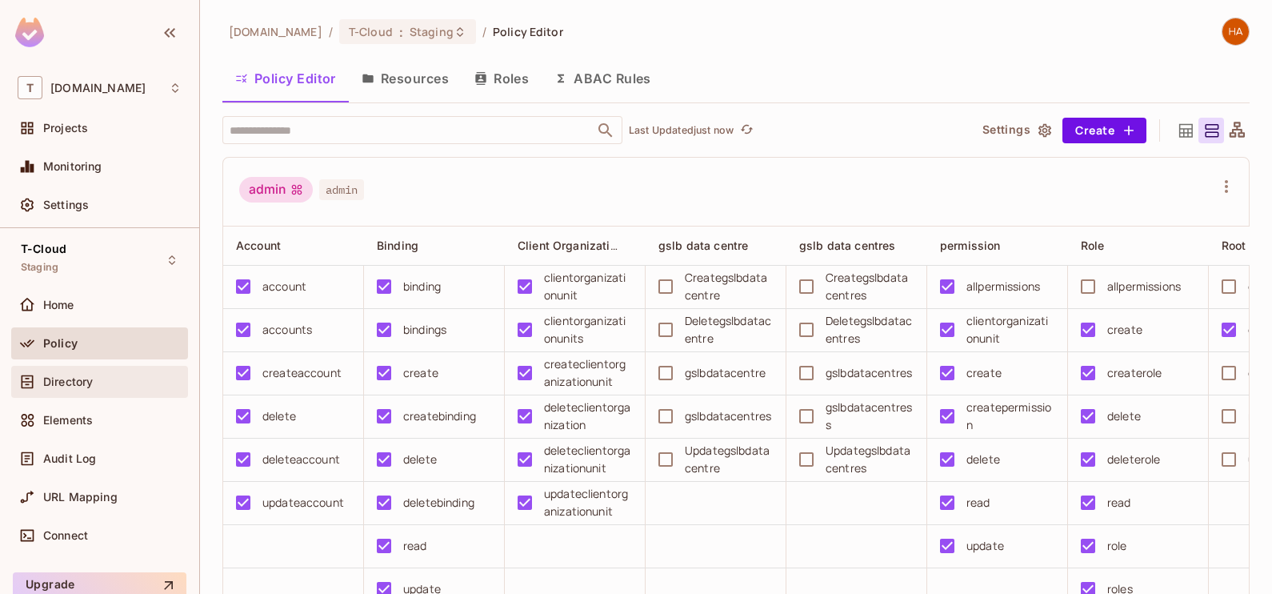
click at [116, 387] on div "Directory" at bounding box center [100, 381] width 164 height 19
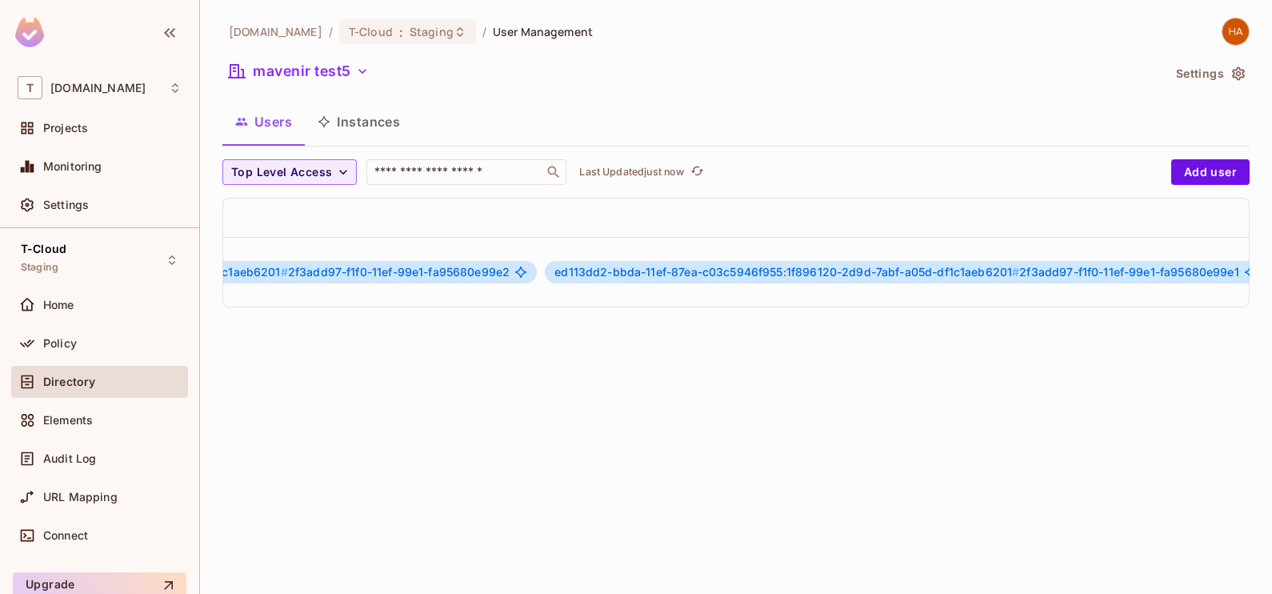
scroll to position [0, 867]
drag, startPoint x: 472, startPoint y: 285, endPoint x: 1260, endPoint y: 303, distance: 788.1
click at [1260, 303] on div "t-mobile.com / T-Cloud : Staging / User Management mavenir test5 Settings Users…" at bounding box center [736, 297] width 1072 height 594
click at [863, 422] on div "t-mobile.com / T-Cloud : Staging / User Management mavenir test5 Settings Users…" at bounding box center [736, 297] width 1072 height 594
drag, startPoint x: 474, startPoint y: 286, endPoint x: 1027, endPoint y: 372, distance: 559.3
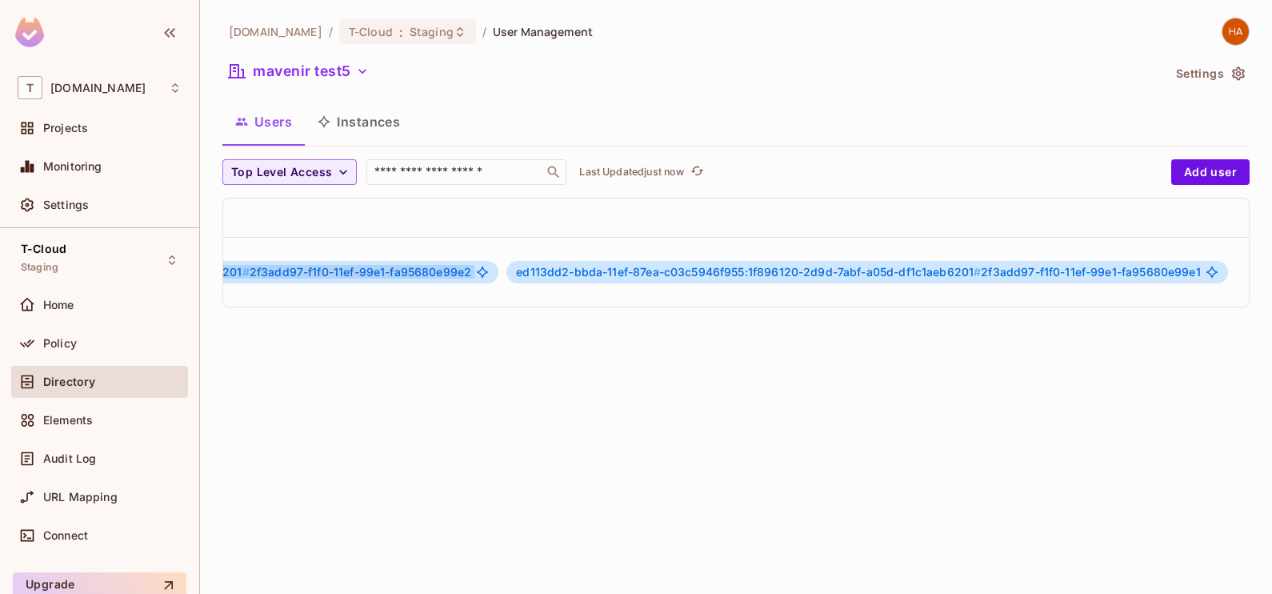
click at [1027, 372] on div "t-mobile.com / T-Cloud : Staging / User Management mavenir test5 Settings Users…" at bounding box center [736, 297] width 1072 height 594
drag, startPoint x: 1027, startPoint y: 372, endPoint x: 925, endPoint y: 464, distance: 137.0
click at [925, 464] on div "t-mobile.com / T-Cloud : Staging / User Management mavenir test5 Settings Users…" at bounding box center [736, 297] width 1072 height 594
click at [728, 388] on div "t-mobile.com / T-Cloud : Staging / User Management mavenir test5 Settings Users…" at bounding box center [736, 297] width 1072 height 594
drag, startPoint x: 514, startPoint y: 283, endPoint x: 661, endPoint y: 290, distance: 147.3
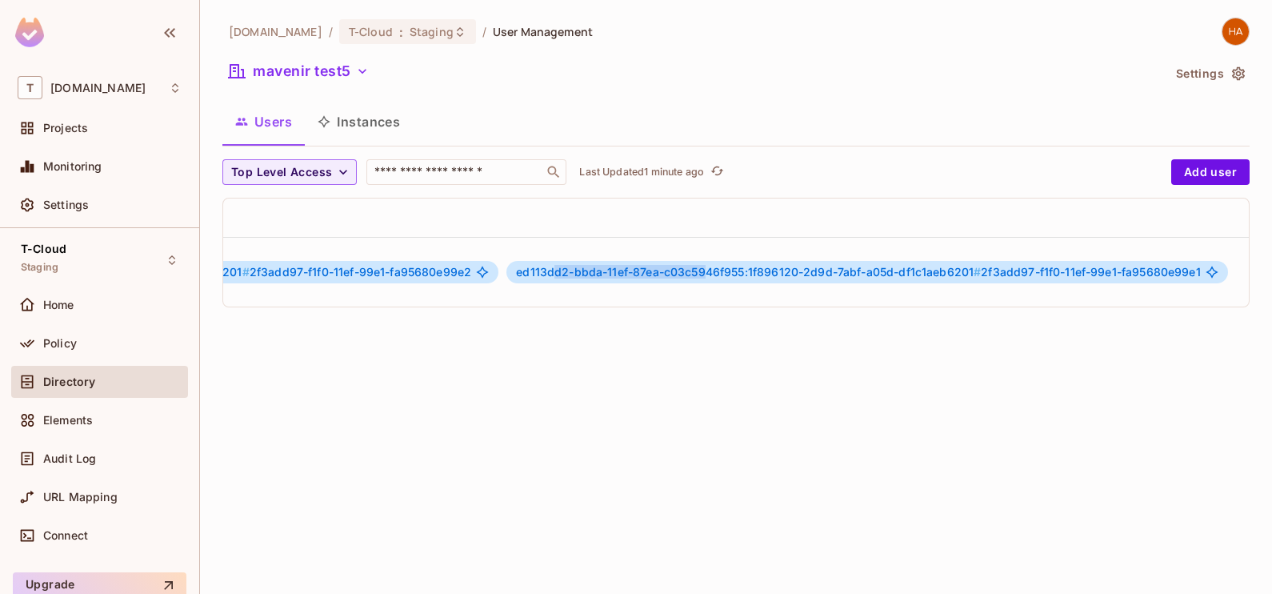
click at [661, 278] on span "ed113dd2-bbda-11ef-87ea-c03c5946f955:1f896120-2d9d-7abf-a05d-df1c1aeb6201 #" at bounding box center [748, 272] width 465 height 14
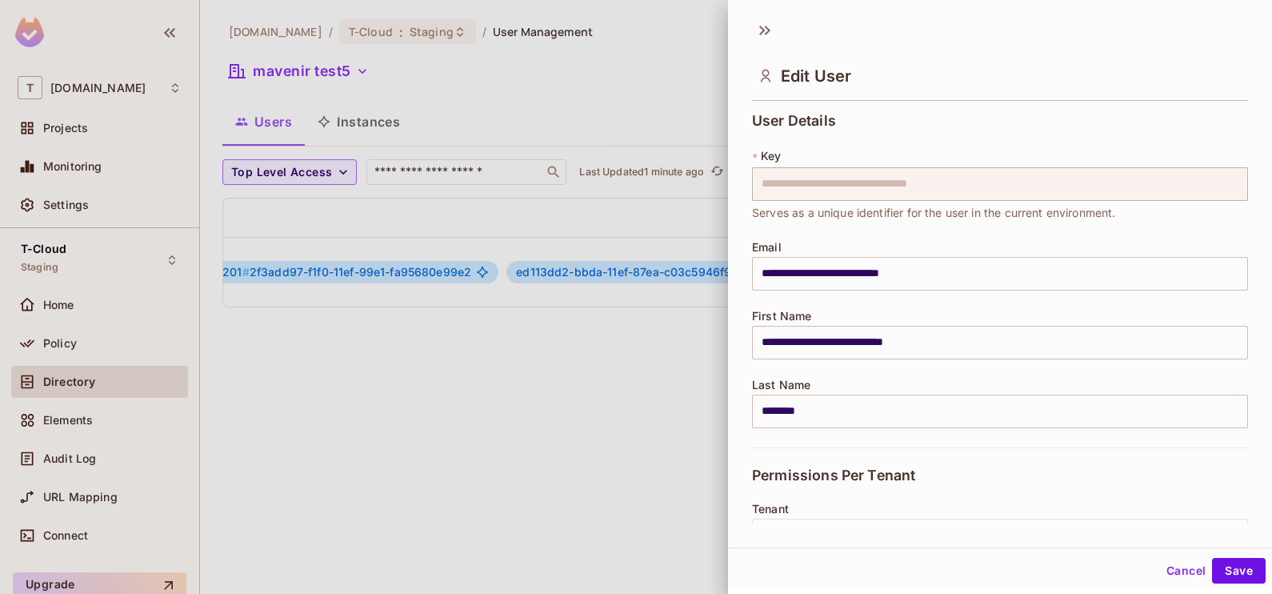
click at [691, 320] on div at bounding box center [636, 297] width 1272 height 594
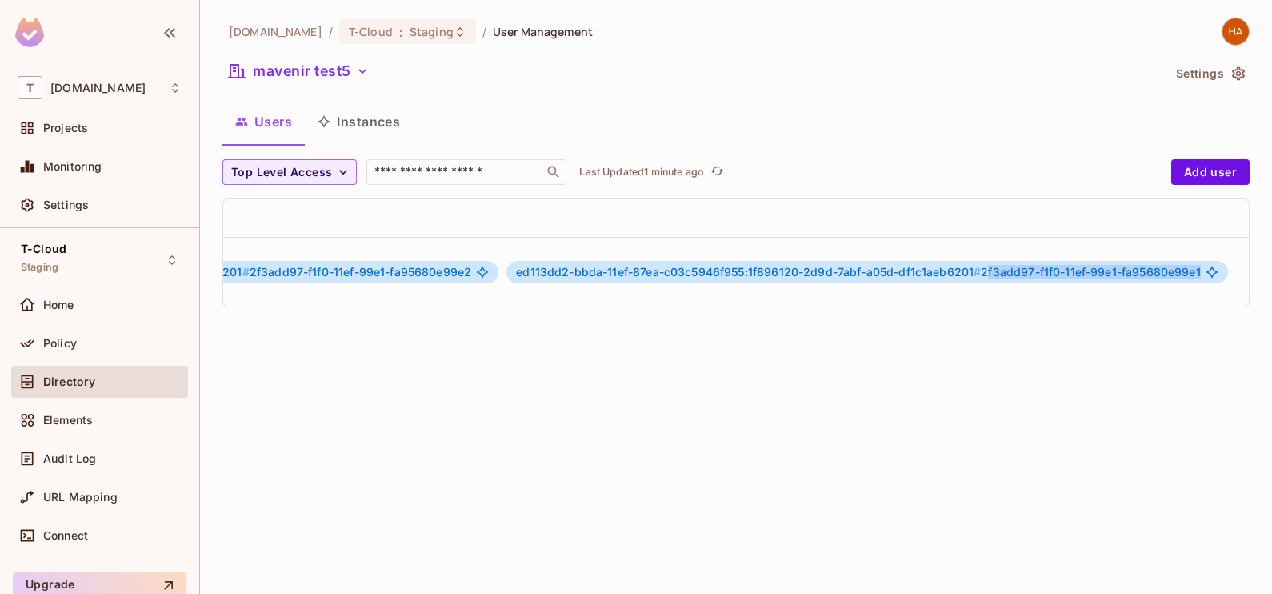
drag, startPoint x: 945, startPoint y: 292, endPoint x: 1180, endPoint y: 303, distance: 234.6
click at [1180, 303] on td "ed113dd2-bbda-11ef-87ea-c03c5946f955:2f896120-2d9d-7abf-a05d-df1c1aeb6201 # 2f3…" at bounding box center [500, 272] width 1481 height 70
click at [971, 376] on div "t-mobile.com / T-Cloud : Staging / User Management mavenir test5 Settings Users…" at bounding box center [736, 297] width 1072 height 594
click at [1257, 281] on icon "button" at bounding box center [1266, 271] width 19 height 19
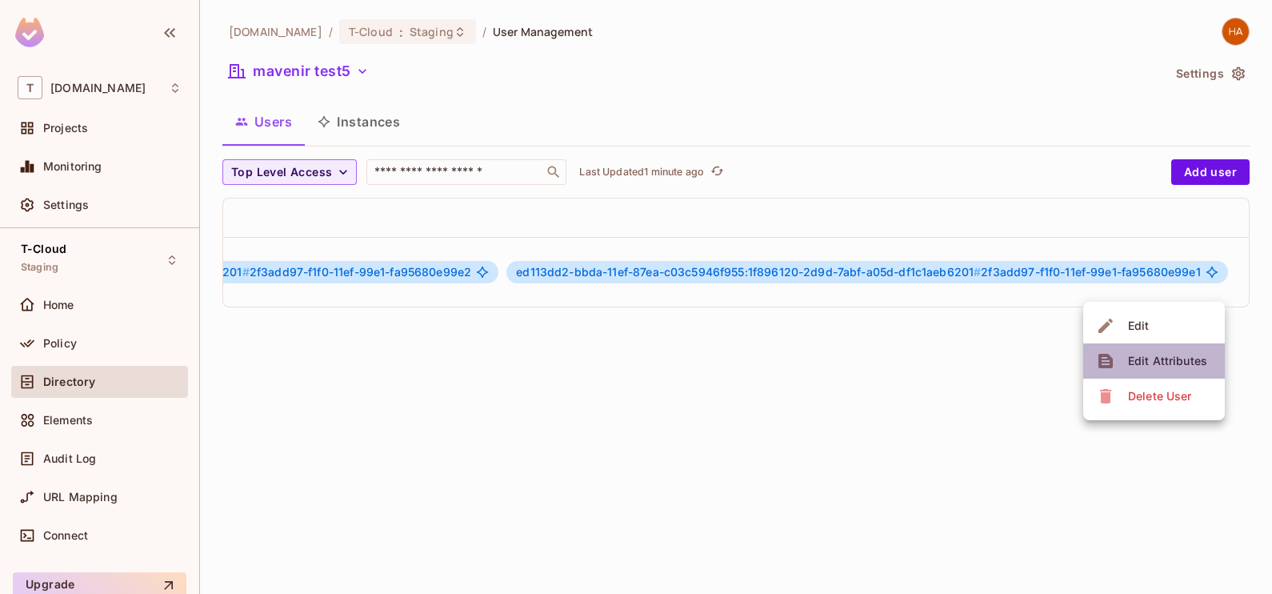
click at [1176, 367] on div "Edit Attributes" at bounding box center [1167, 361] width 79 height 16
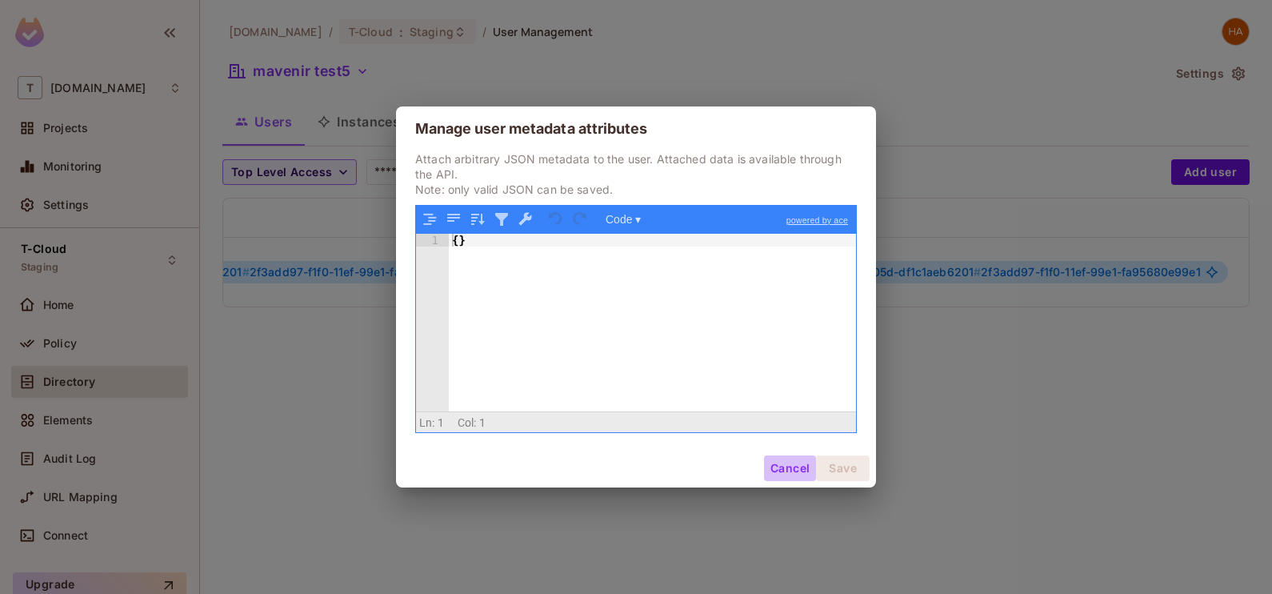
click at [800, 469] on button "Cancel" at bounding box center [790, 468] width 52 height 26
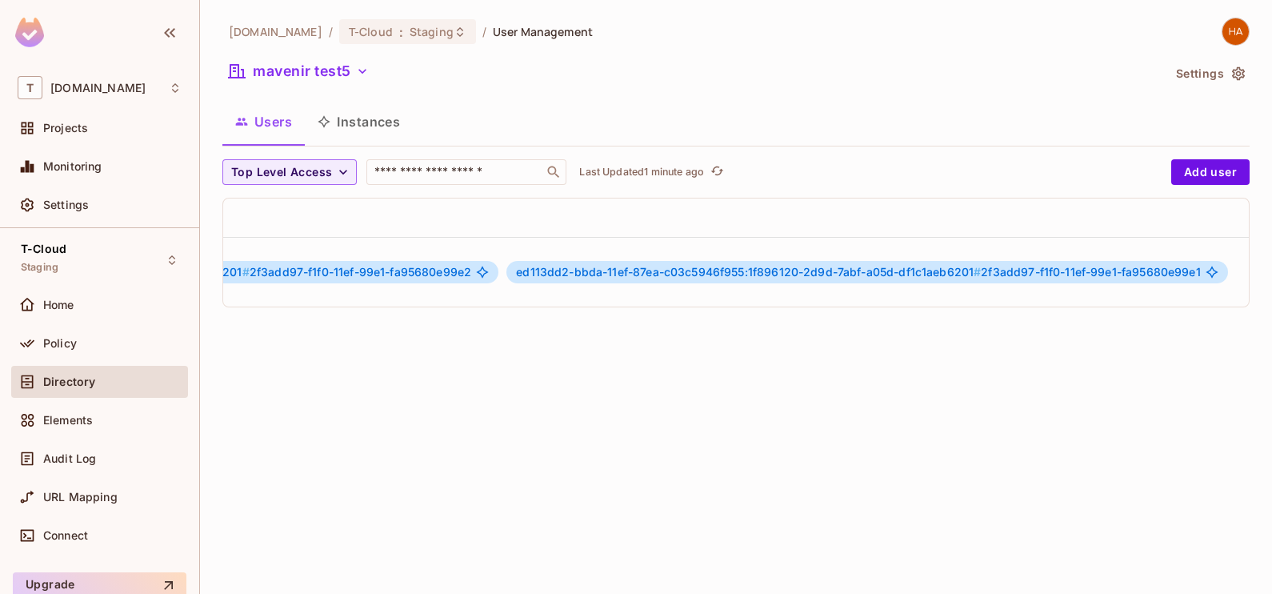
click at [1257, 282] on icon "button" at bounding box center [1266, 271] width 19 height 19
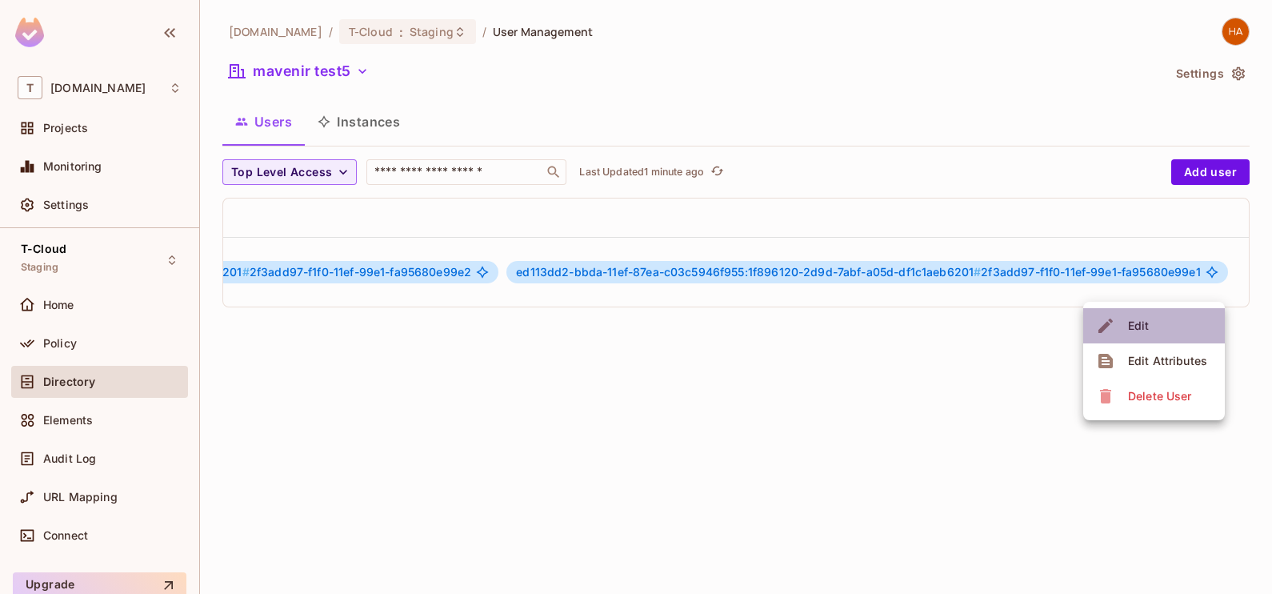
click at [1176, 321] on li "Edit" at bounding box center [1154, 325] width 142 height 35
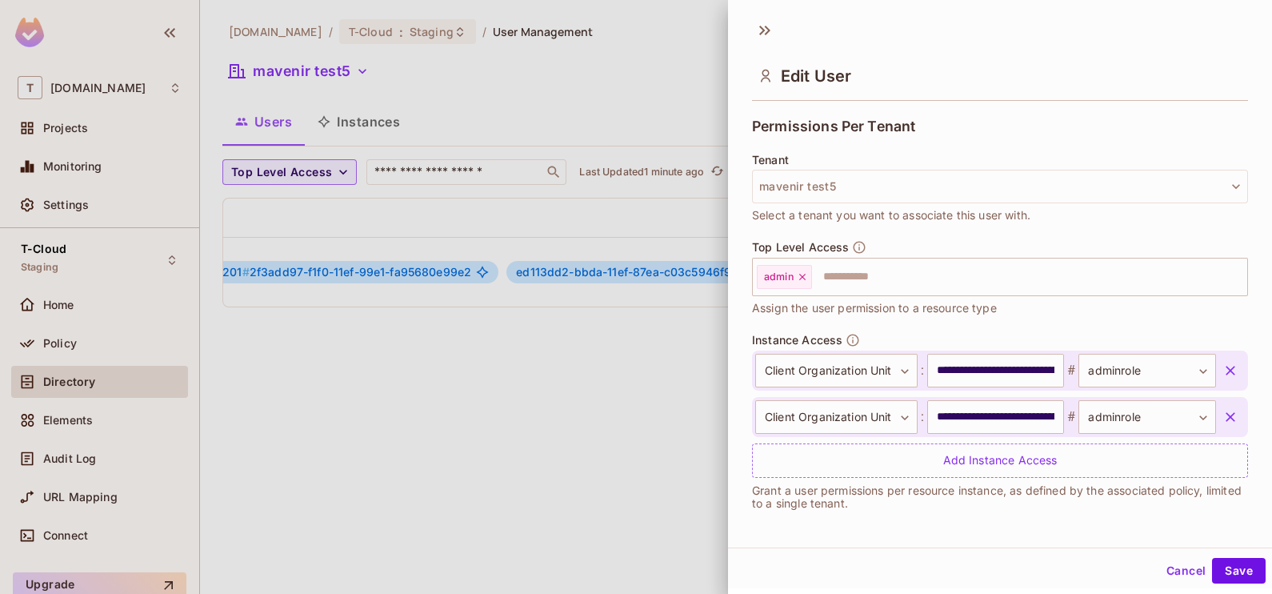
scroll to position [2, 0]
click at [1160, 566] on button "Cancel" at bounding box center [1186, 568] width 52 height 26
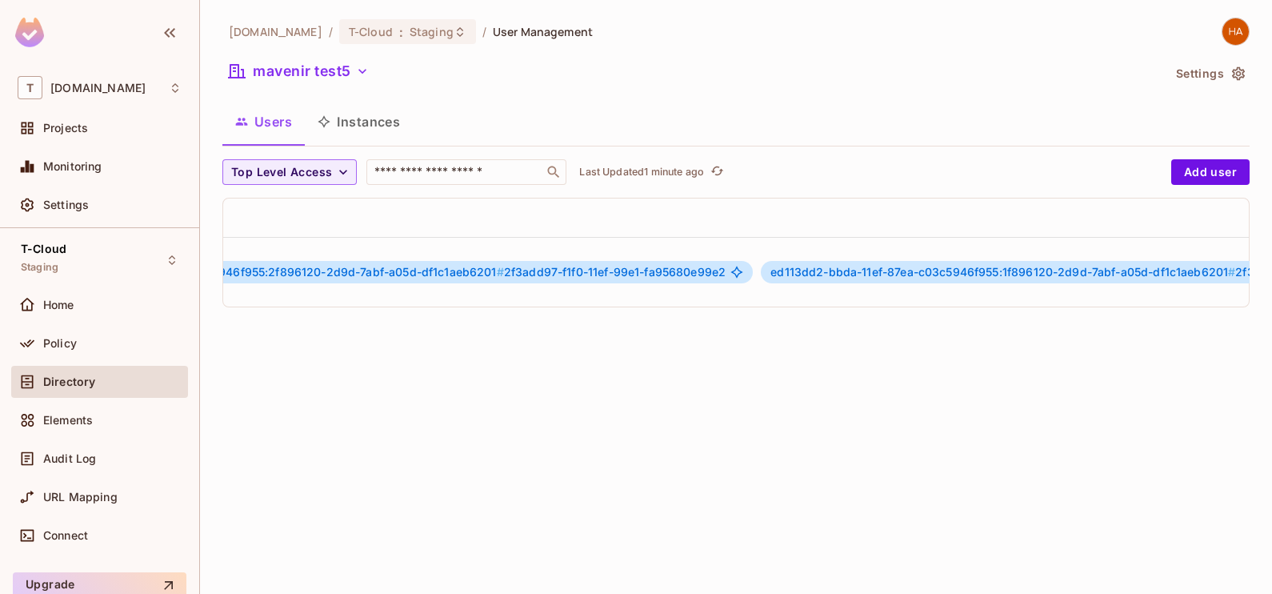
scroll to position [0, 867]
click at [1253, 285] on button "button" at bounding box center [1266, 272] width 26 height 26
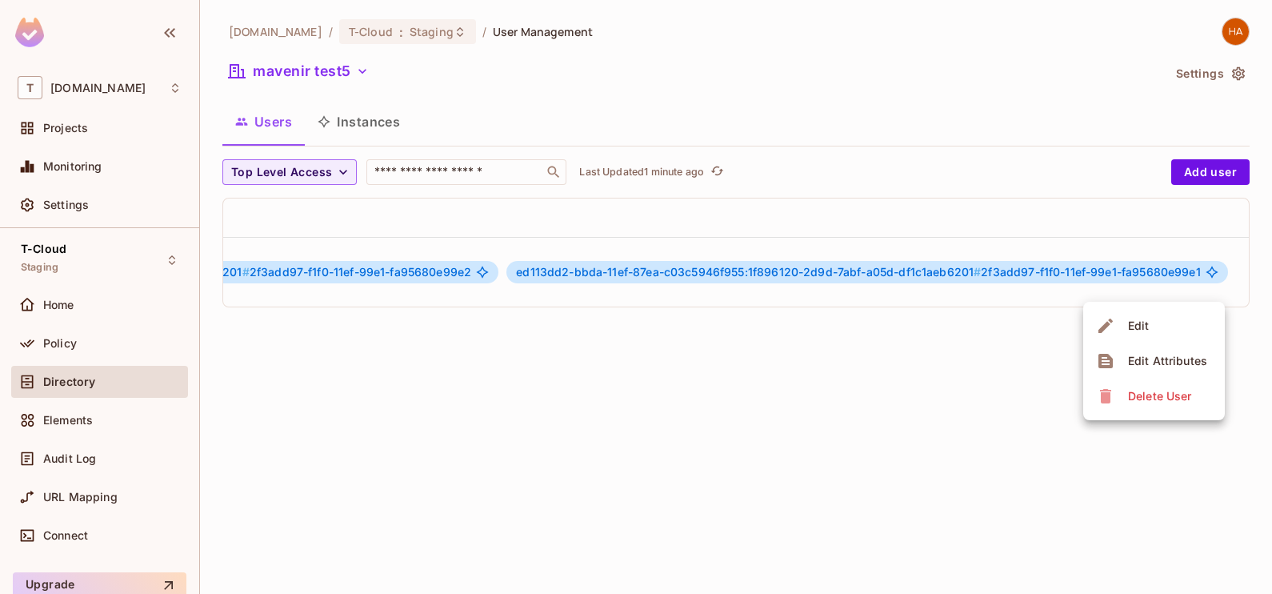
click at [1173, 321] on li "Edit" at bounding box center [1154, 325] width 142 height 35
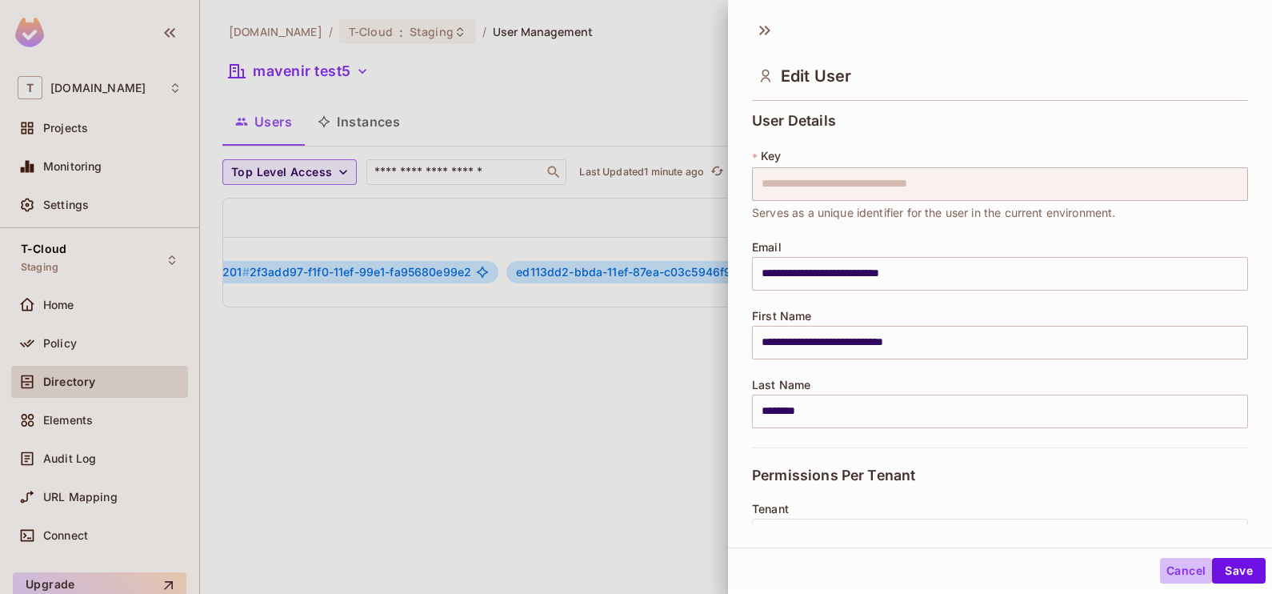
click at [1165, 572] on button "Cancel" at bounding box center [1186, 571] width 52 height 26
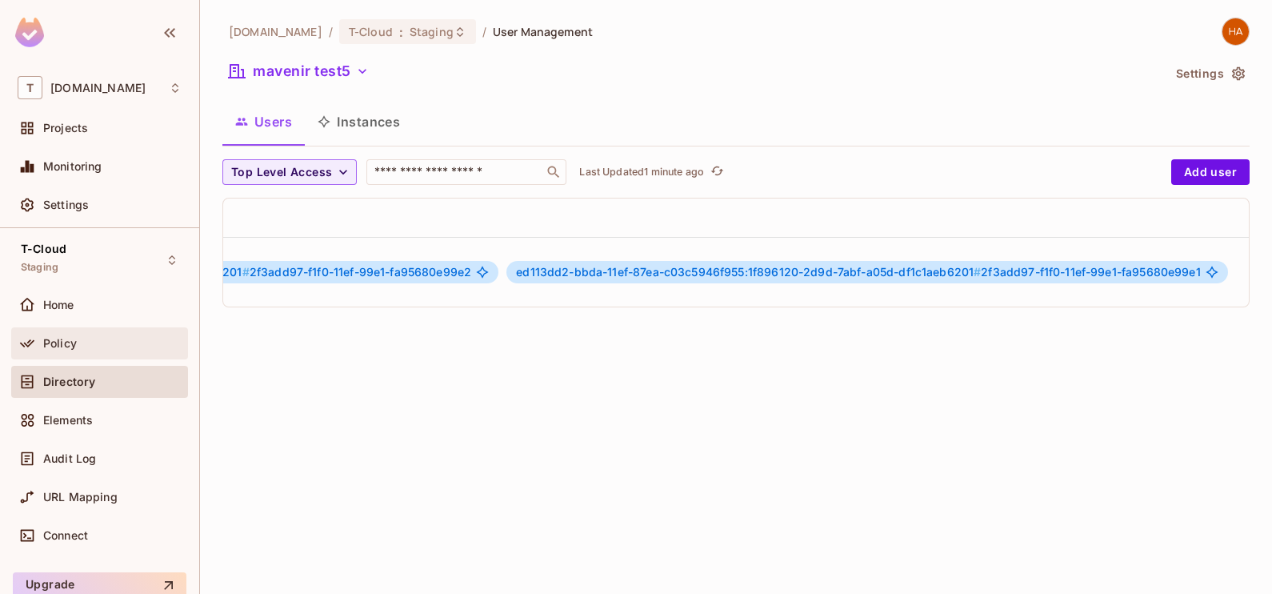
click at [63, 344] on span "Policy" at bounding box center [60, 343] width 34 height 13
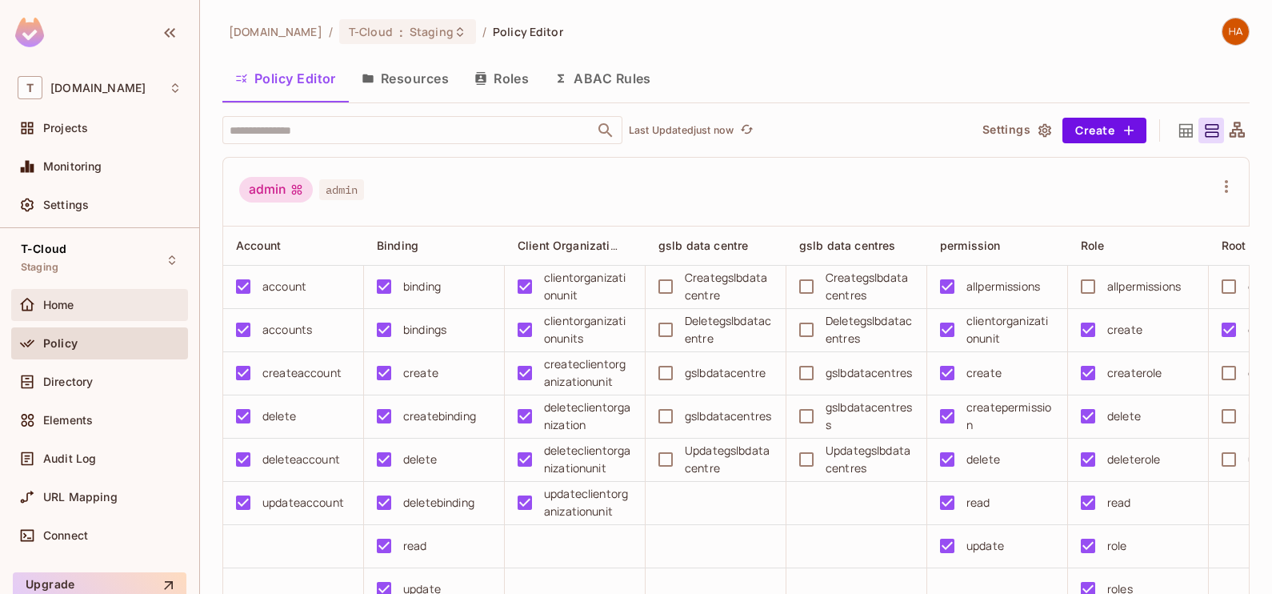
click at [485, 91] on button "Roles" at bounding box center [502, 78] width 80 height 40
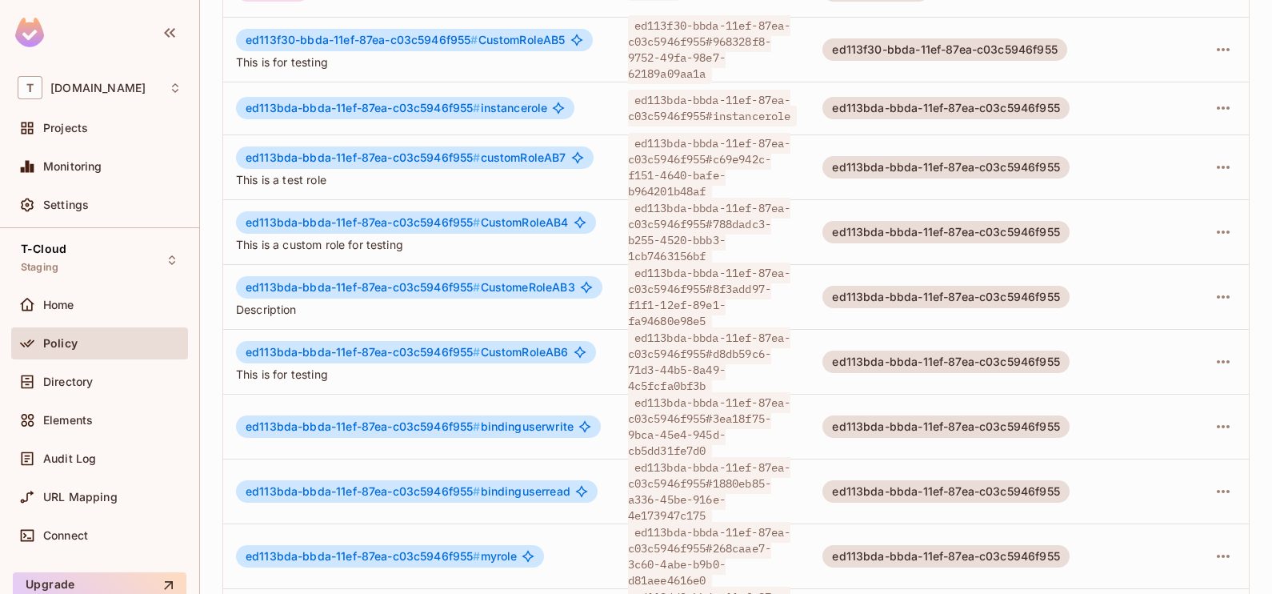
scroll to position [568, 0]
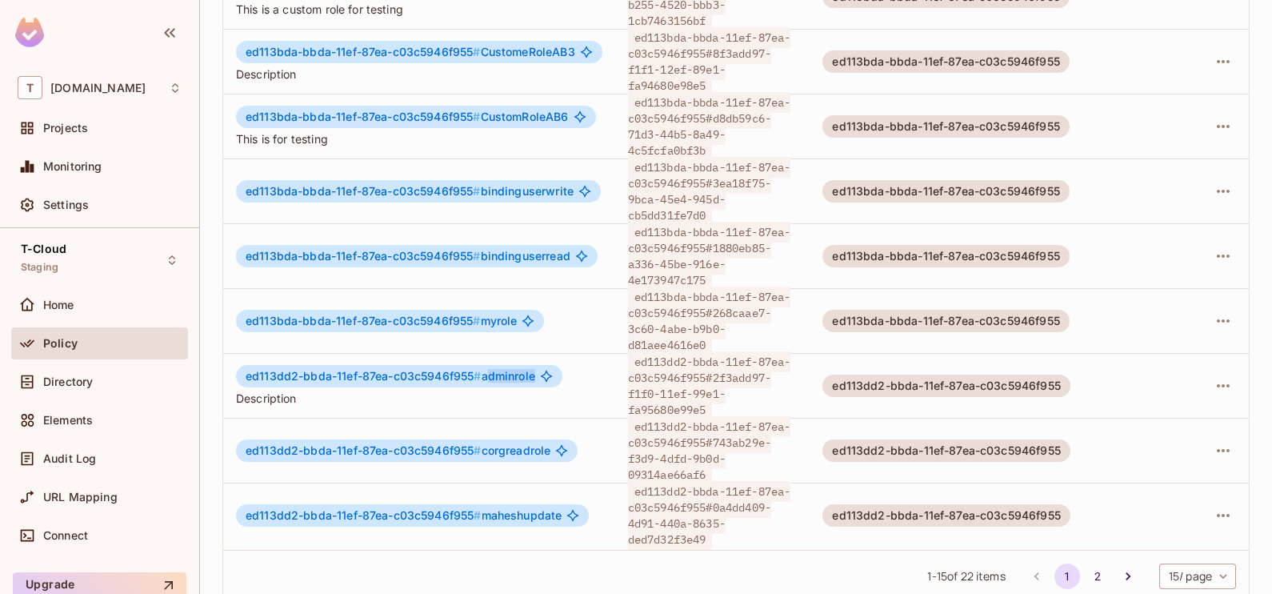
drag, startPoint x: 485, startPoint y: 346, endPoint x: 547, endPoint y: 349, distance: 62.4
click at [547, 365] on div "ed113dd2-bbda-11ef-87ea-c03c5946f955 # adminrole" at bounding box center [399, 376] width 326 height 22
drag, startPoint x: 547, startPoint y: 349, endPoint x: 528, endPoint y: 368, distance: 27.1
click at [528, 390] on span "Description" at bounding box center [419, 397] width 366 height 15
click at [117, 373] on div "Directory" at bounding box center [100, 381] width 164 height 19
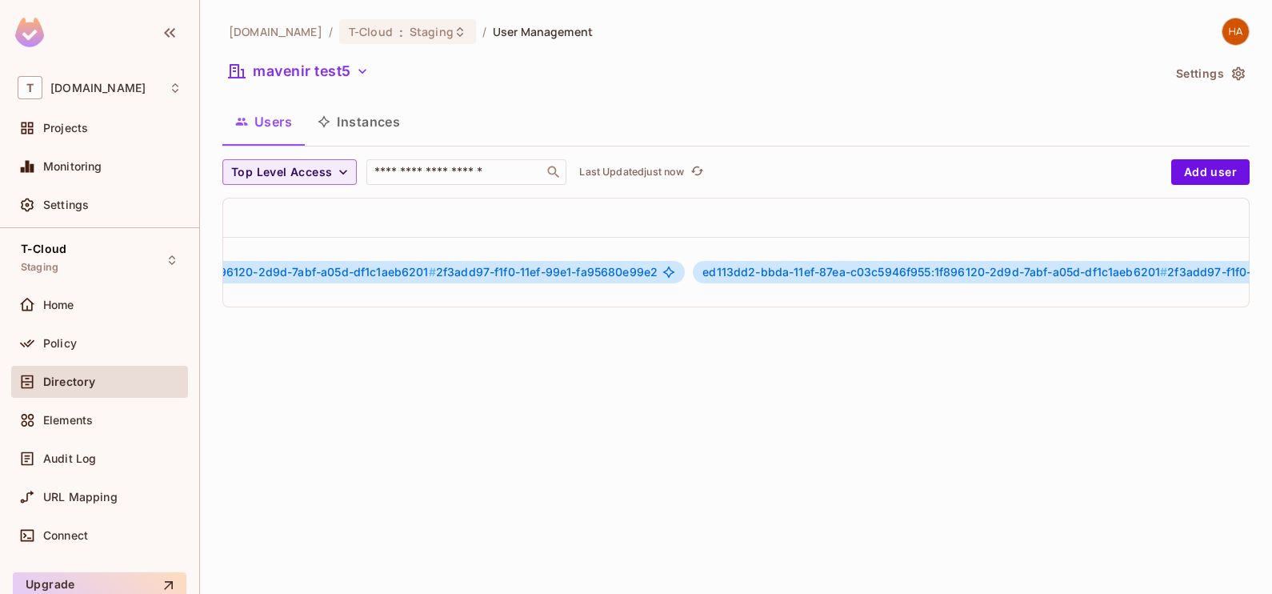
scroll to position [0, 867]
click at [1257, 282] on icon "button" at bounding box center [1266, 271] width 19 height 19
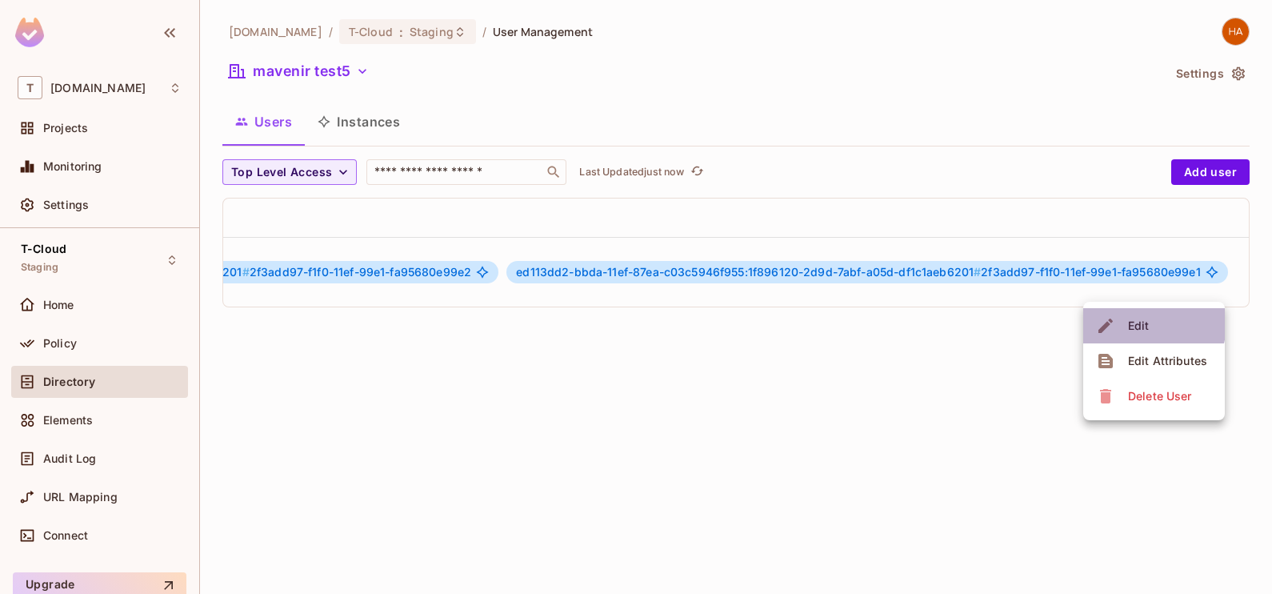
click at [1141, 323] on div "Edit" at bounding box center [1139, 326] width 22 height 16
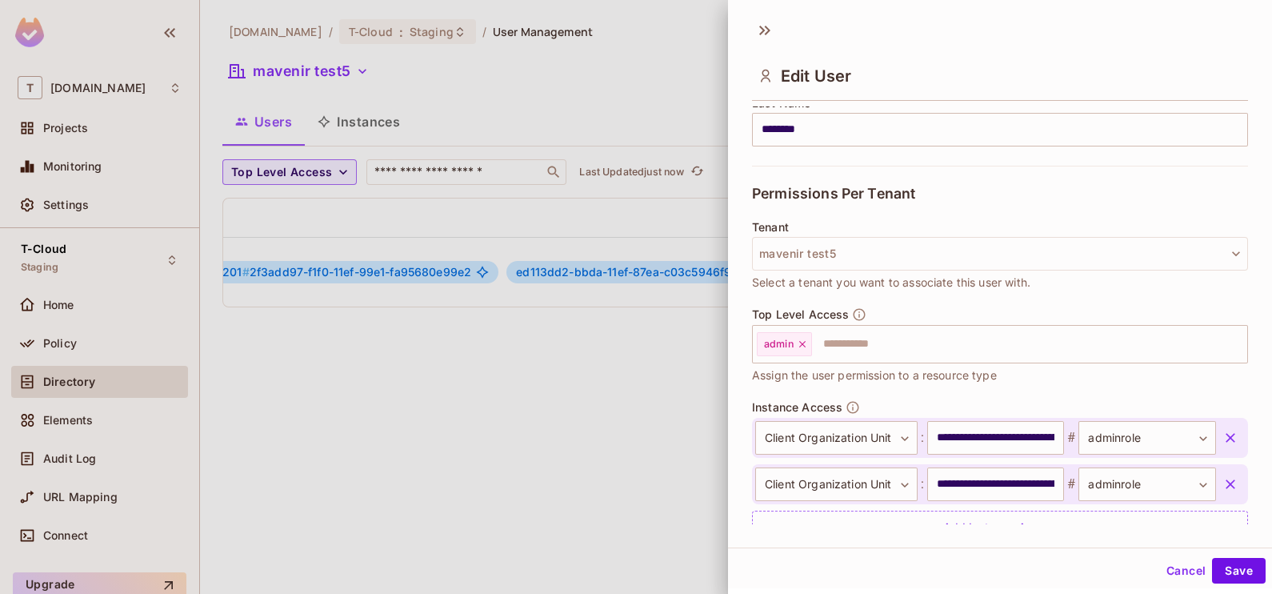
scroll to position [349, 0]
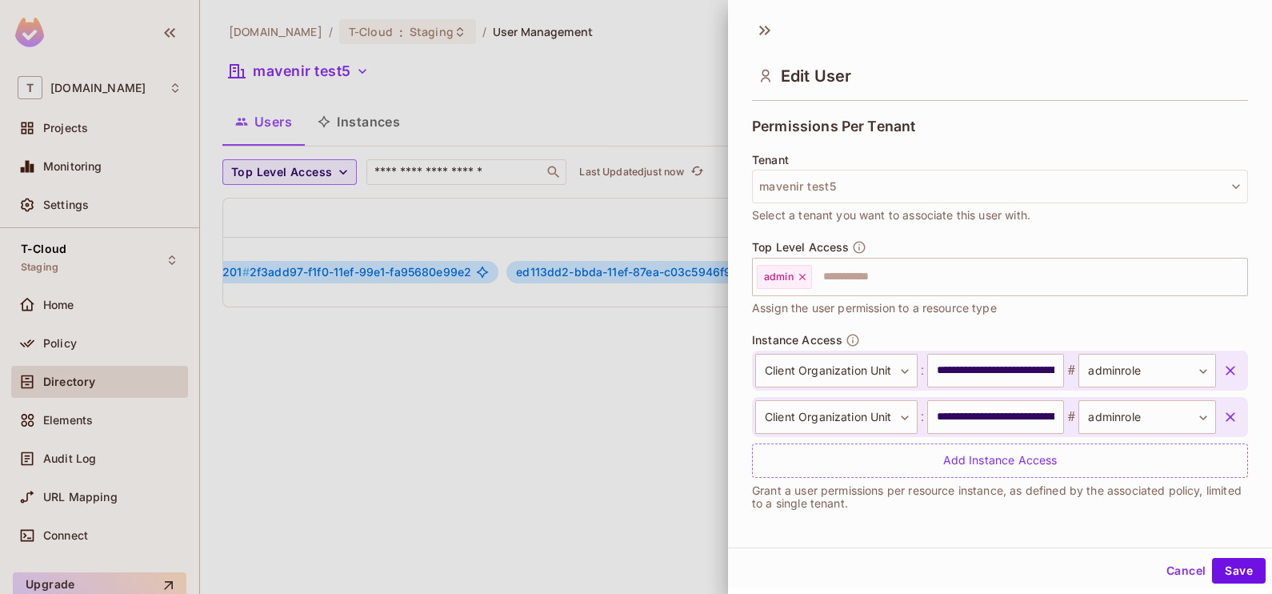
click at [1222, 375] on icon "button" at bounding box center [1230, 370] width 16 height 16
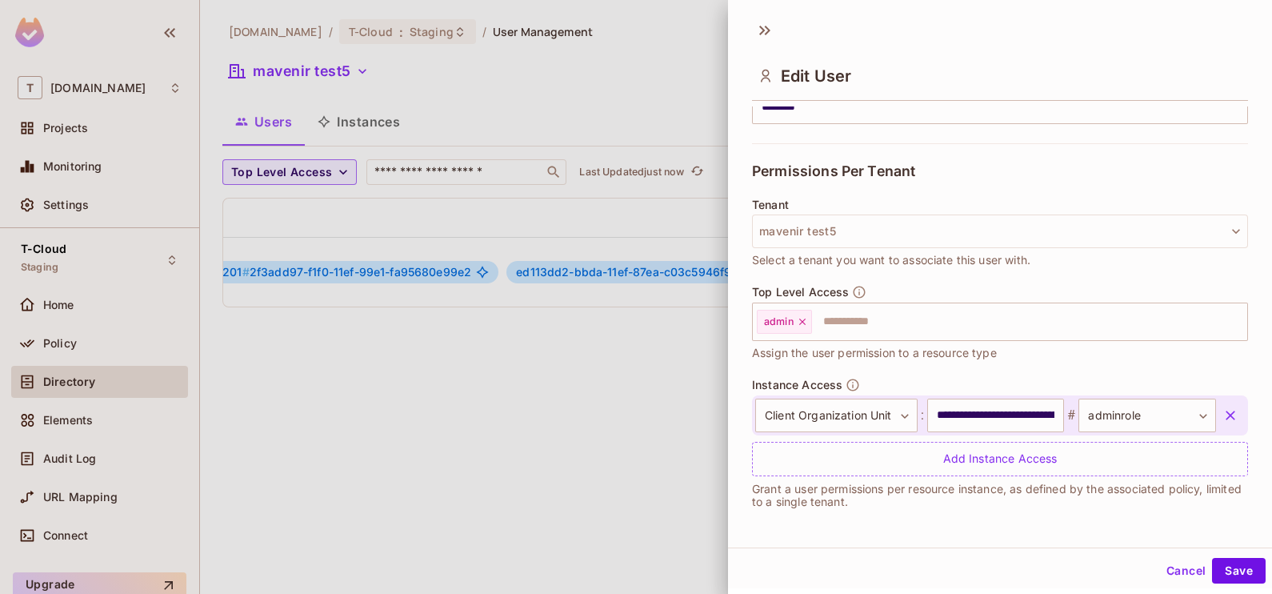
scroll to position [303, 0]
click at [1222, 415] on icon "button" at bounding box center [1230, 416] width 16 height 16
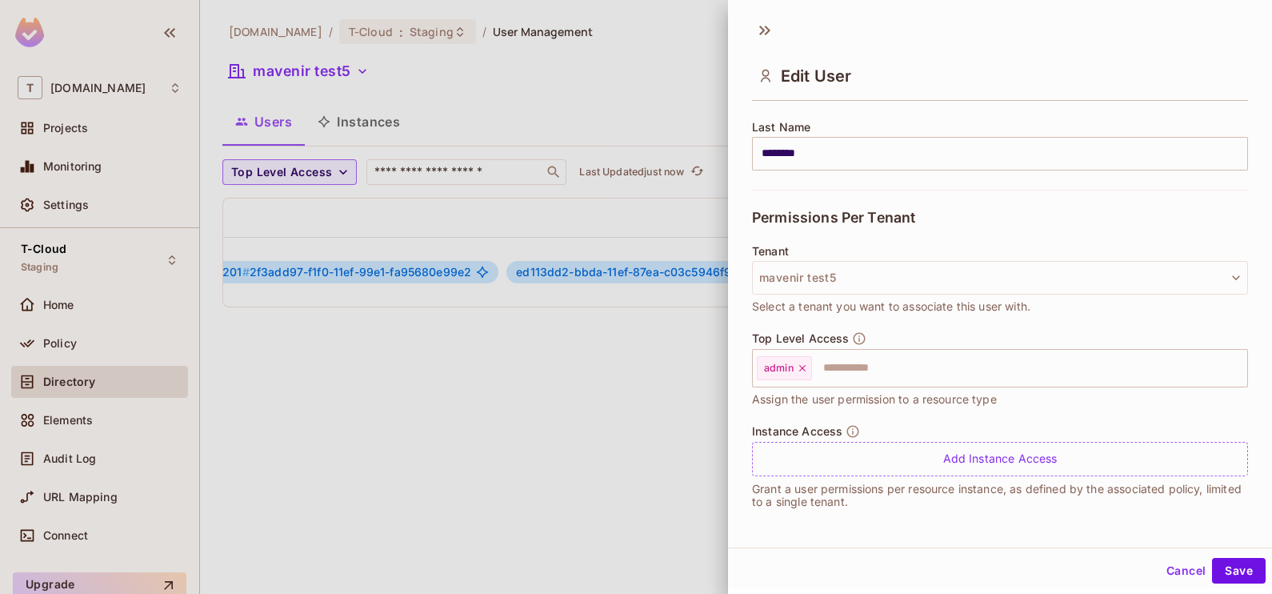
scroll to position [256, 0]
click at [1215, 577] on button "Save" at bounding box center [1239, 571] width 54 height 26
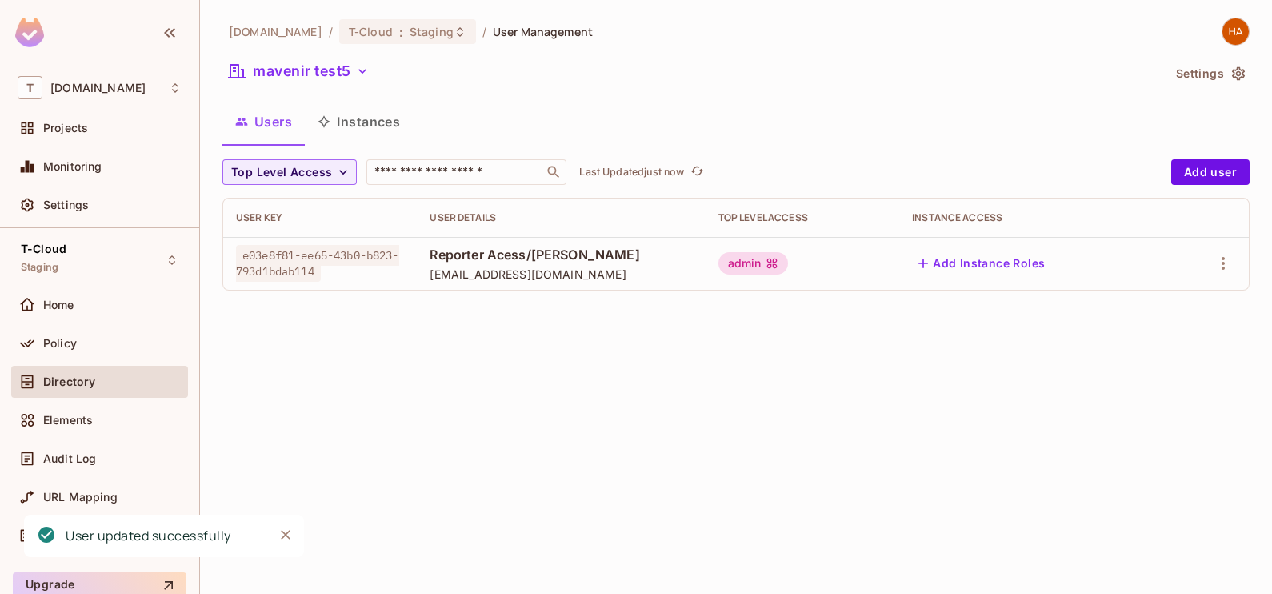
scroll to position [0, 0]
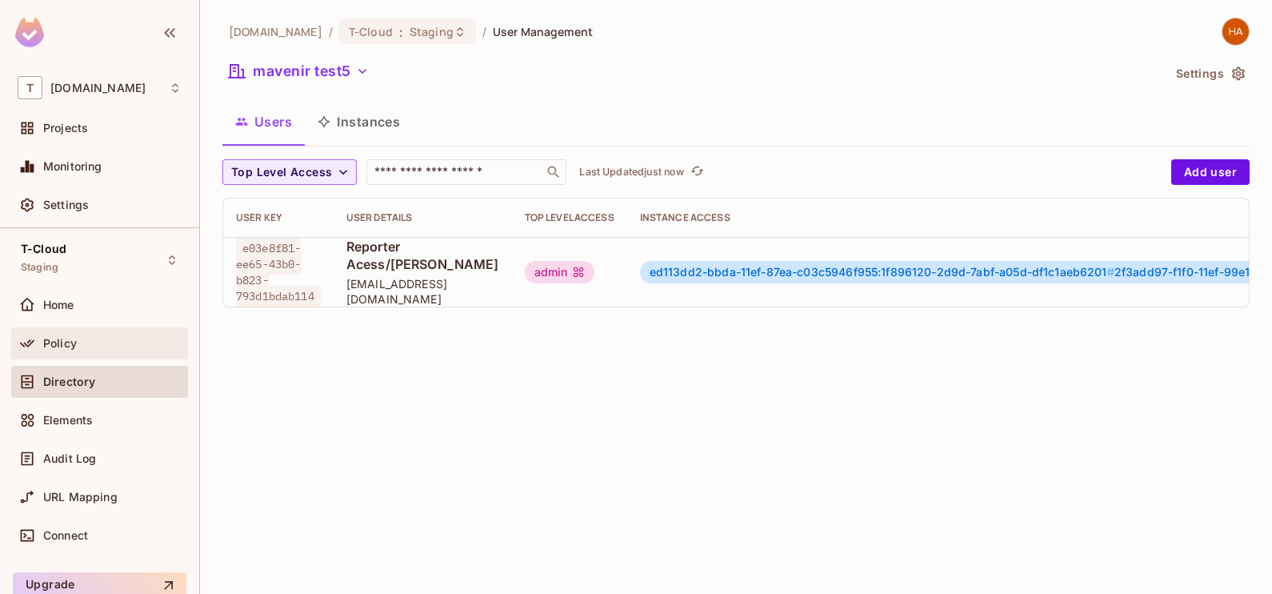
click at [111, 340] on div "Policy" at bounding box center [112, 343] width 138 height 13
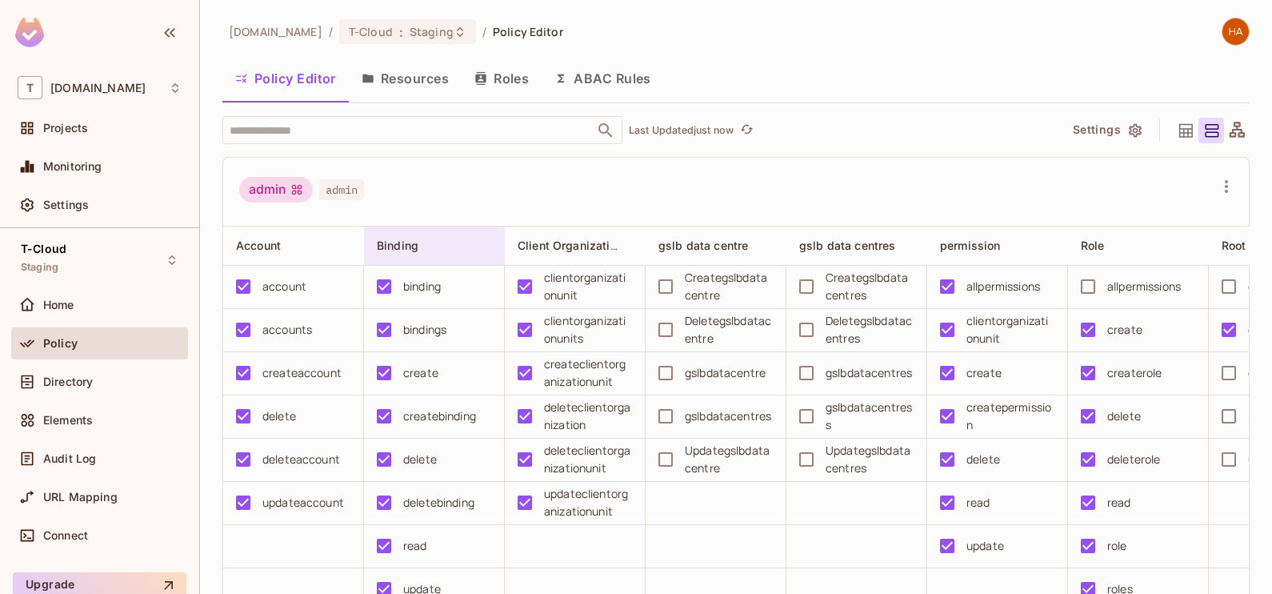
scroll to position [71, 0]
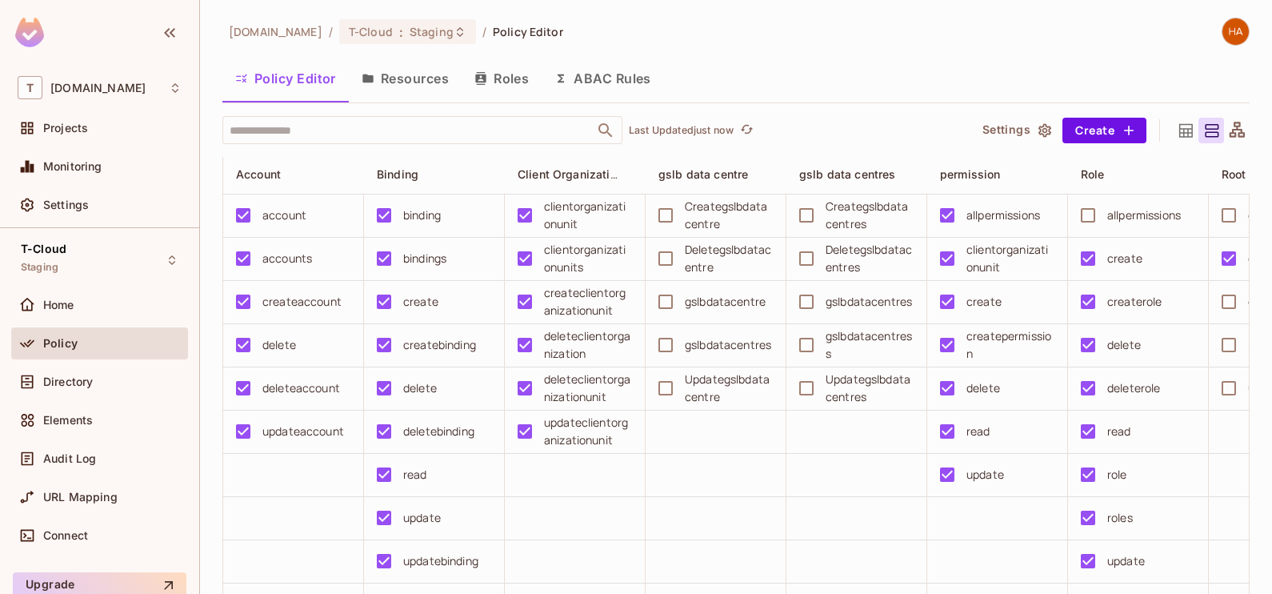
click at [416, 89] on button "Resources" at bounding box center [405, 78] width 113 height 40
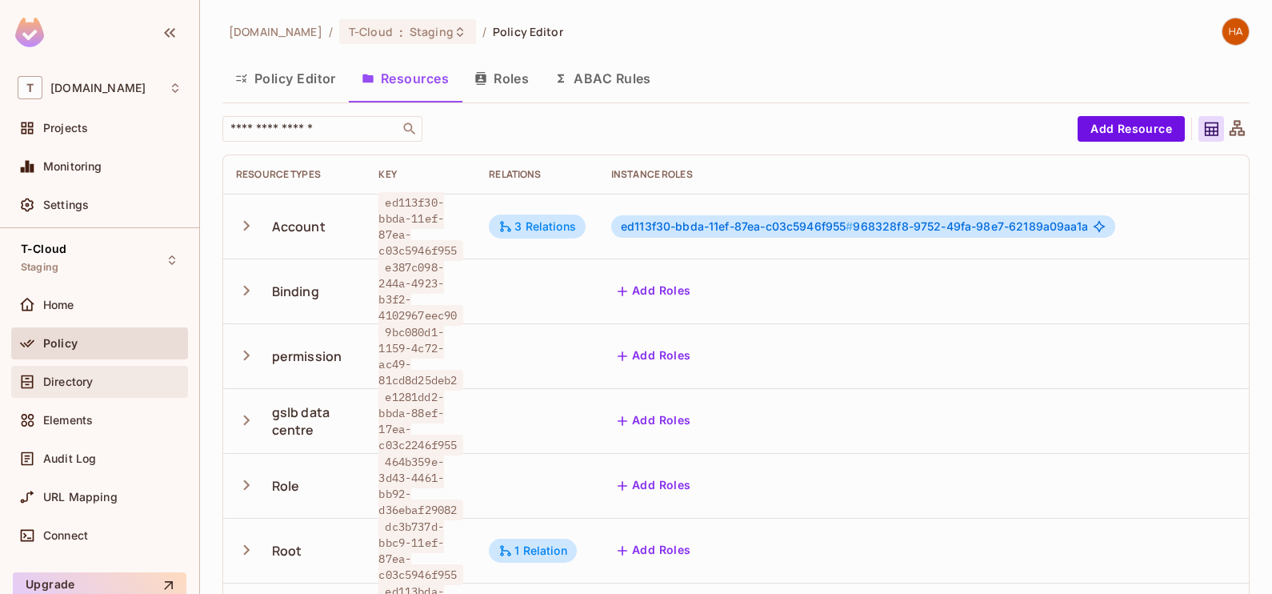
click at [138, 376] on div "Directory" at bounding box center [112, 381] width 138 height 13
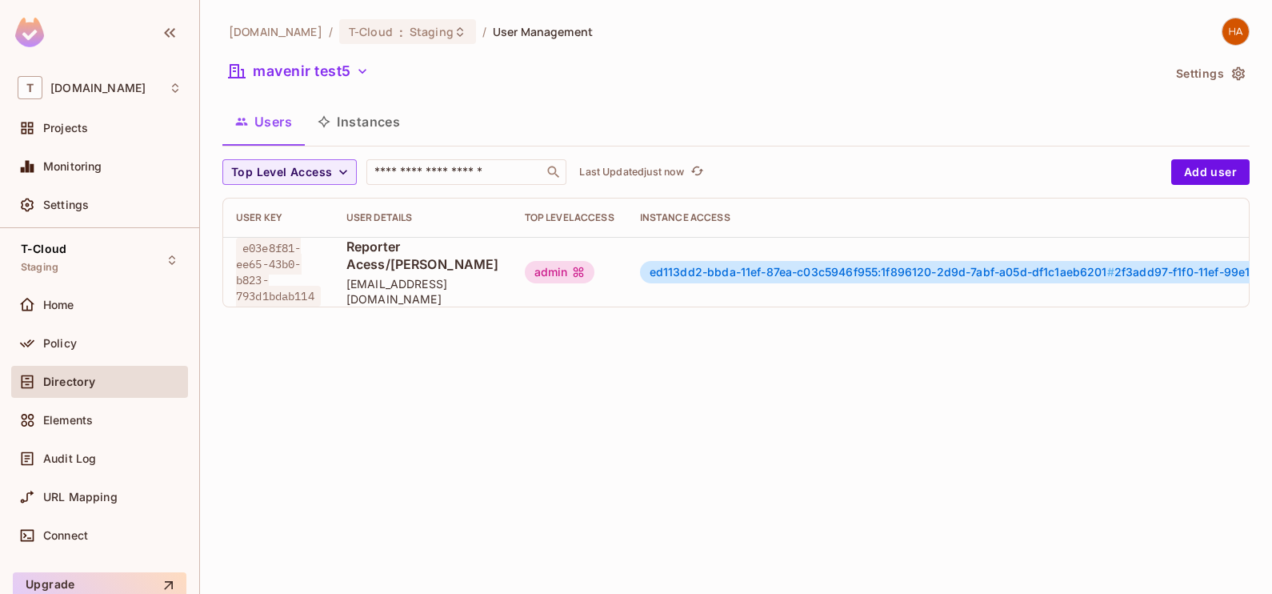
click at [376, 133] on button "Instances" at bounding box center [359, 122] width 108 height 40
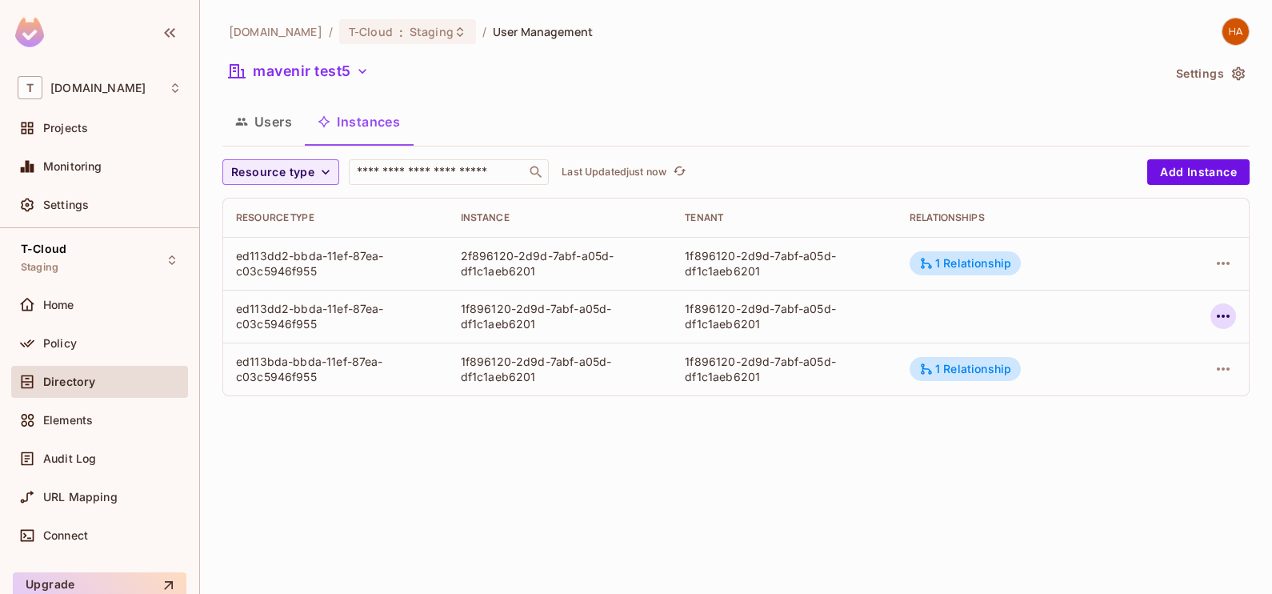
click at [1225, 326] on button "button" at bounding box center [1223, 316] width 26 height 26
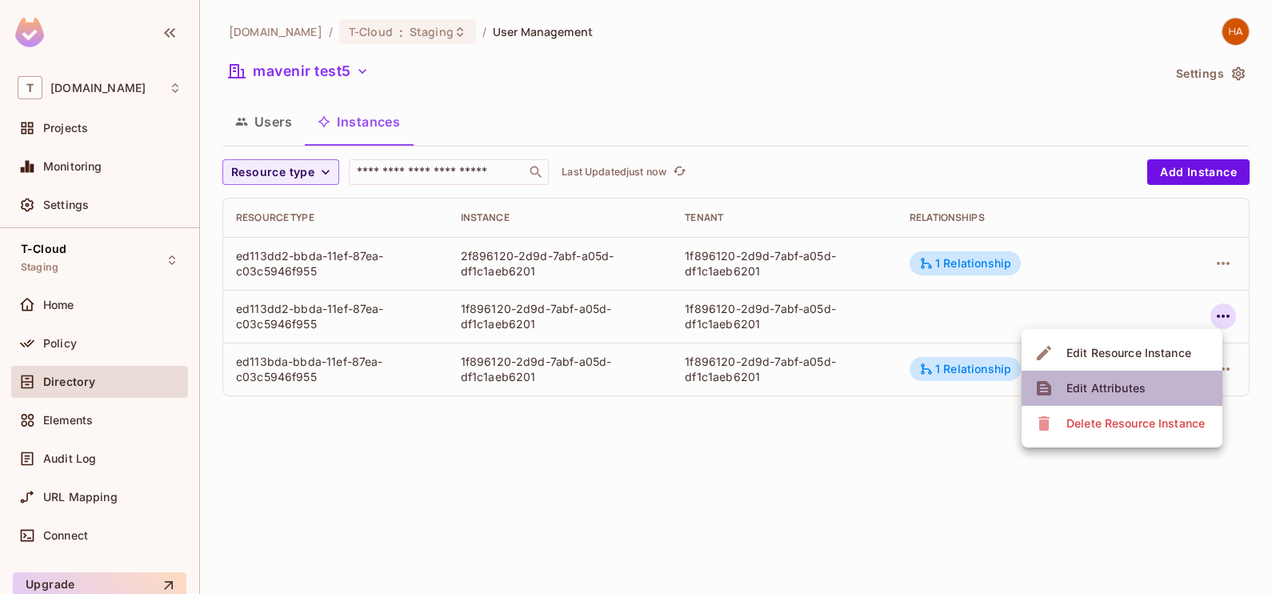
click at [1180, 380] on li "Edit Attributes" at bounding box center [1121, 387] width 201 height 35
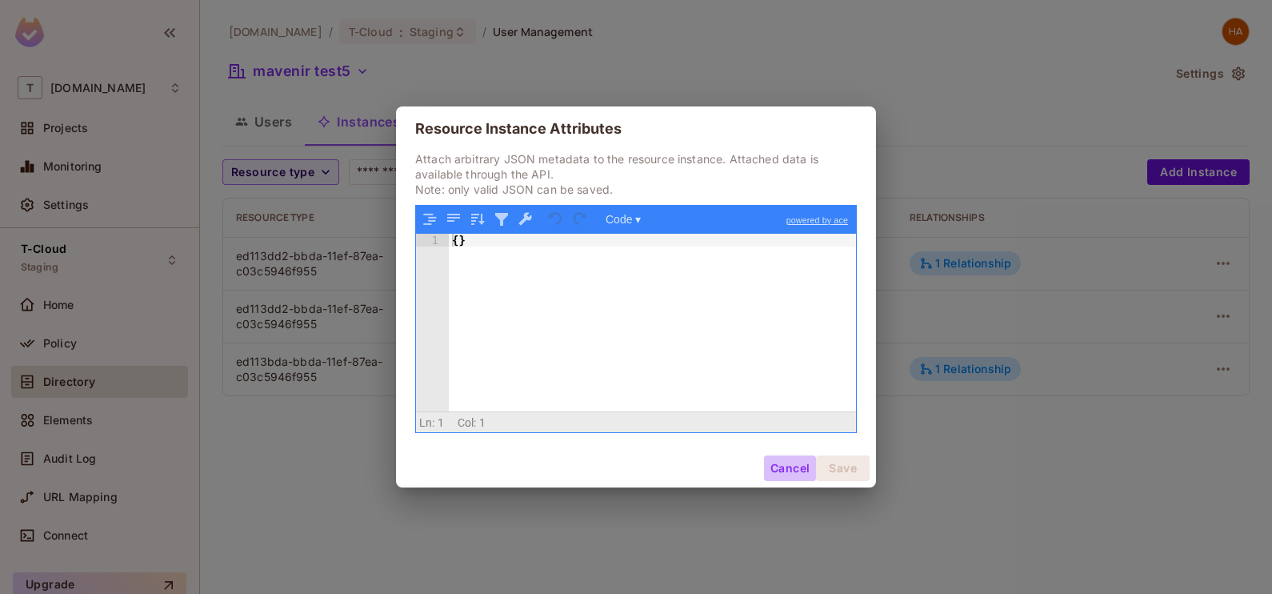
click at [777, 474] on button "Cancel" at bounding box center [790, 468] width 52 height 26
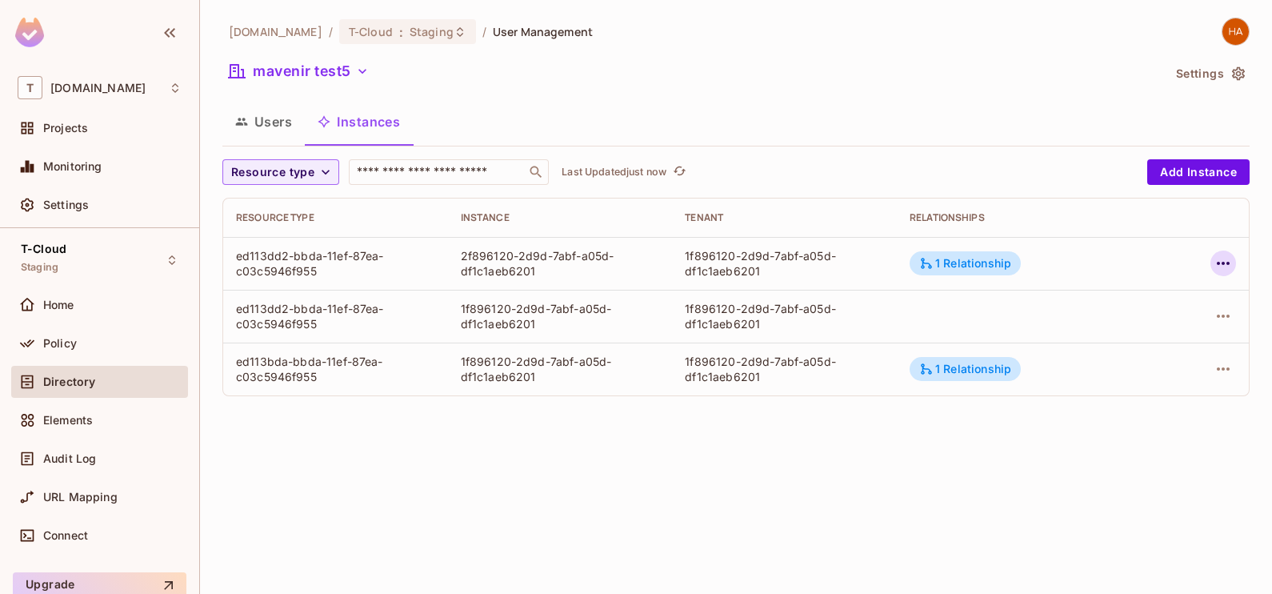
click at [1219, 257] on icon "button" at bounding box center [1222, 263] width 19 height 19
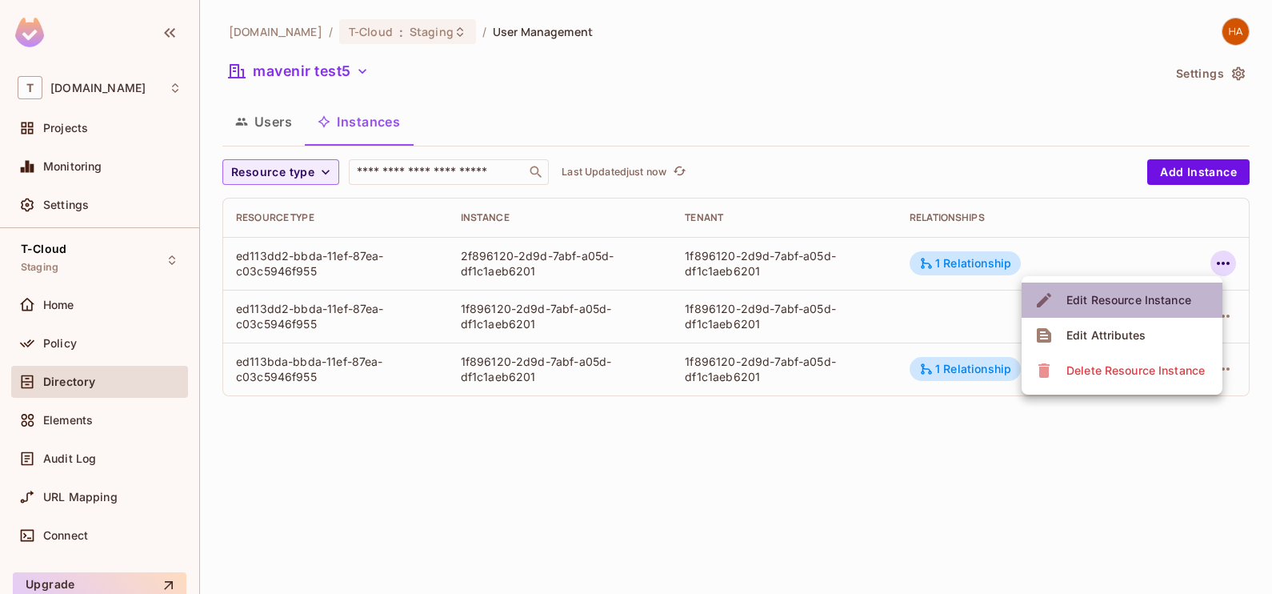
click at [1153, 290] on span "Edit Resource Instance" at bounding box center [1128, 300] width 134 height 26
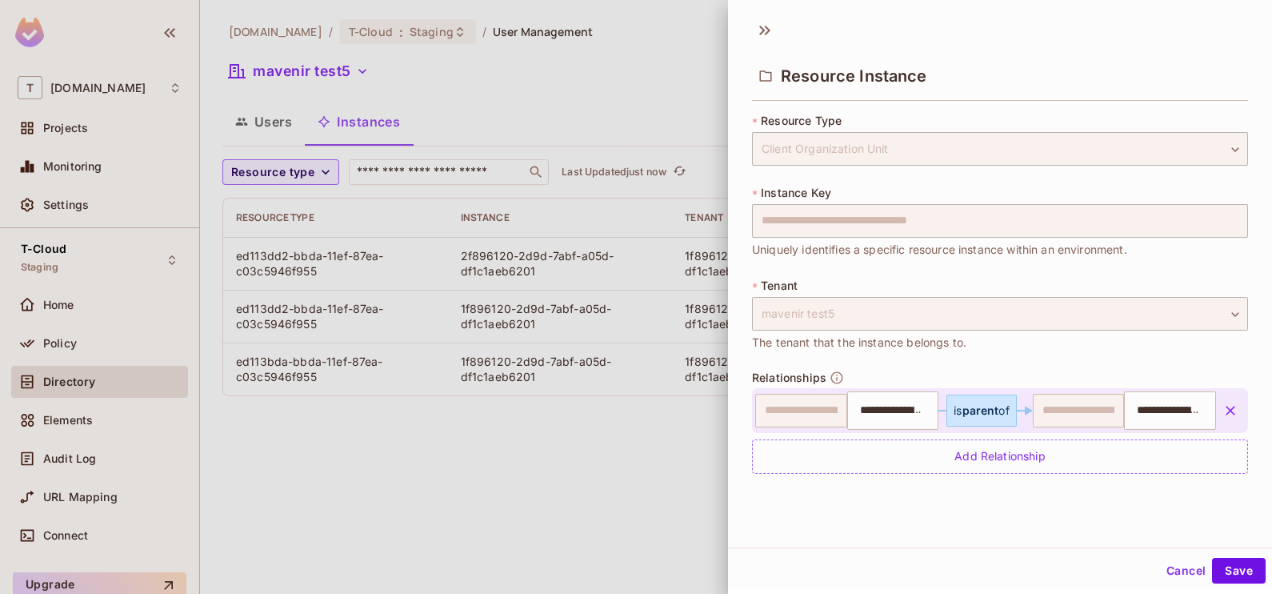
click at [1160, 563] on button "Cancel" at bounding box center [1186, 571] width 52 height 26
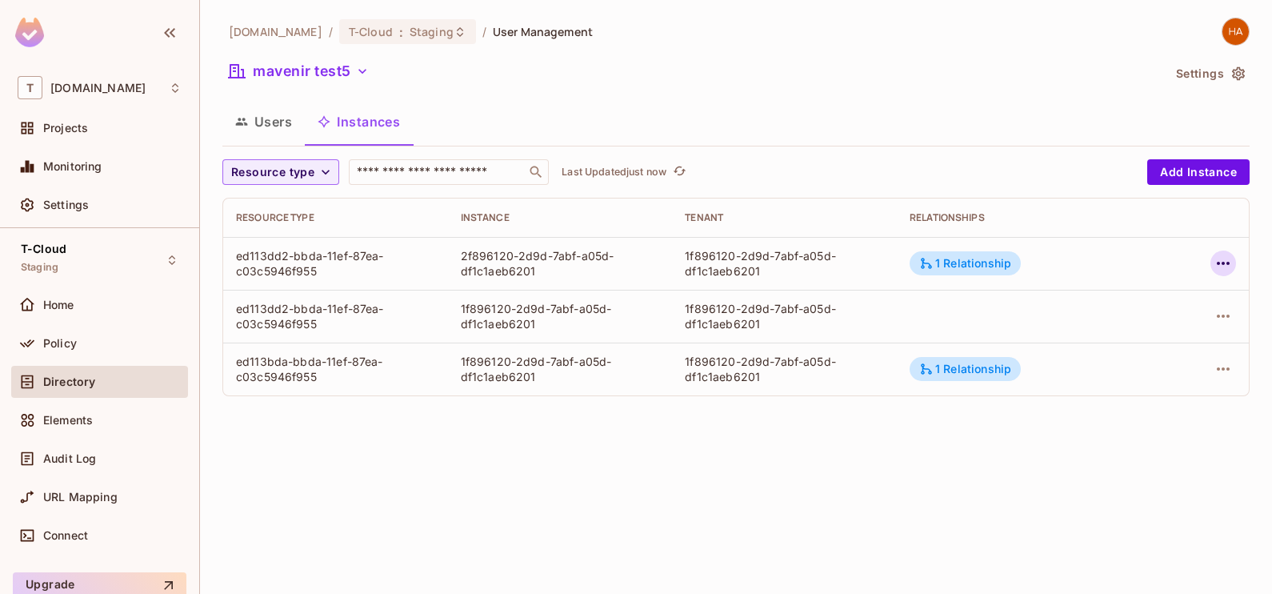
click at [1217, 265] on icon "button" at bounding box center [1222, 263] width 19 height 19
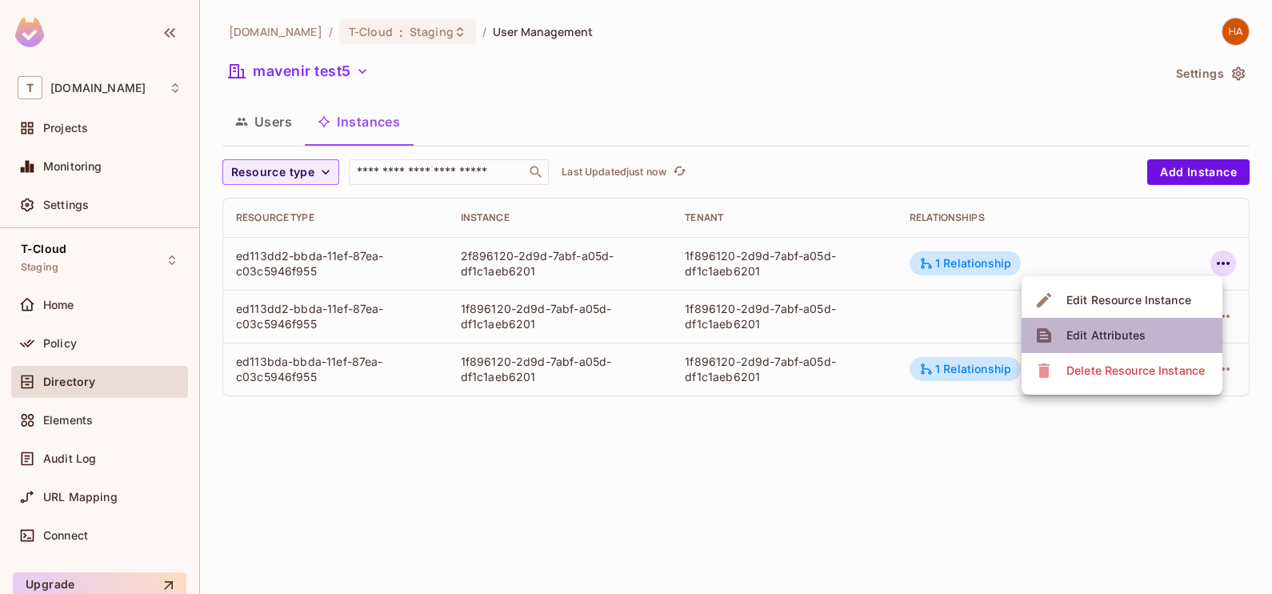
click at [1172, 341] on li "Edit Attributes" at bounding box center [1121, 335] width 201 height 35
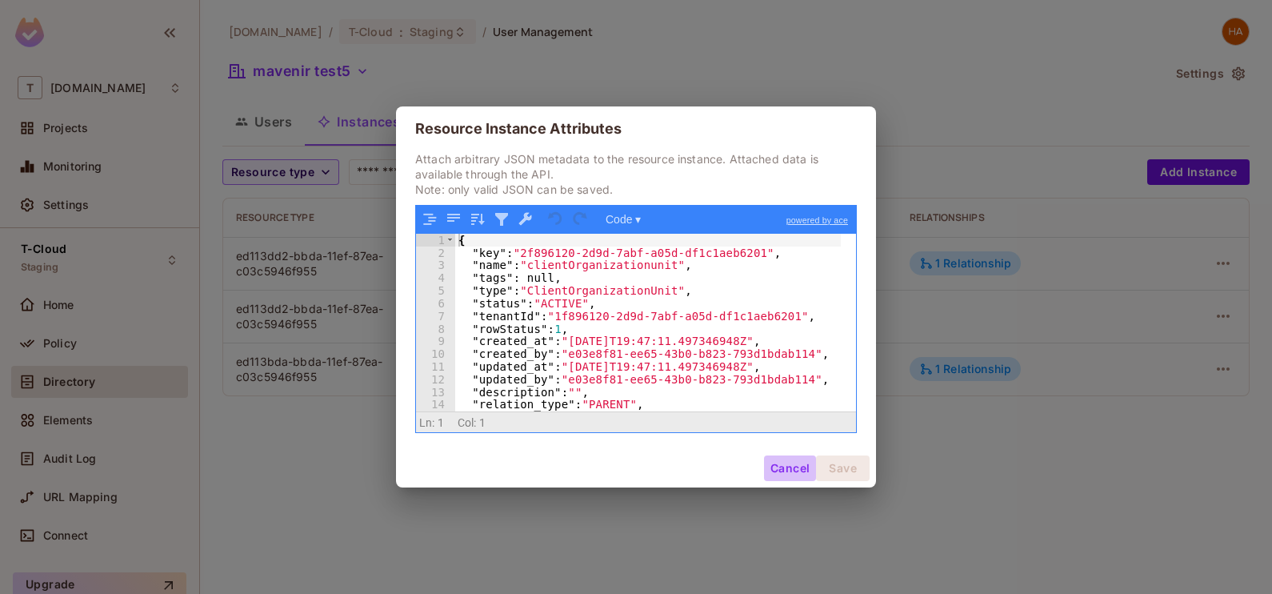
click at [795, 469] on button "Cancel" at bounding box center [790, 468] width 52 height 26
